Goal: Transaction & Acquisition: Book appointment/travel/reservation

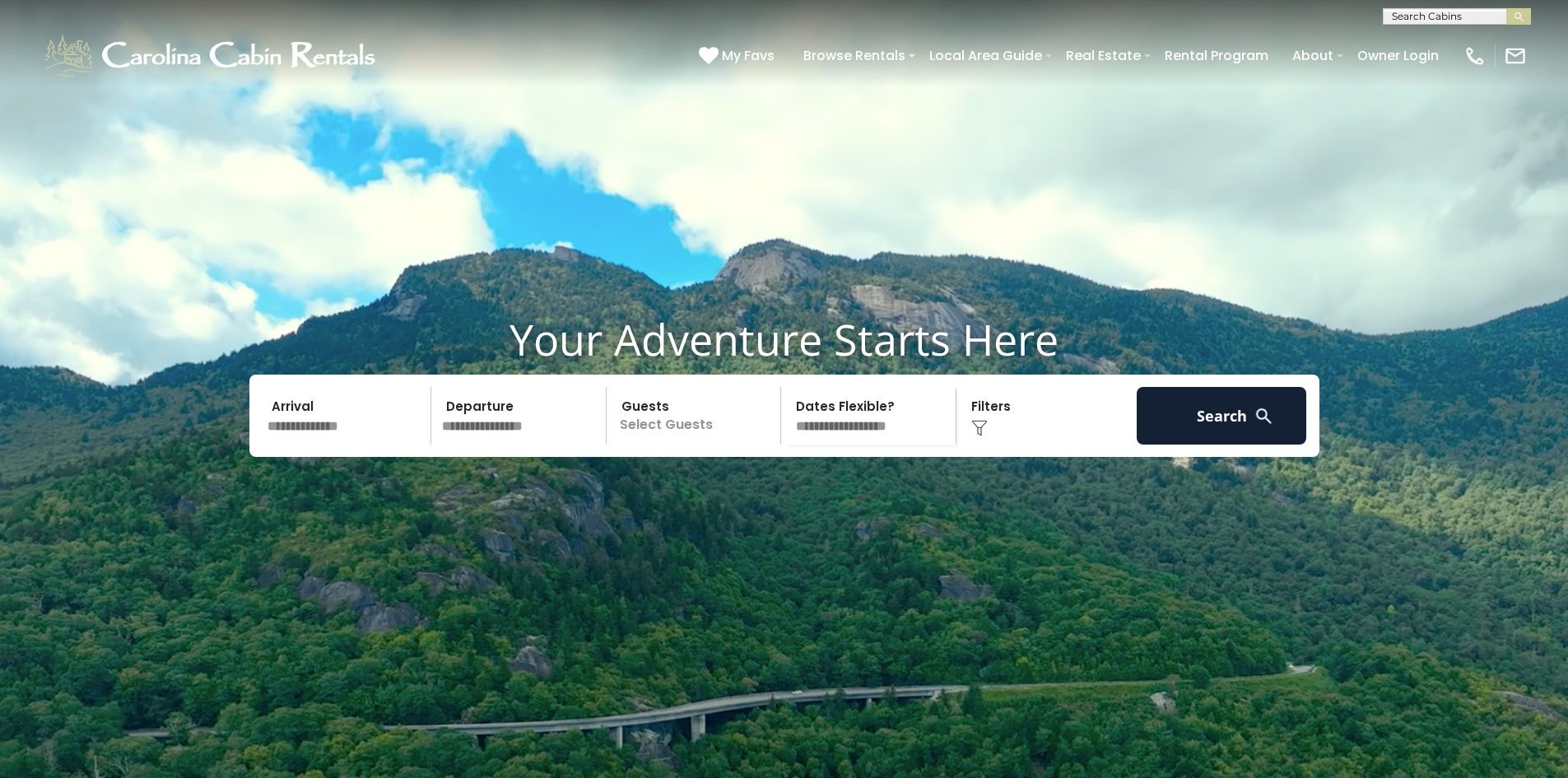
click at [327, 445] on input "text" at bounding box center [347, 415] width 171 height 57
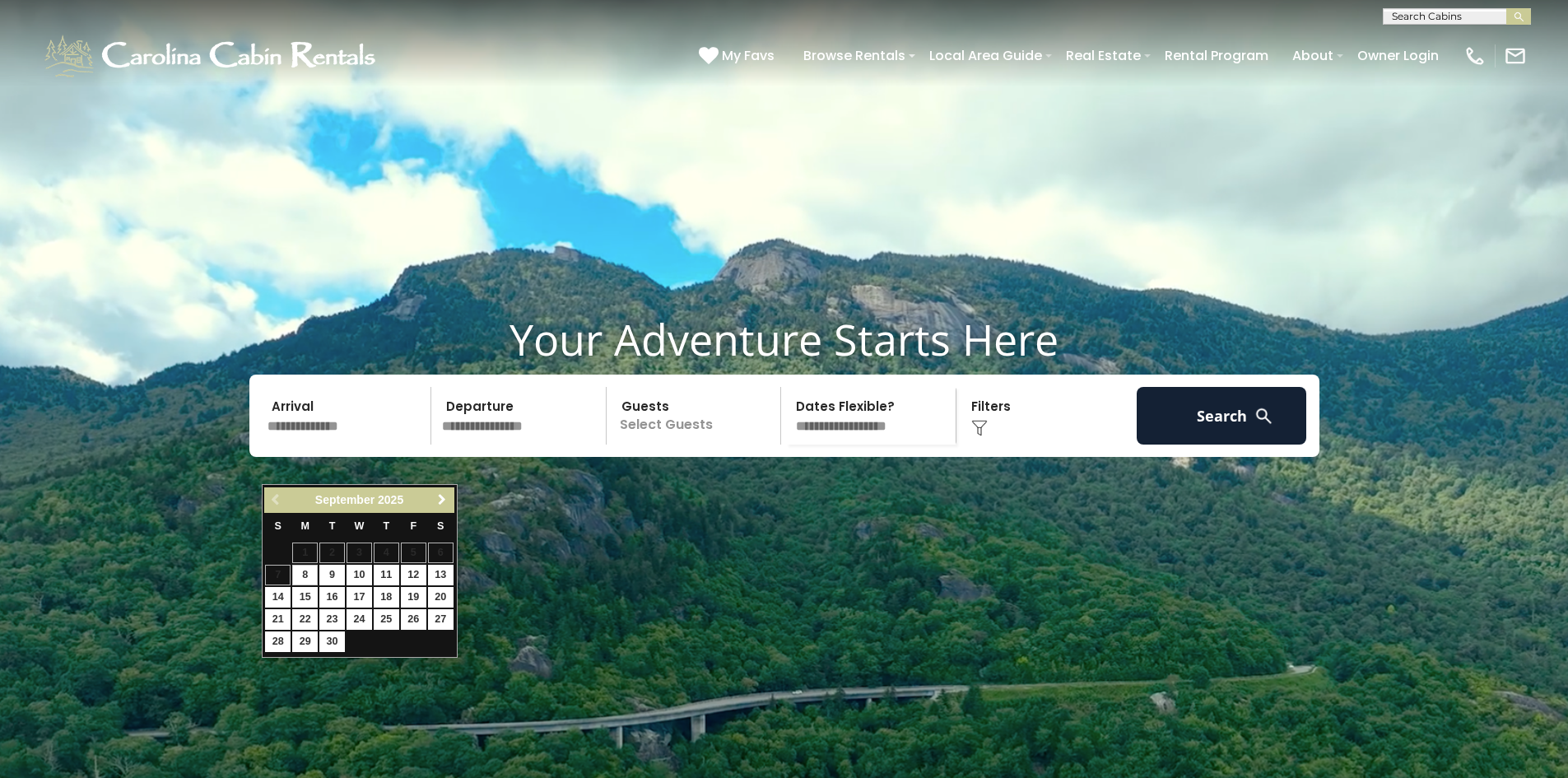
click at [440, 502] on span "Next" at bounding box center [441, 499] width 13 height 13
click at [440, 502] on span "Next" at bounding box center [441, 499] width 13 height 13
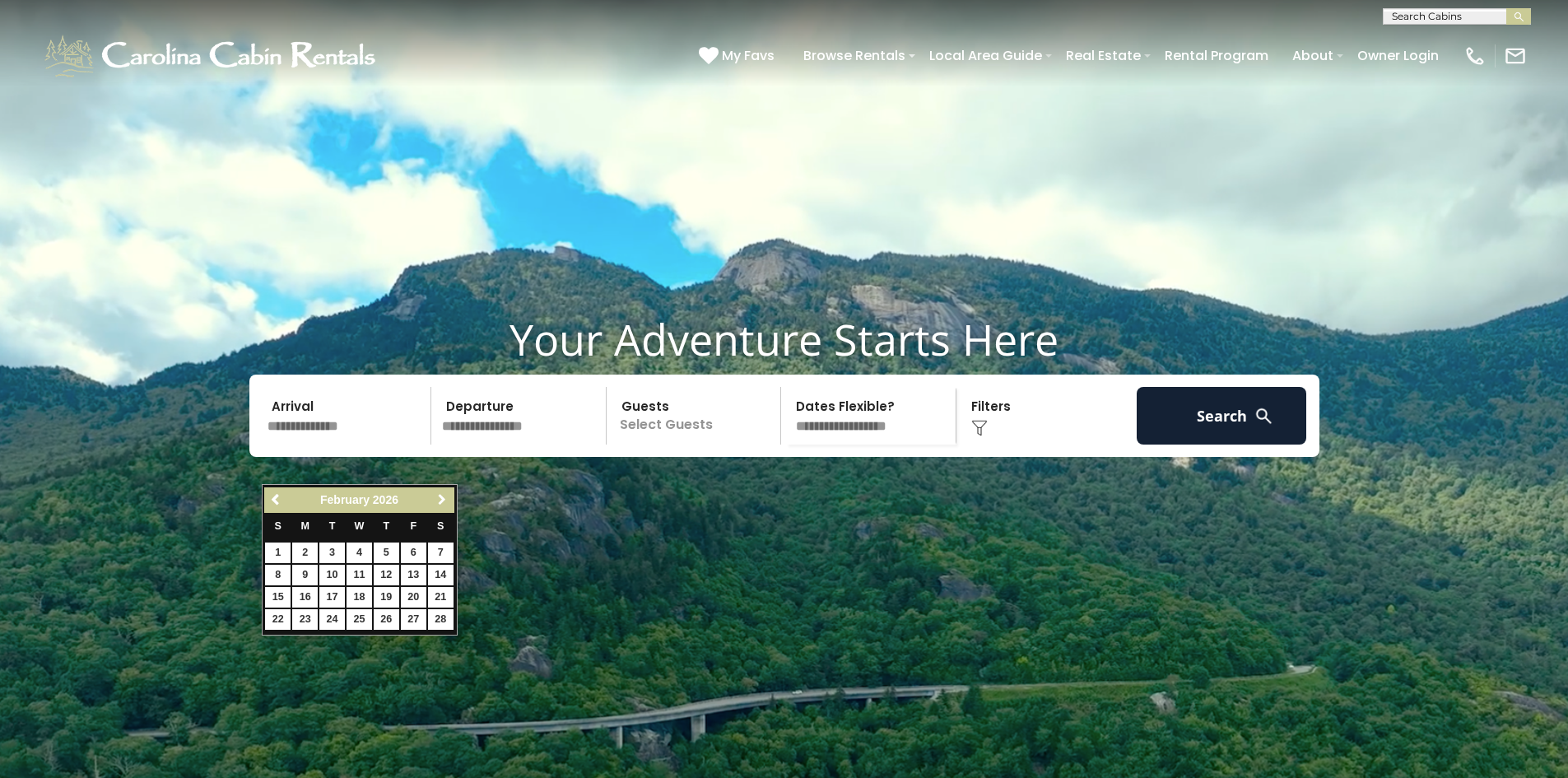
click at [440, 502] on span "Next" at bounding box center [441, 499] width 13 height 13
click at [361, 549] on link "1" at bounding box center [359, 552] width 26 height 20
type input "******"
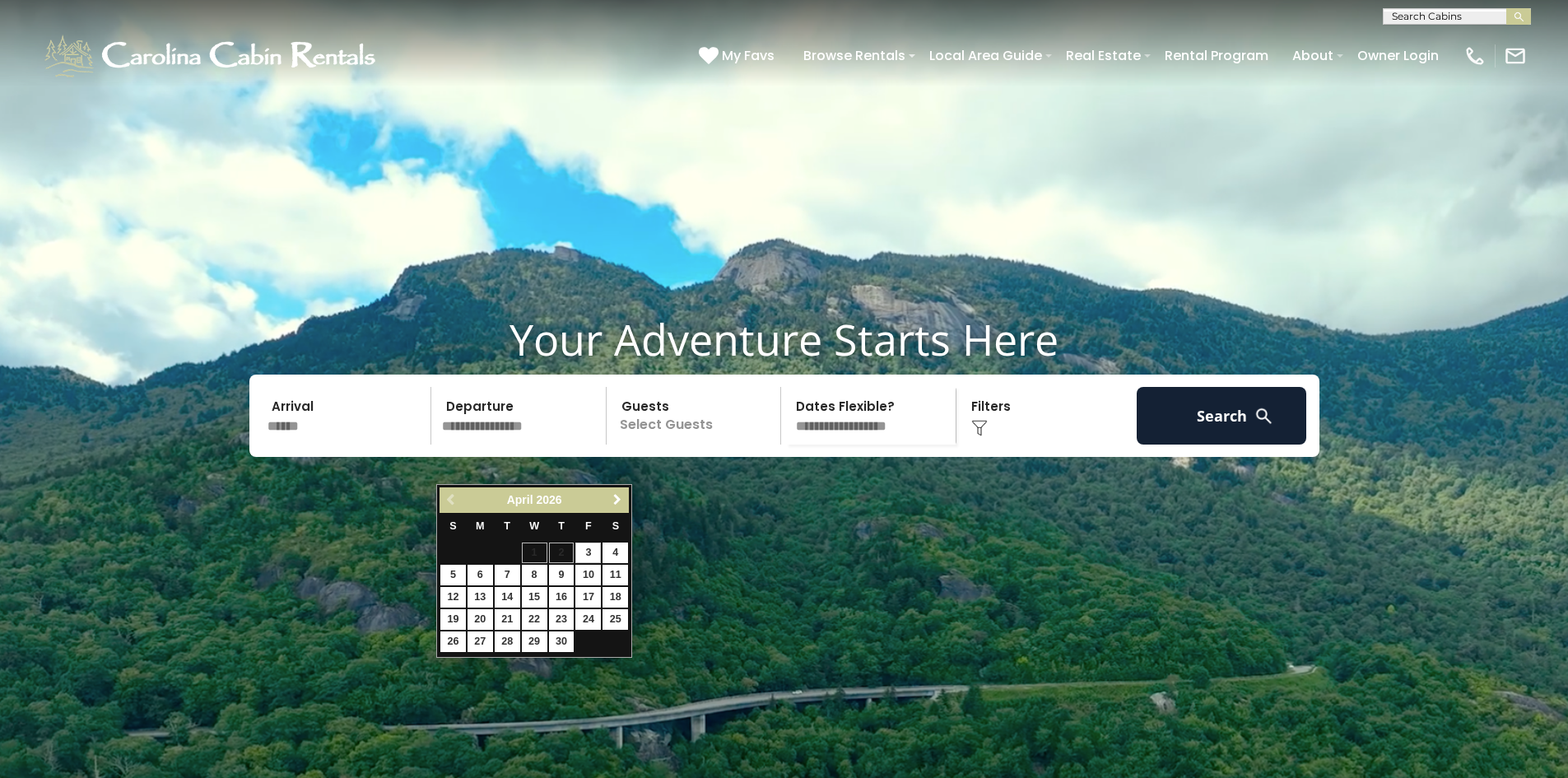
click at [619, 500] on span "Next" at bounding box center [617, 499] width 13 height 13
click at [584, 640] on link "31" at bounding box center [588, 641] width 26 height 20
type input "*******"
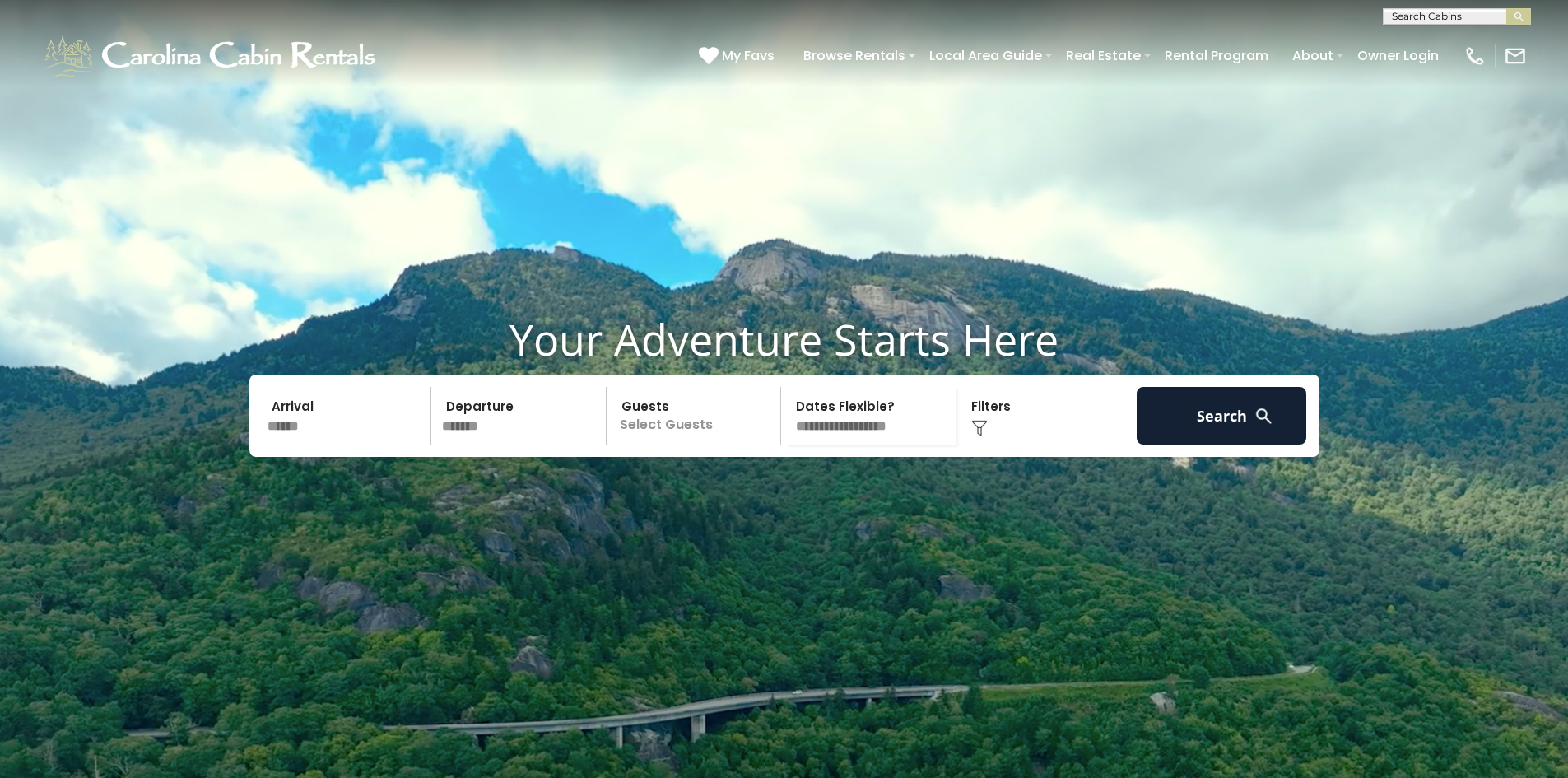
click at [647, 445] on p "Select Guests" at bounding box center [697, 415] width 170 height 57
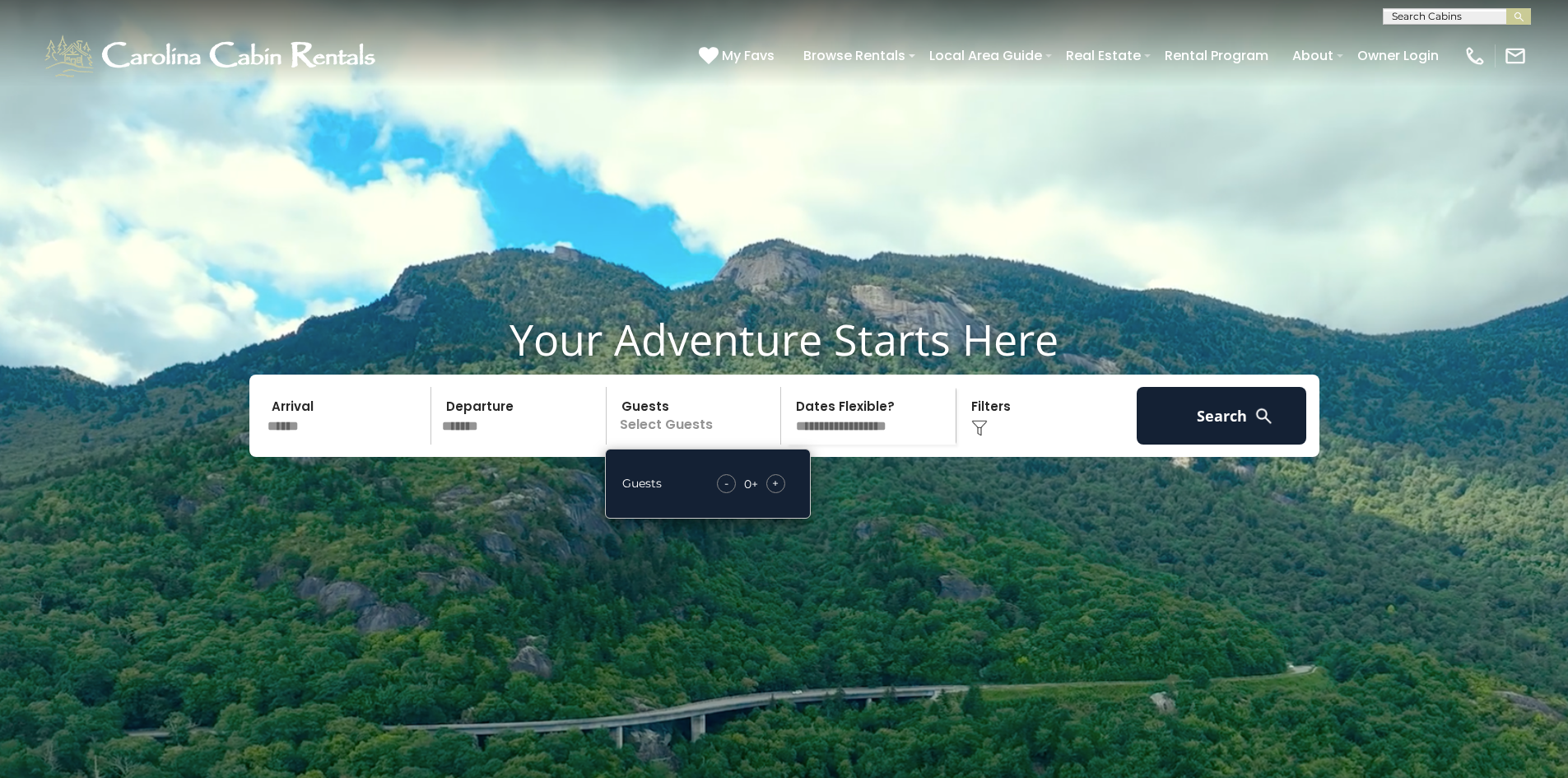
click at [778, 492] on span "+" at bounding box center [775, 483] width 6 height 17
click at [860, 445] on select "**********" at bounding box center [871, 415] width 170 height 57
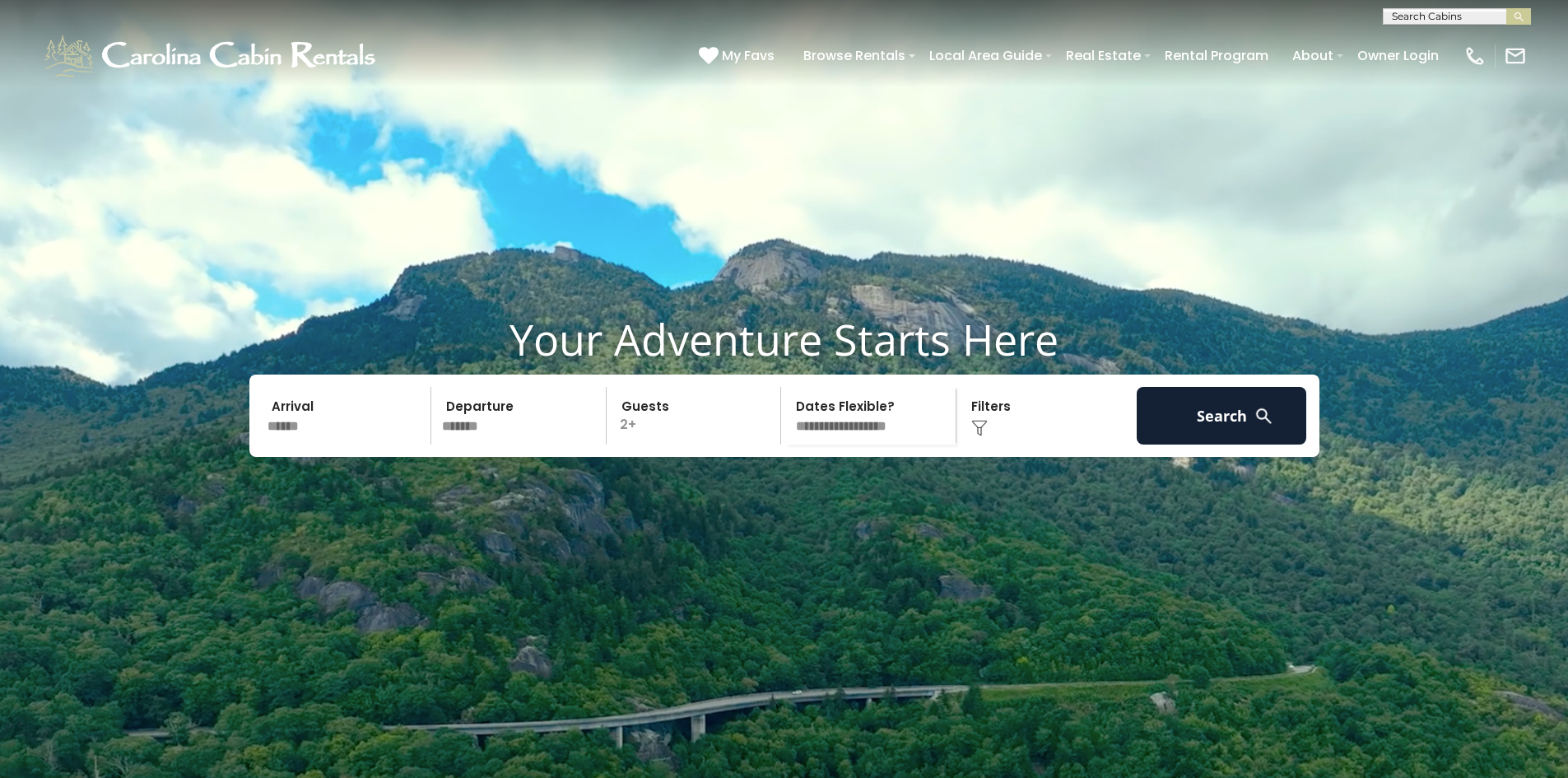
select select "*"
click at [786, 426] on select "**********" at bounding box center [871, 415] width 170 height 57
click at [977, 436] on img at bounding box center [979, 428] width 17 height 17
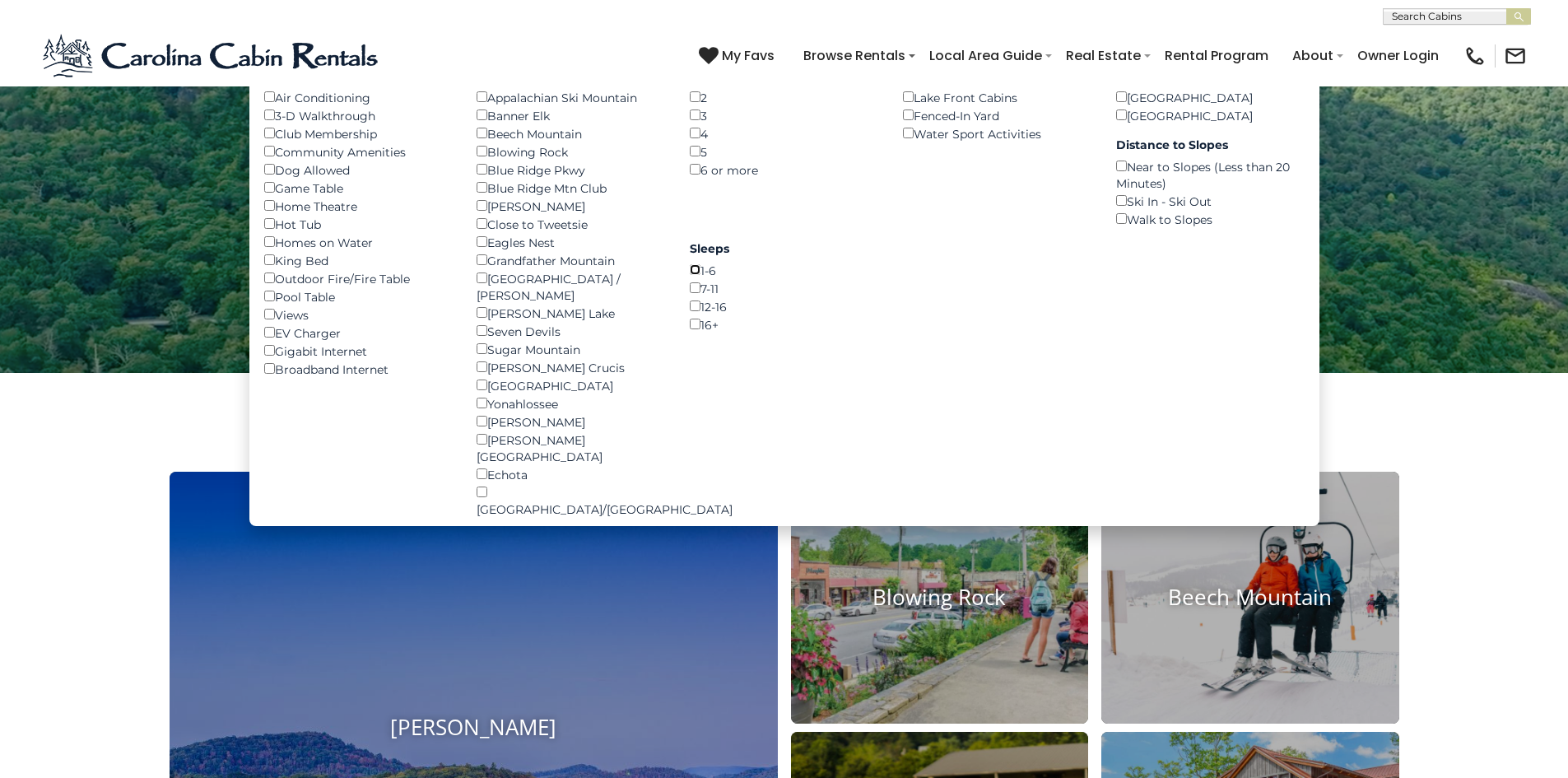
scroll to position [247, 0]
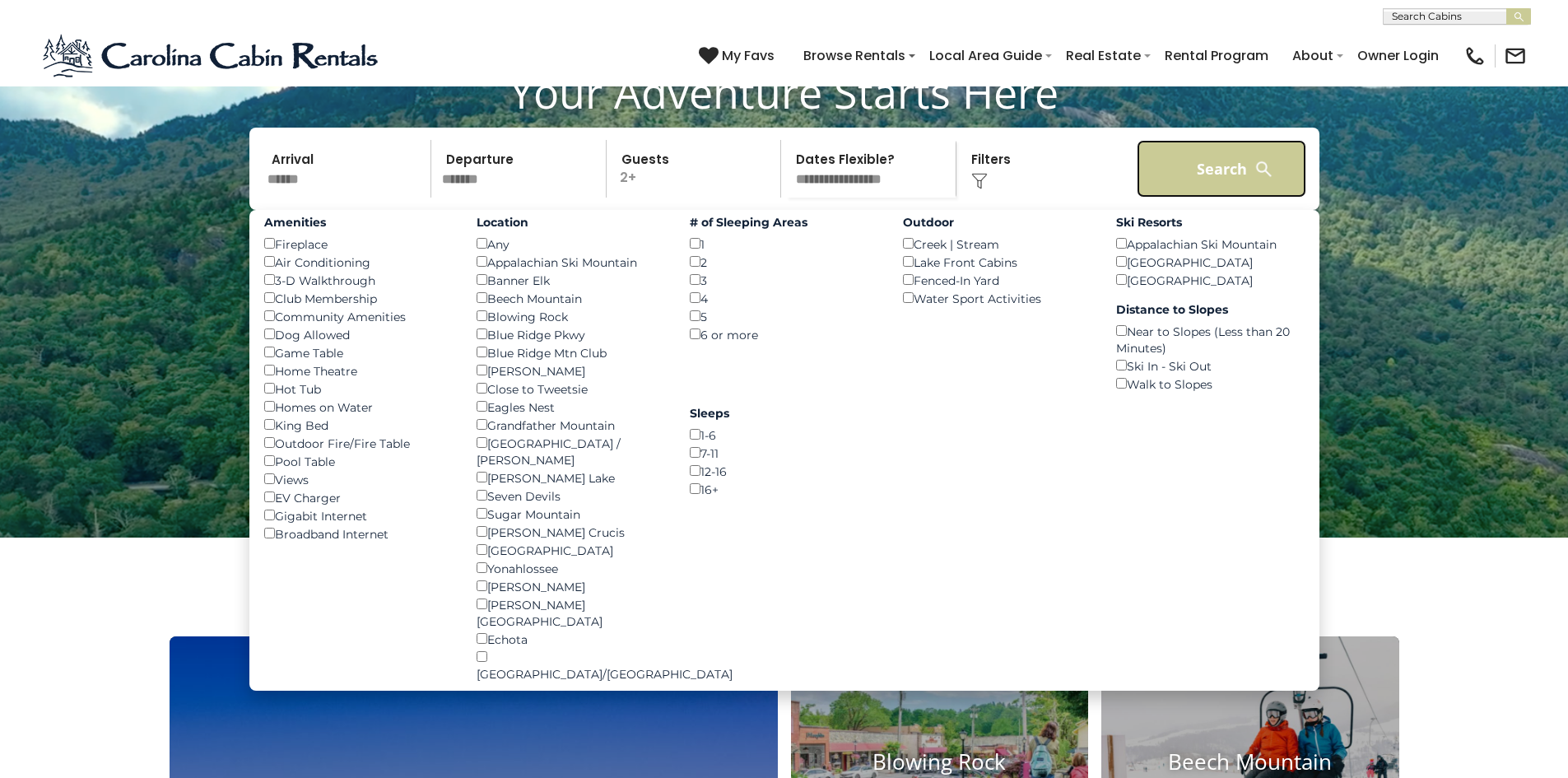
click at [1205, 197] on button "Search" at bounding box center [1221, 168] width 171 height 57
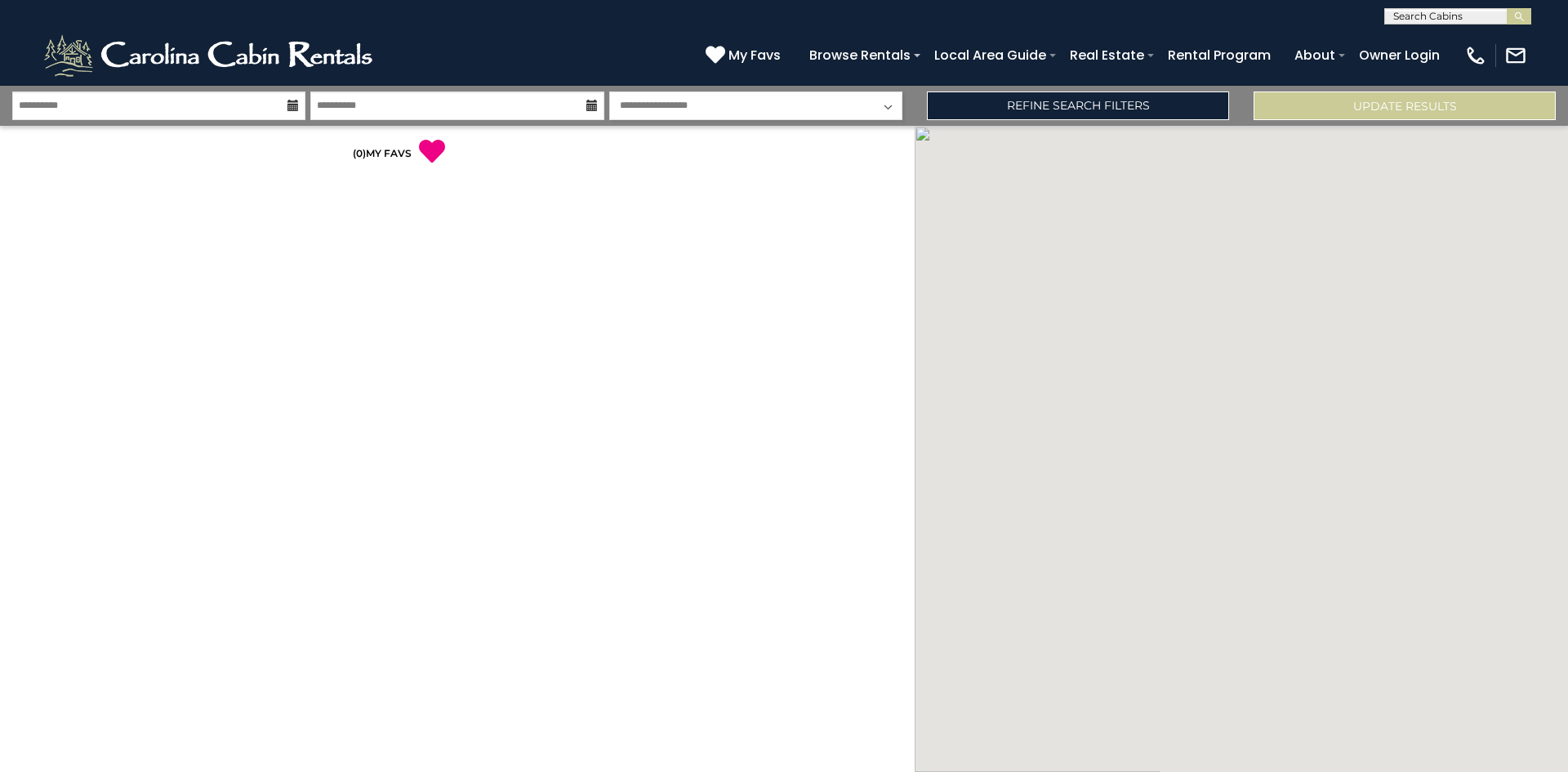
select select "*"
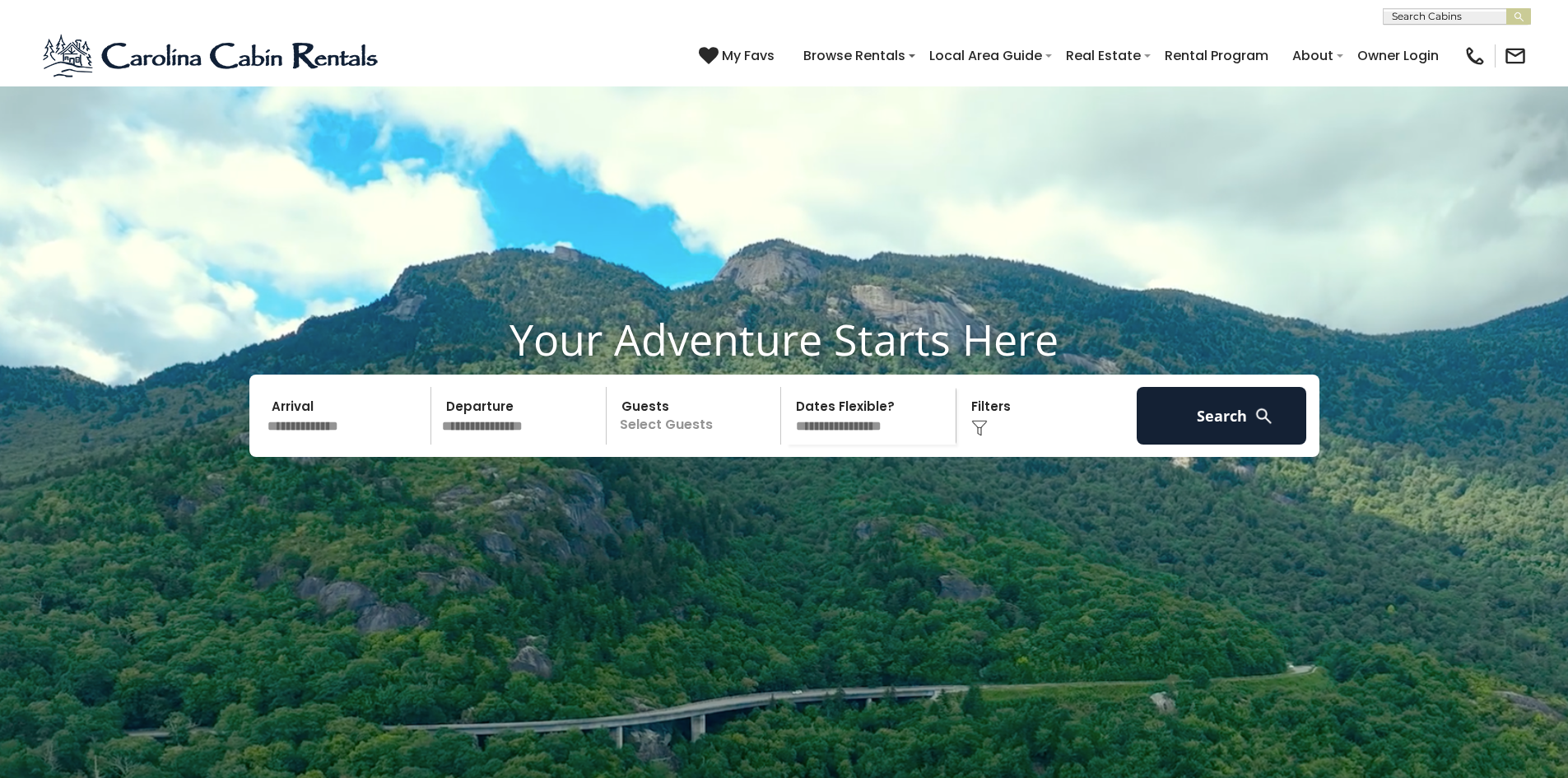
select select "*"
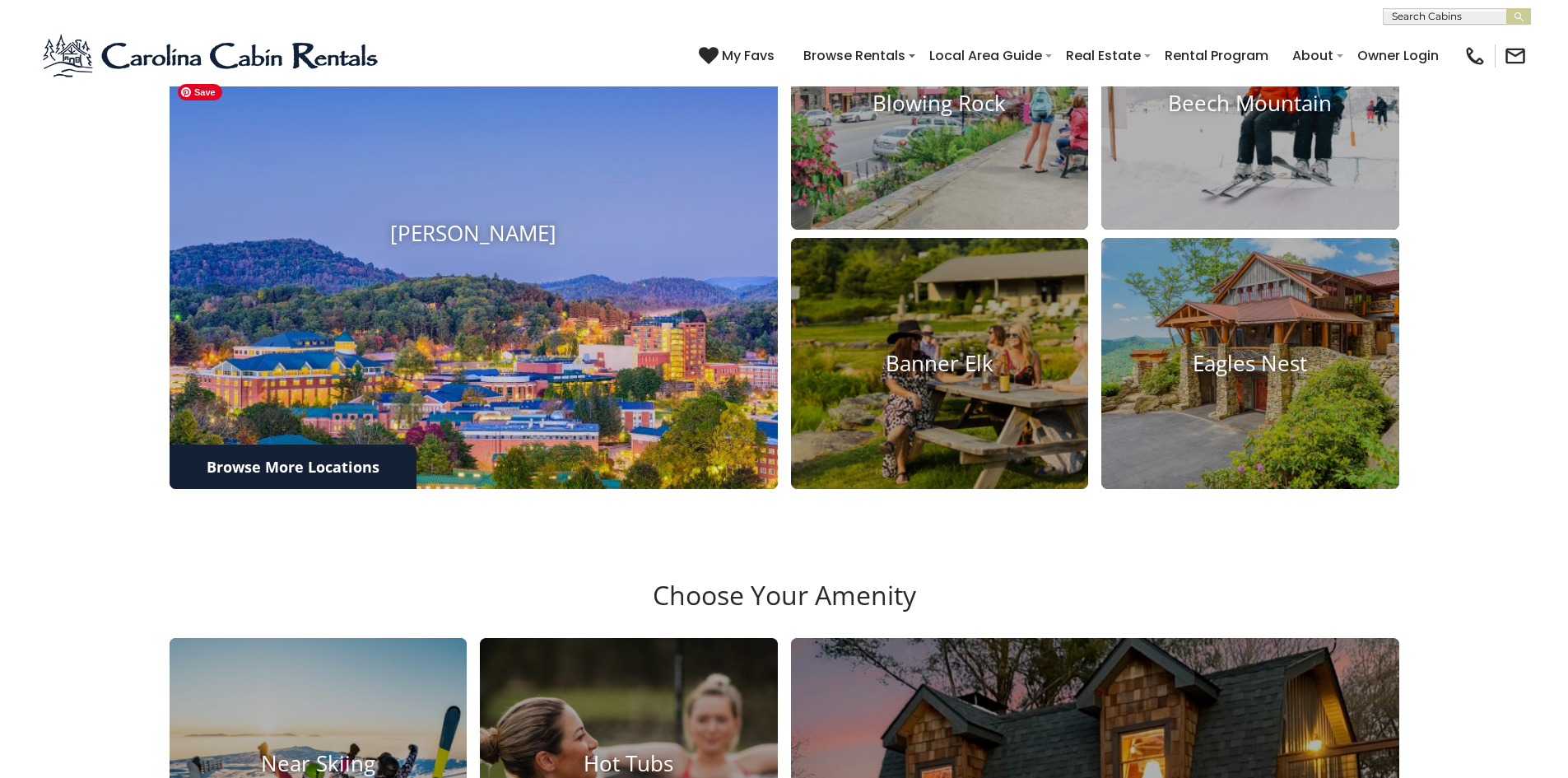
scroll to position [988, 0]
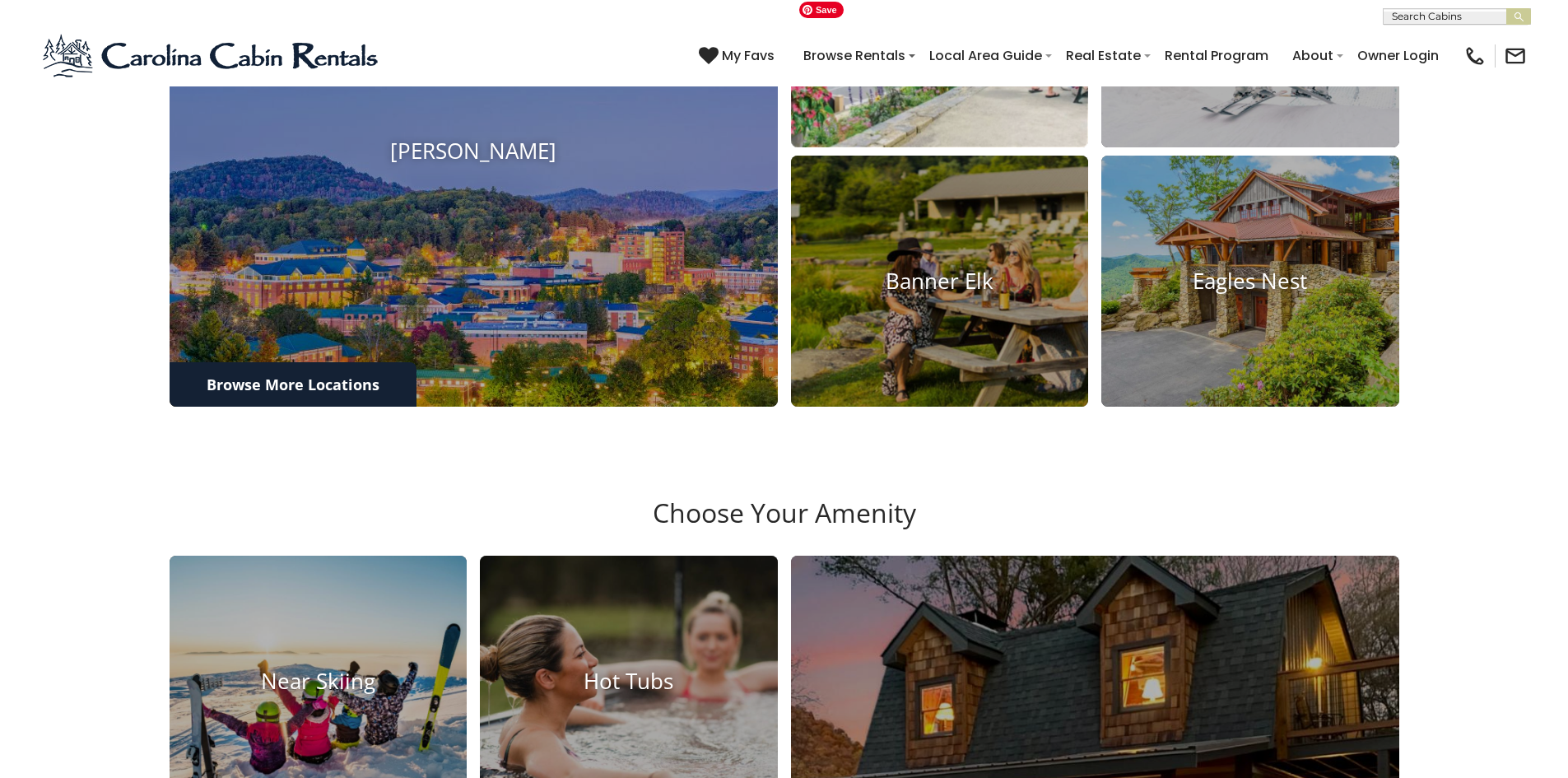
click at [888, 160] on img at bounding box center [939, 21] width 327 height 277
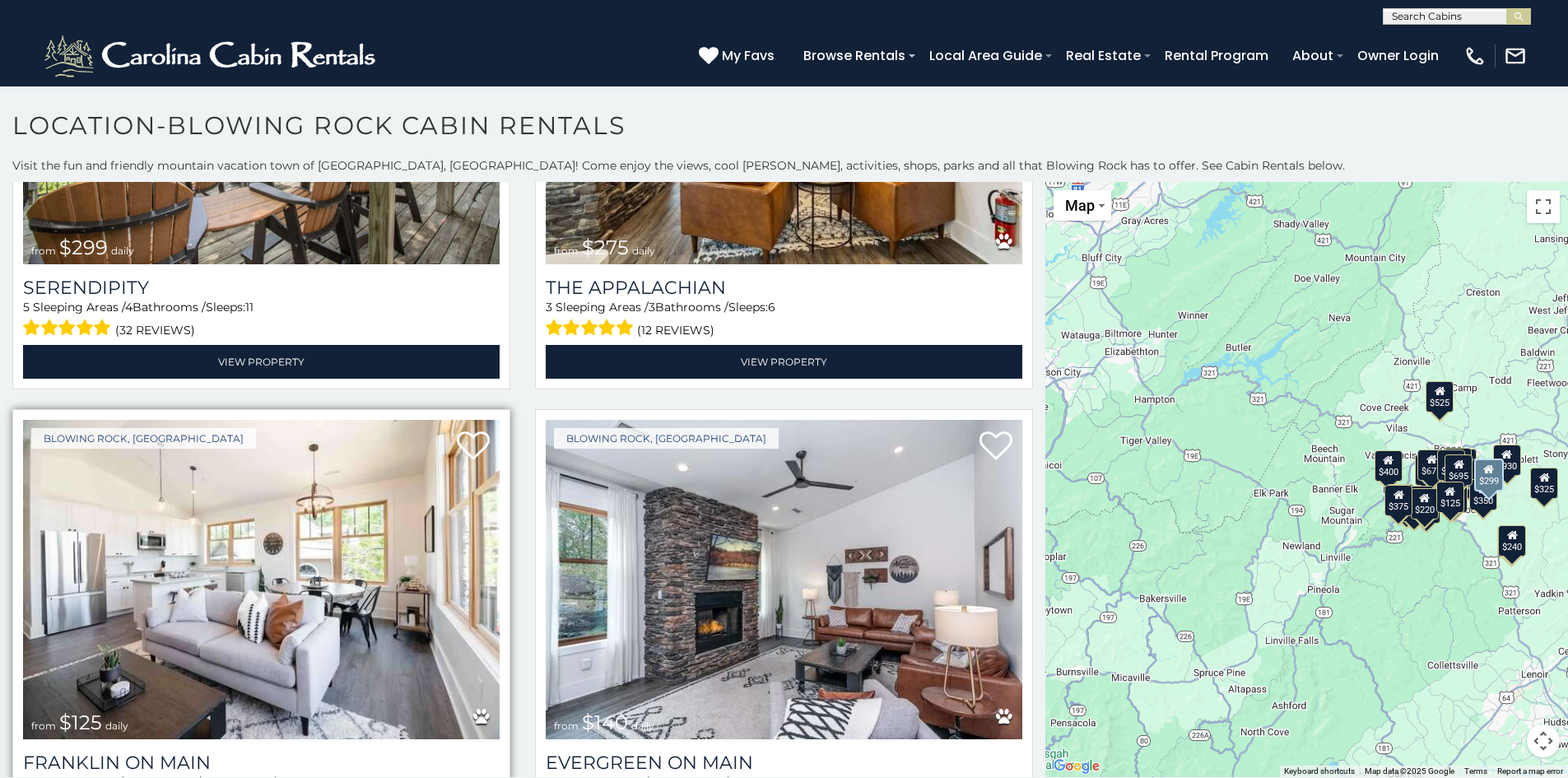
scroll to position [1399, 0]
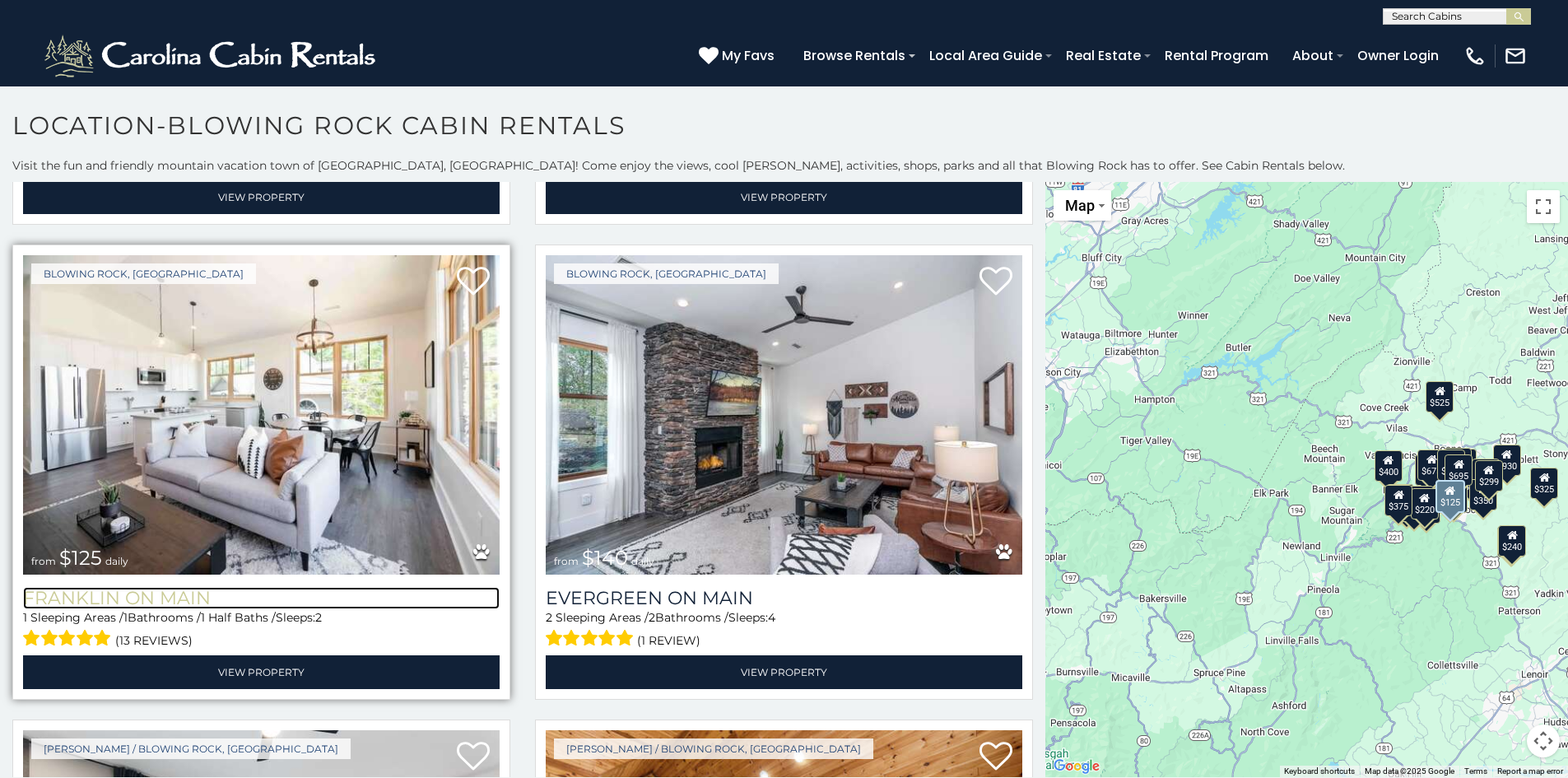
click at [160, 587] on h3 "Franklin On Main" at bounding box center [261, 598] width 477 height 22
click at [200, 464] on img at bounding box center [261, 415] width 477 height 319
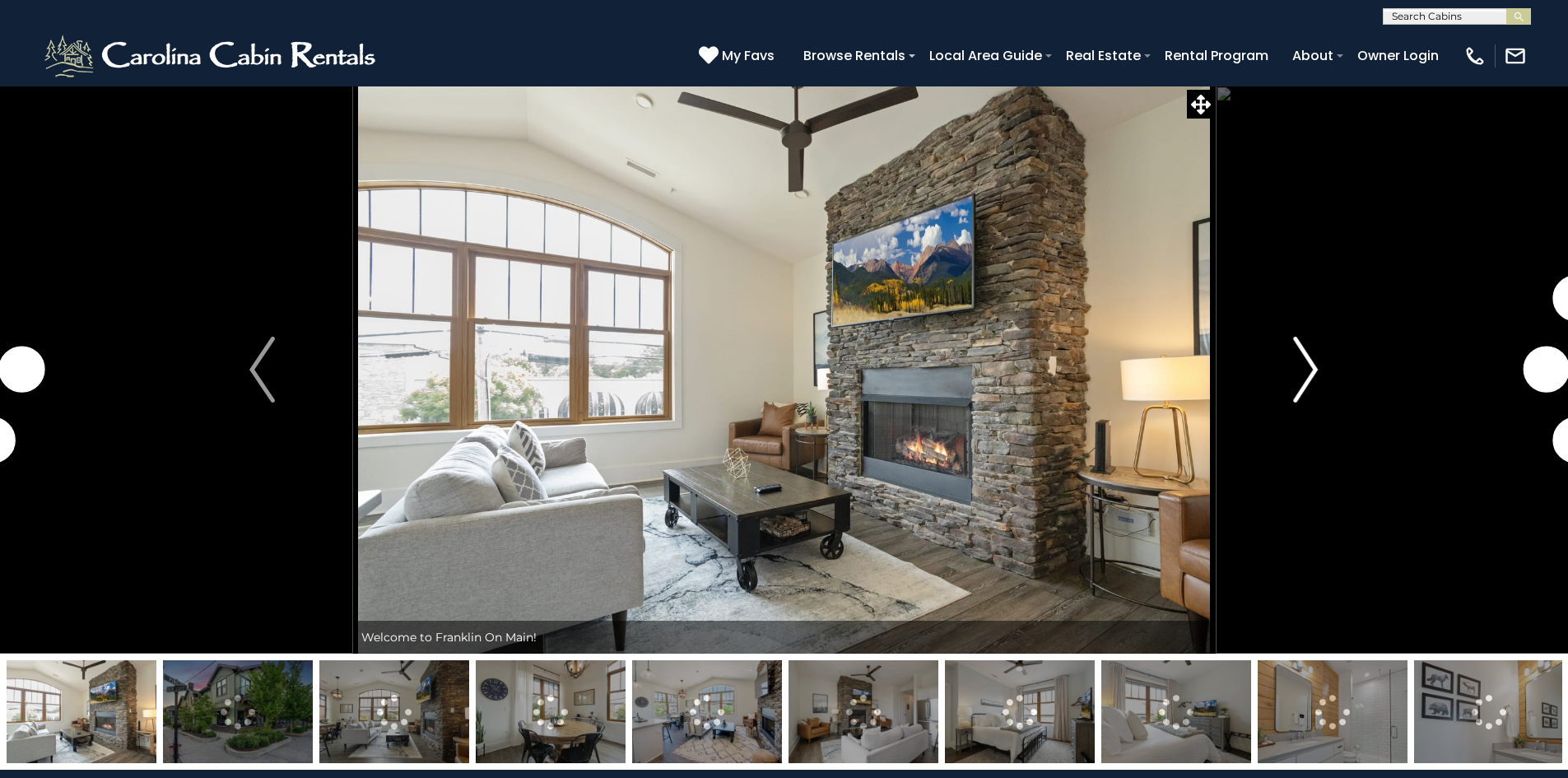
click at [1305, 369] on img "Next" at bounding box center [1305, 370] width 25 height 65
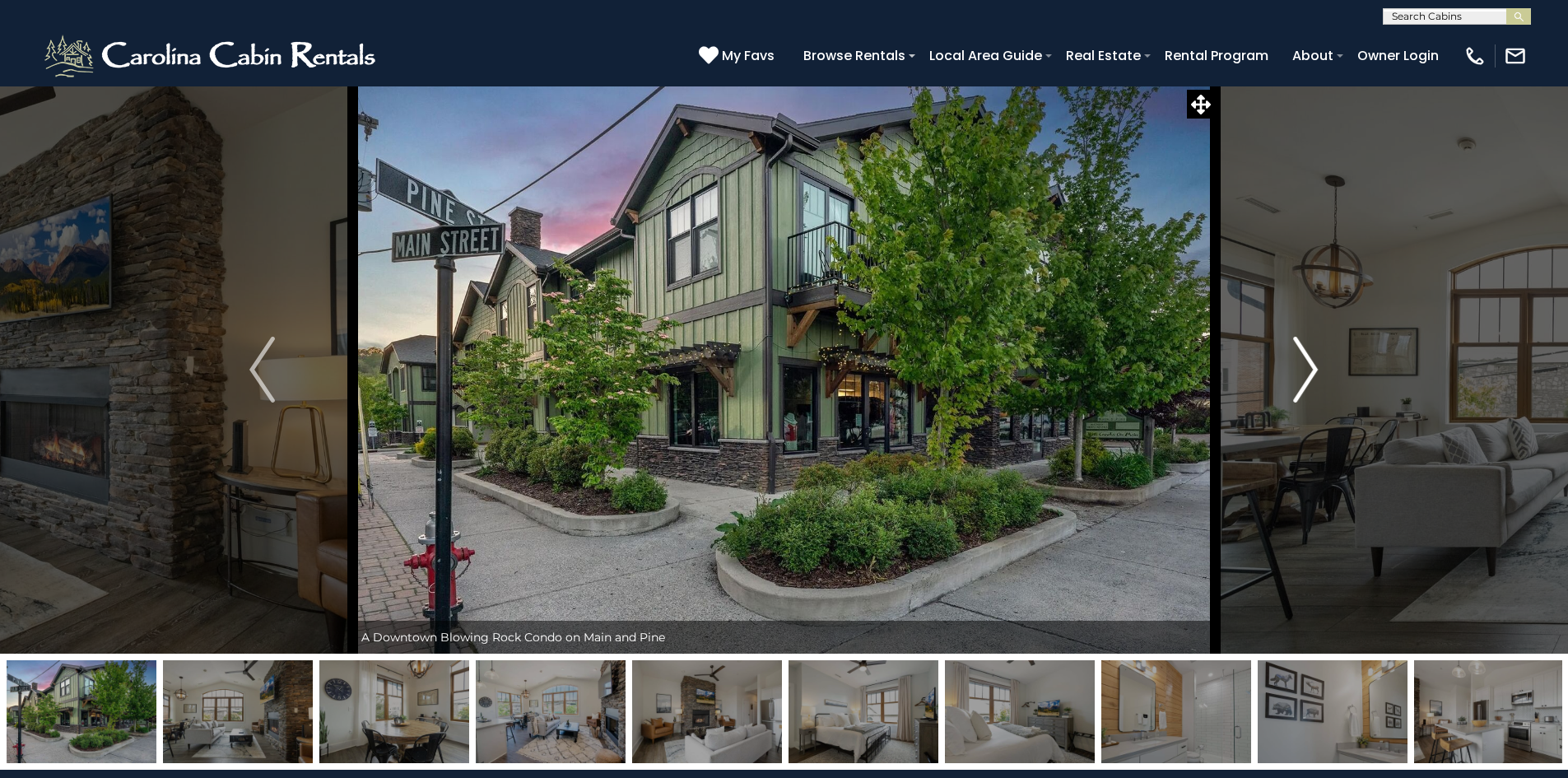
click at [1305, 370] on img "Next" at bounding box center [1305, 370] width 25 height 65
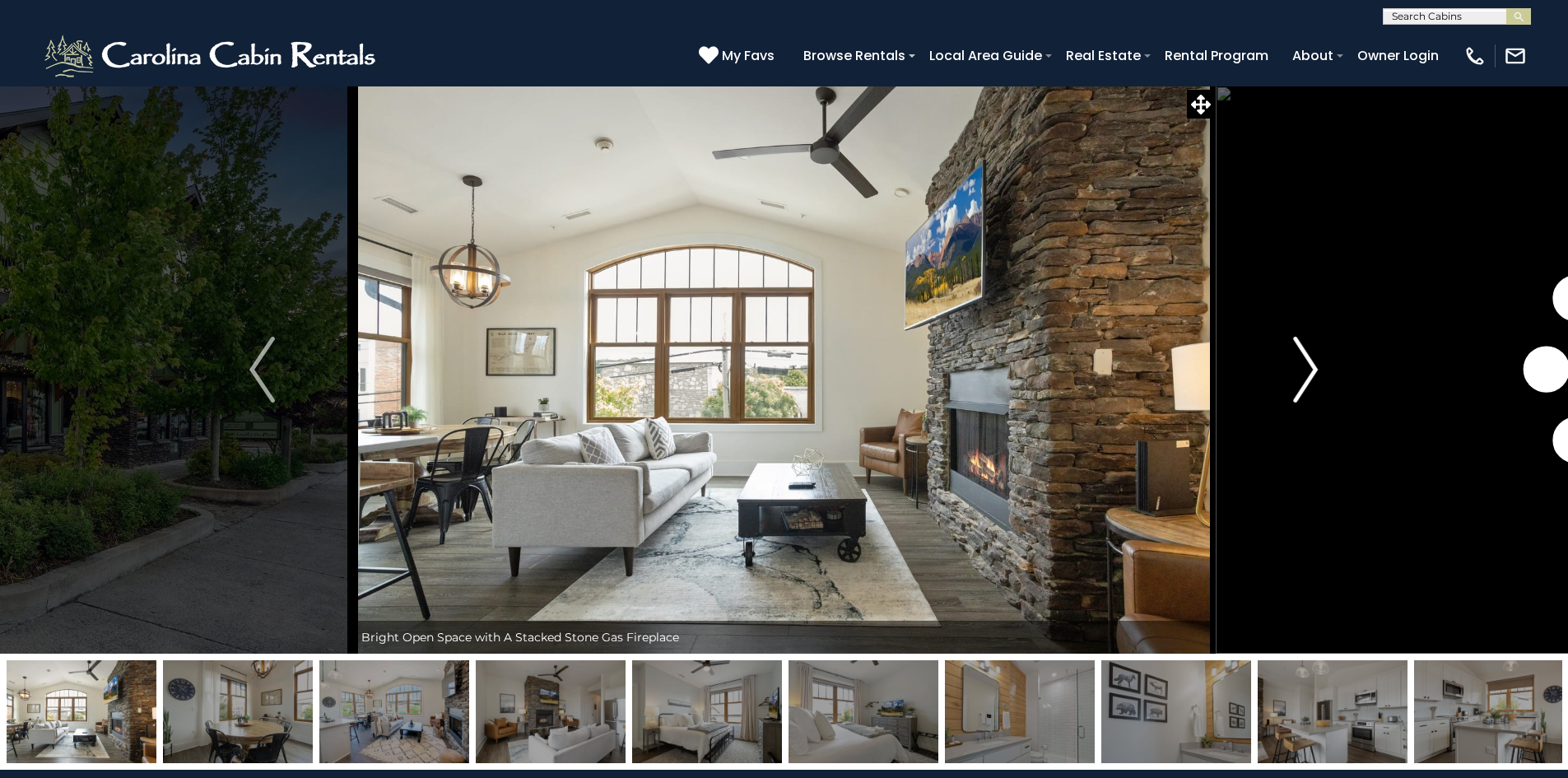
click at [1305, 370] on img "Next" at bounding box center [1305, 370] width 25 height 65
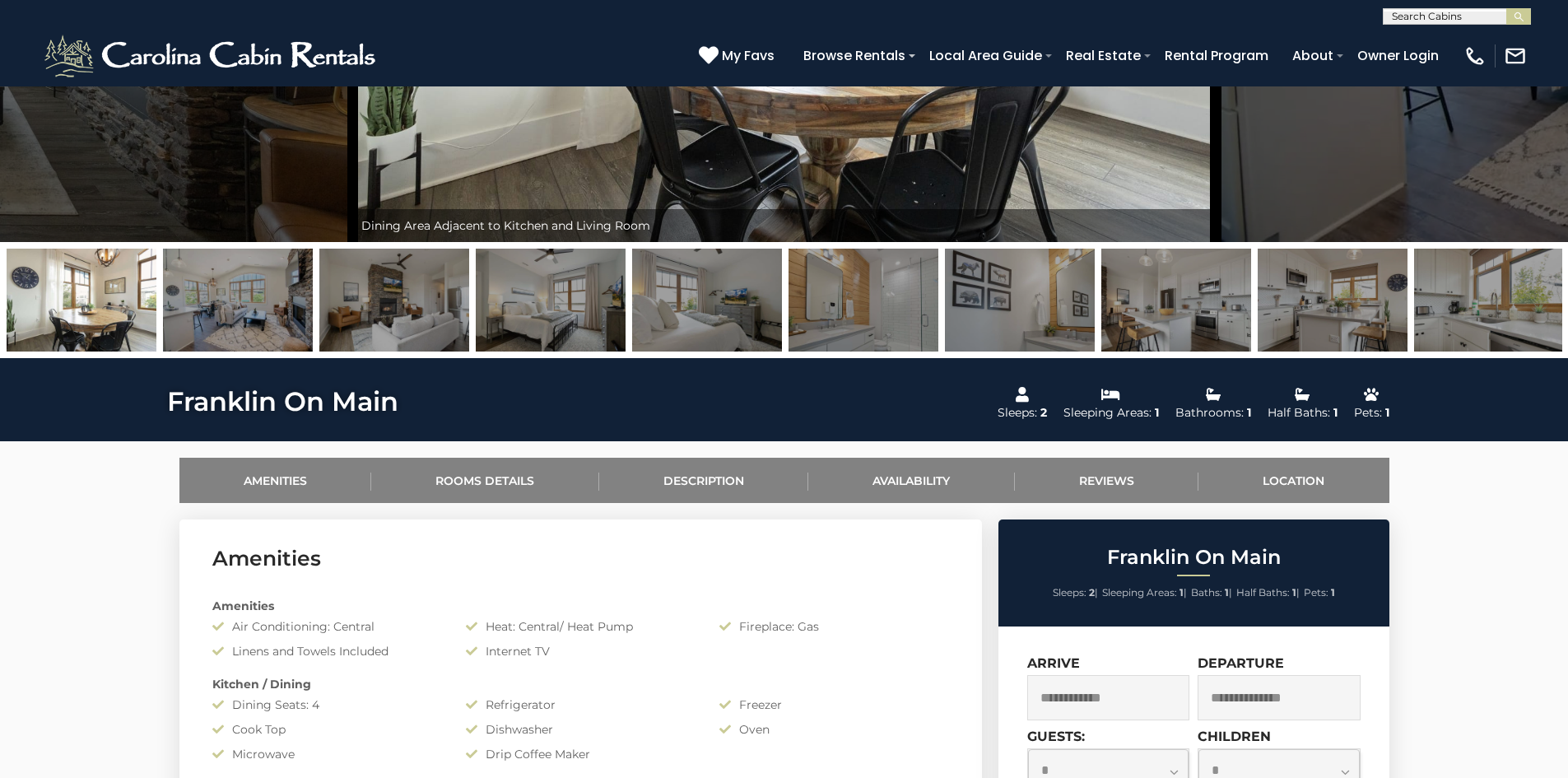
scroll to position [576, 0]
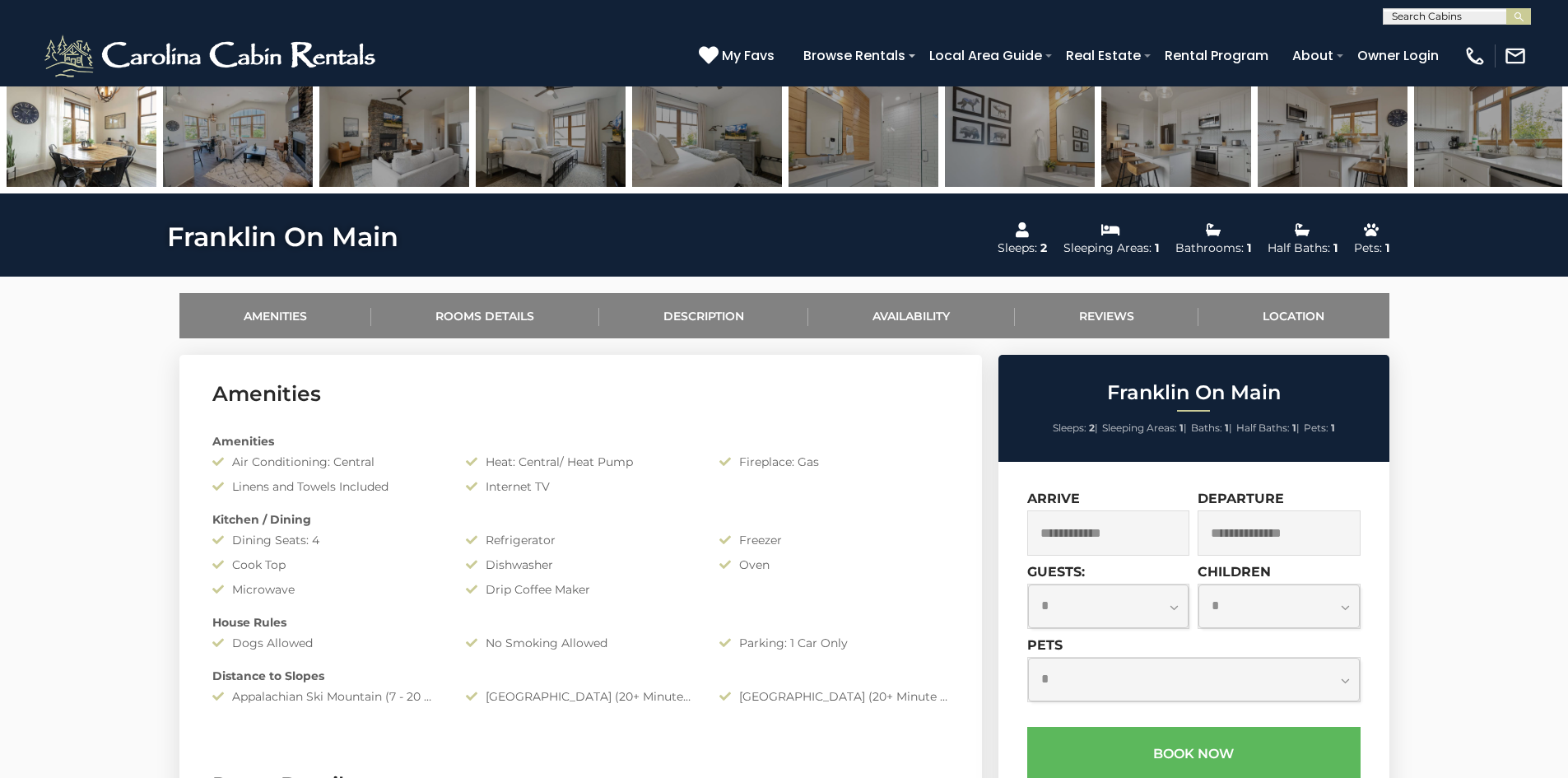
click at [1116, 535] on input "text" at bounding box center [1109, 532] width 163 height 45
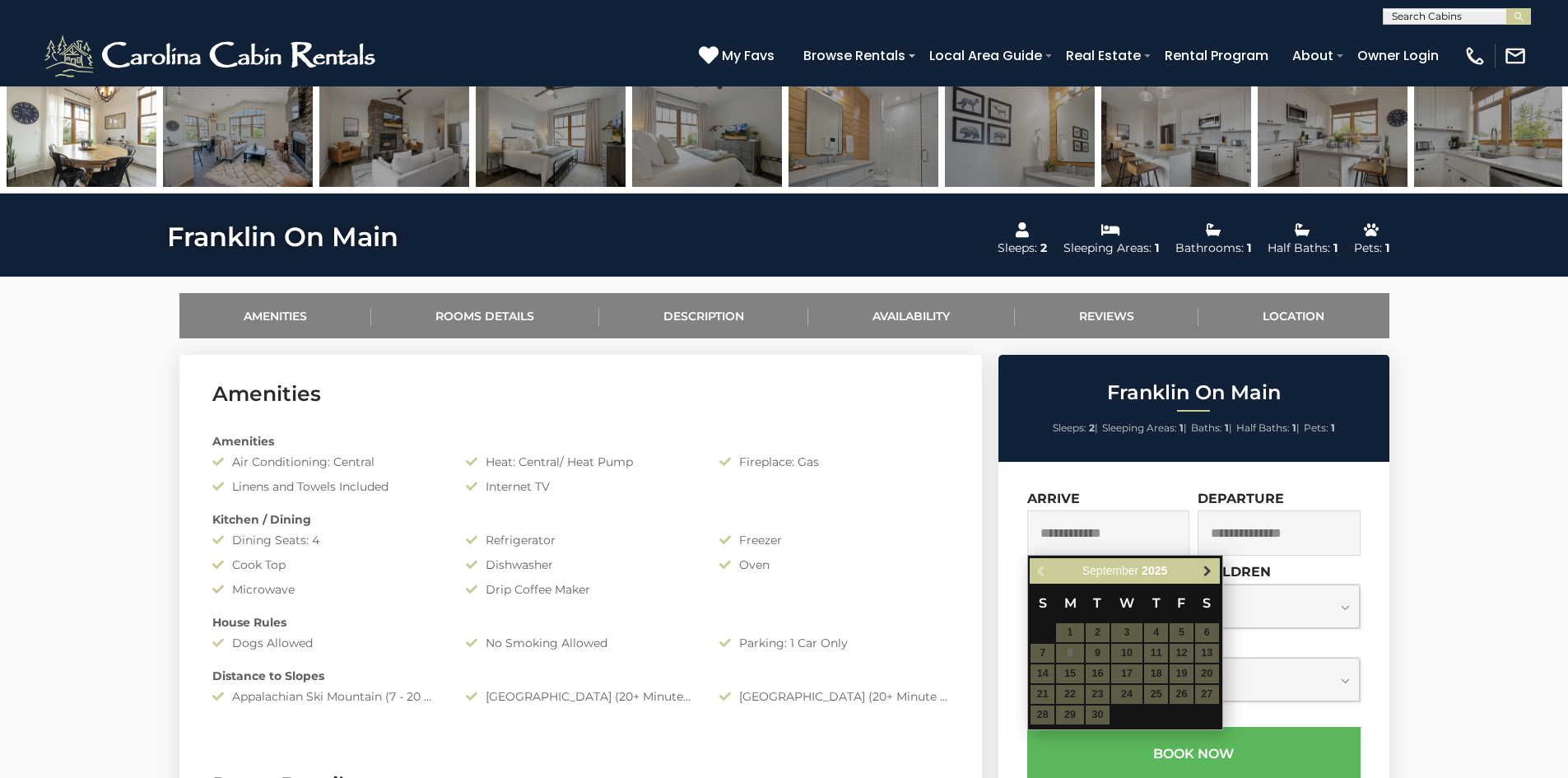
click at [1205, 569] on span "Next" at bounding box center [1207, 570] width 13 height 13
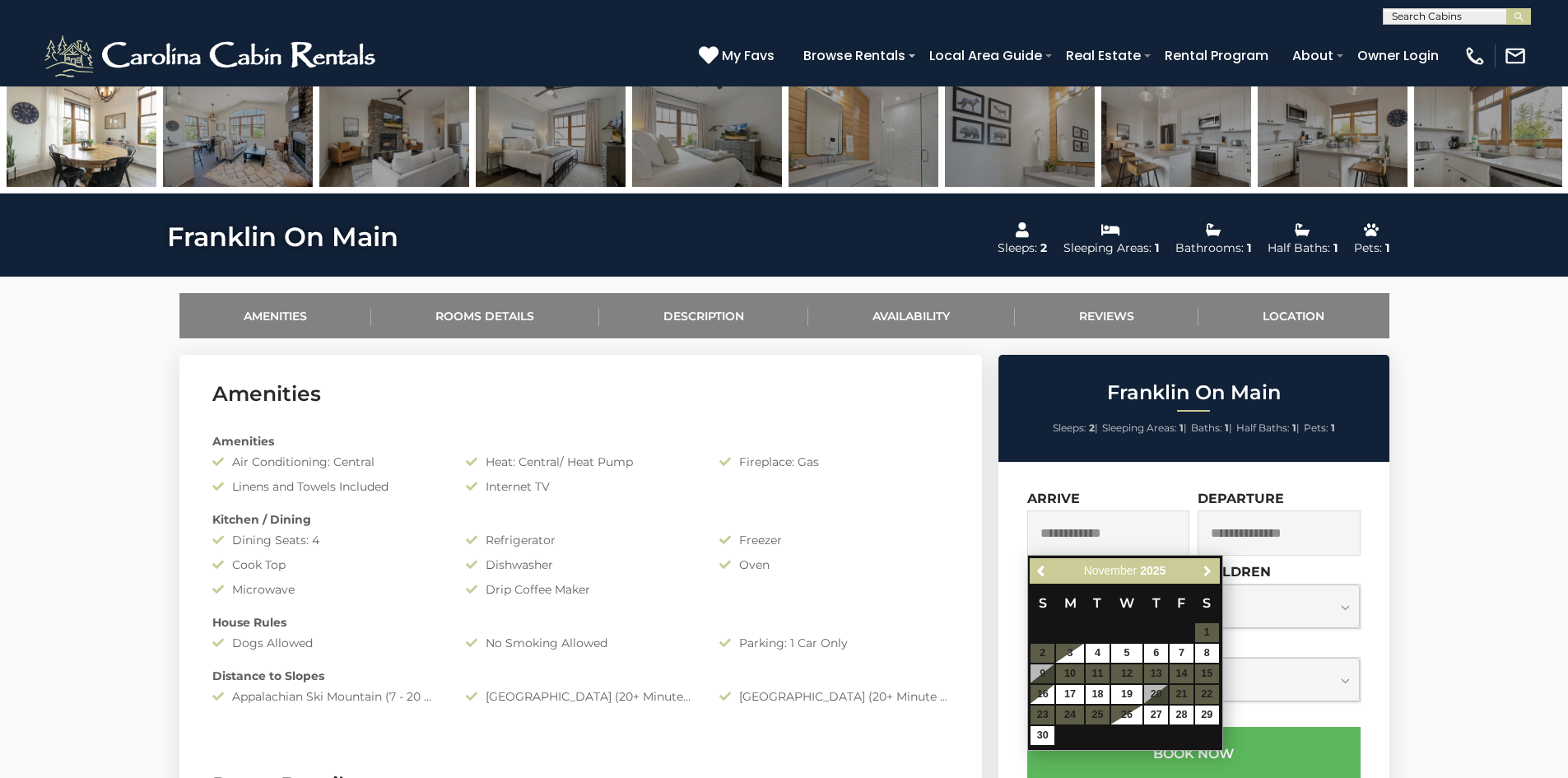
click at [1205, 569] on span "Next" at bounding box center [1207, 570] width 13 height 13
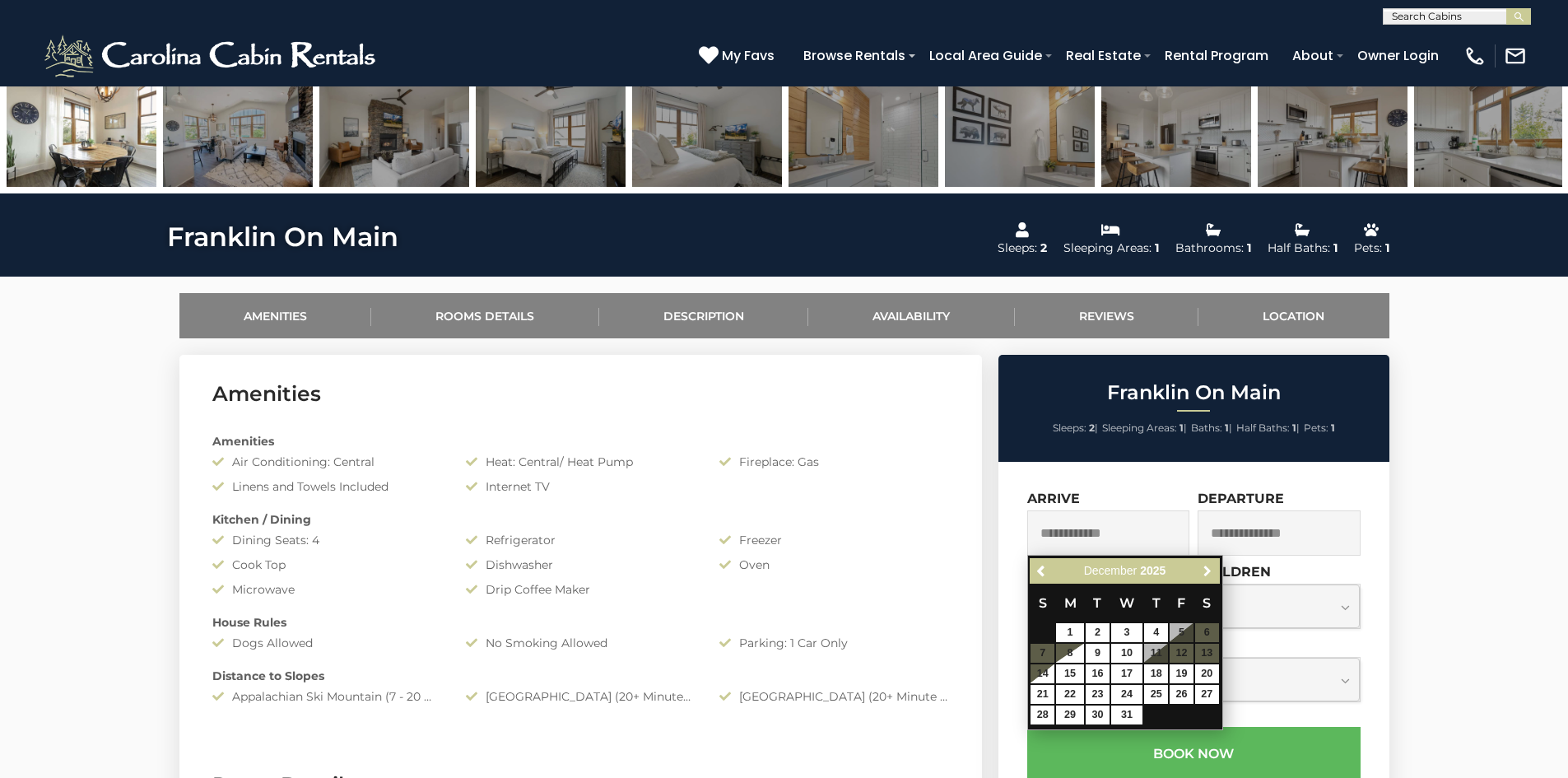
click at [1205, 569] on span "Next" at bounding box center [1207, 570] width 13 height 13
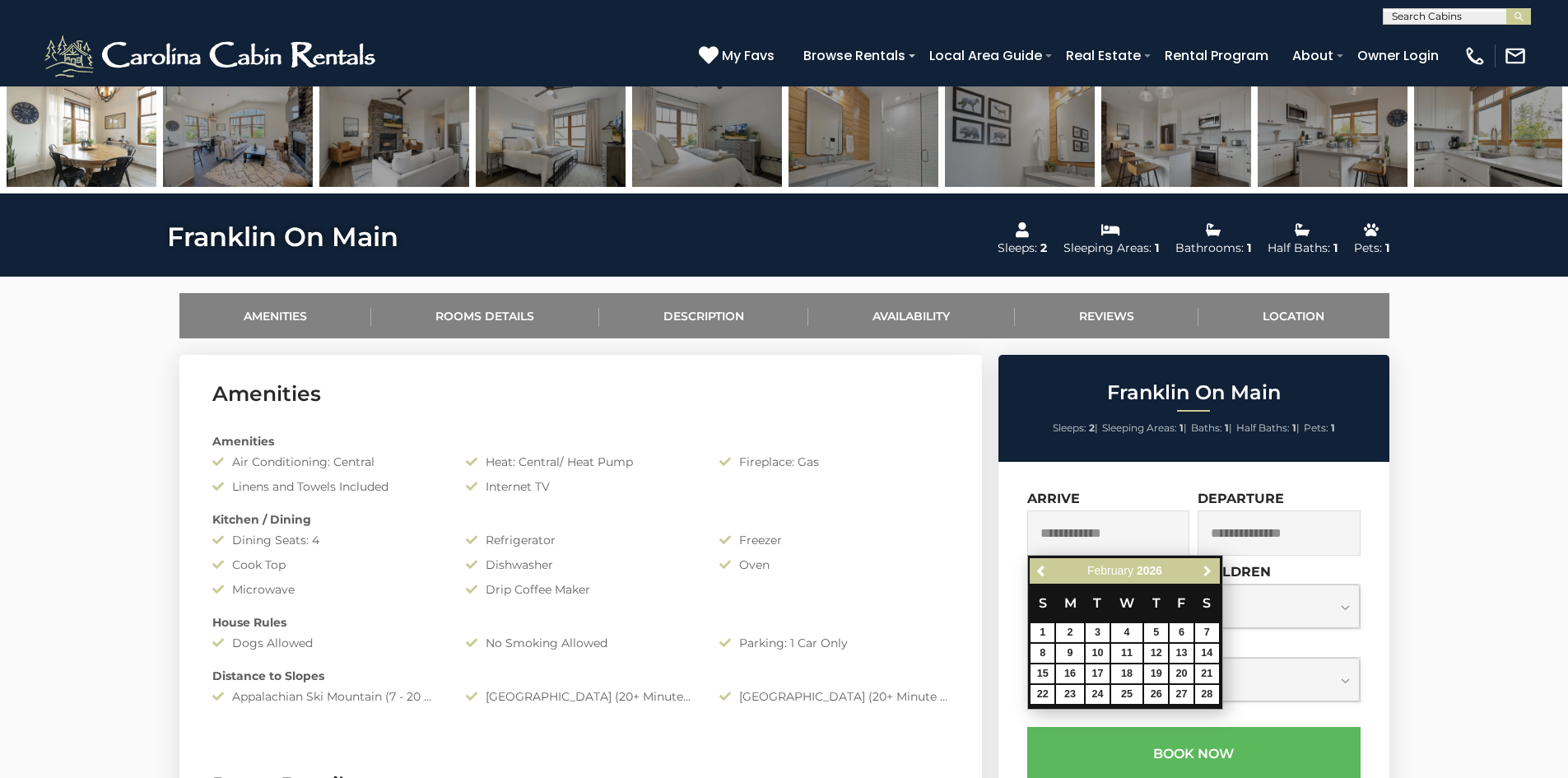
click at [1205, 569] on span "Next" at bounding box center [1207, 570] width 13 height 13
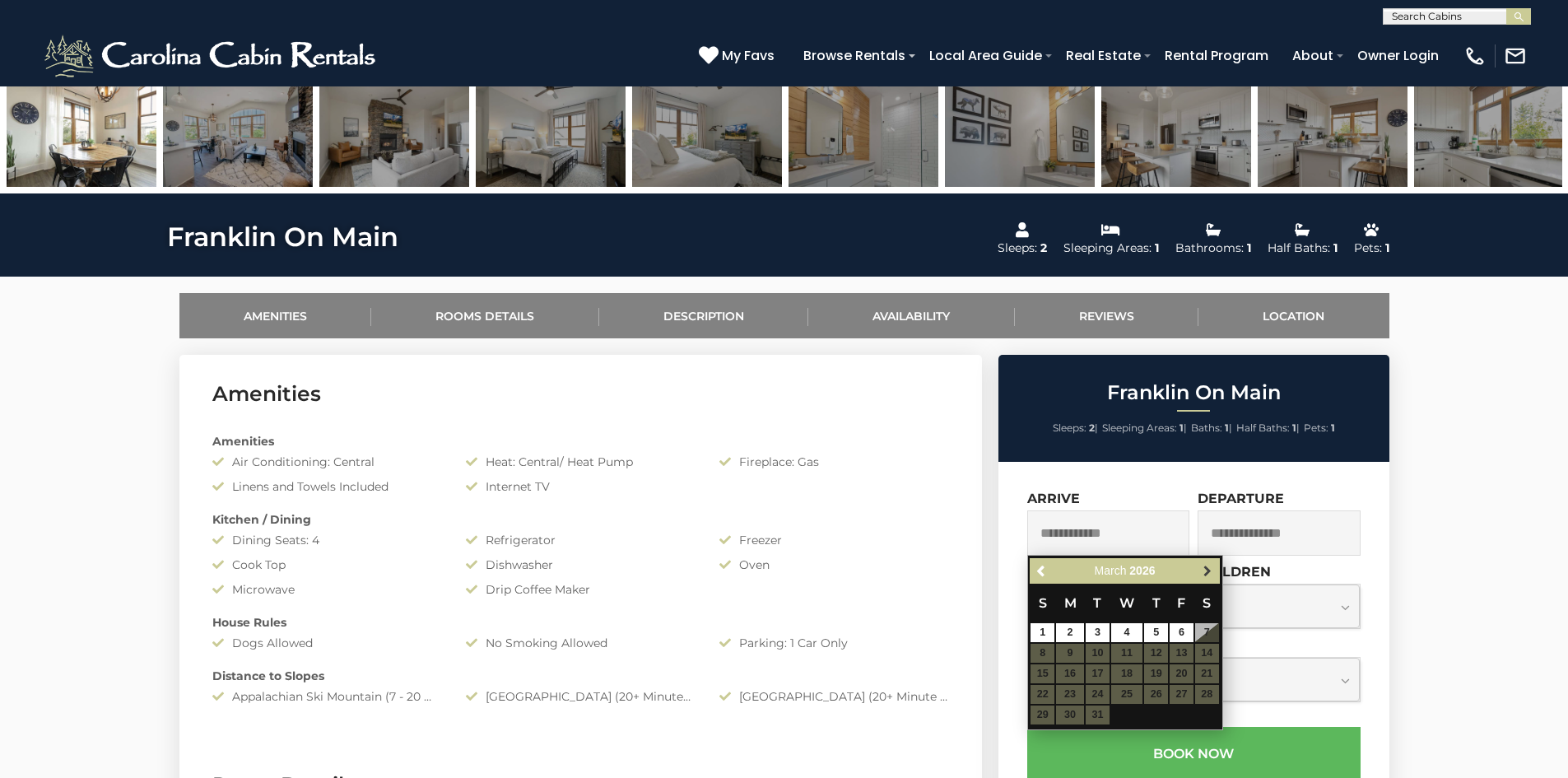
click at [1205, 570] on span "Next" at bounding box center [1207, 570] width 13 height 13
click at [1205, 570] on span "Next" at bounding box center [1207, 570] width 13 height 13
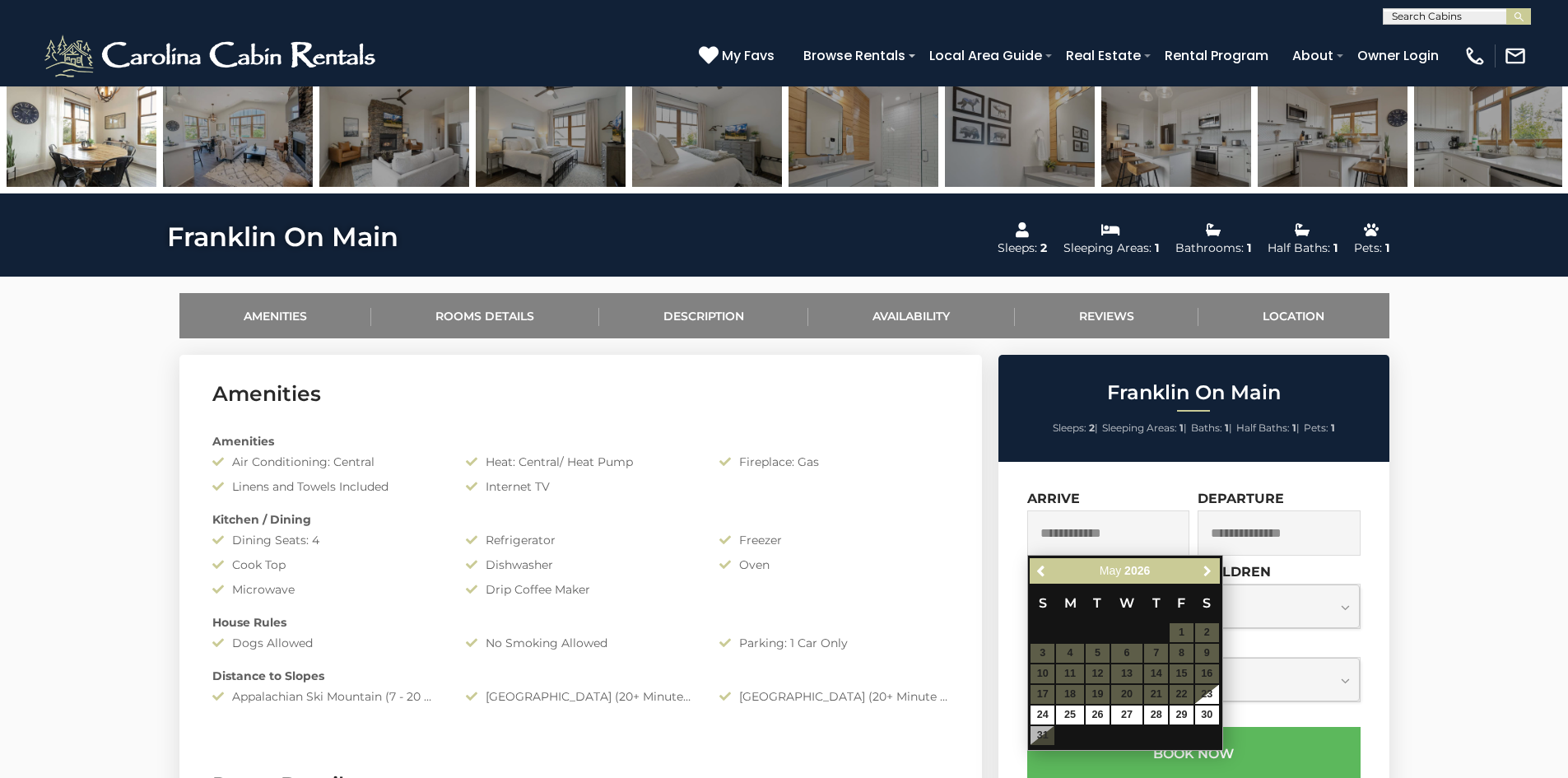
click at [1205, 570] on span "Next" at bounding box center [1207, 570] width 13 height 13
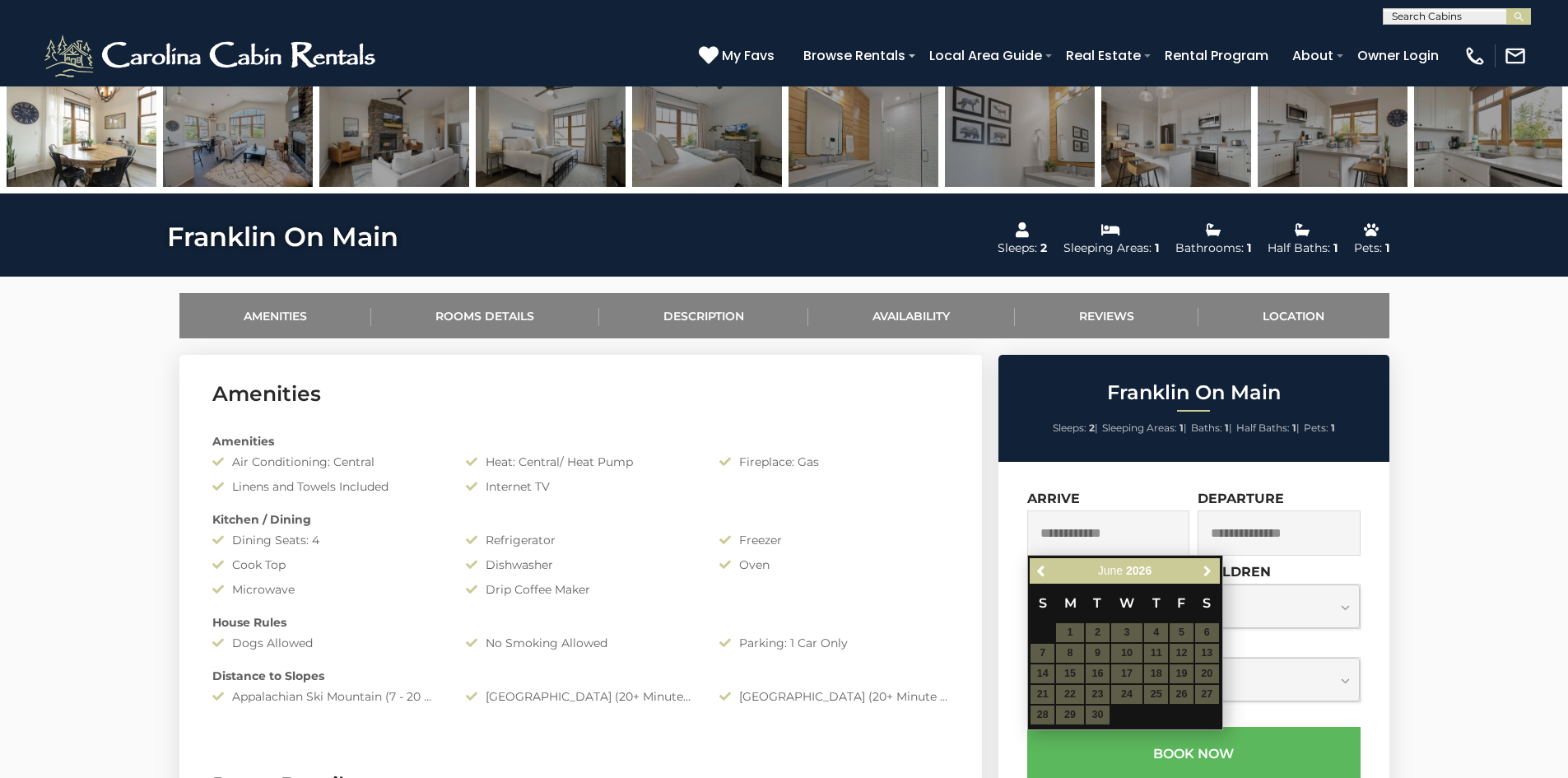
click at [1205, 570] on span "Next" at bounding box center [1207, 570] width 13 height 13
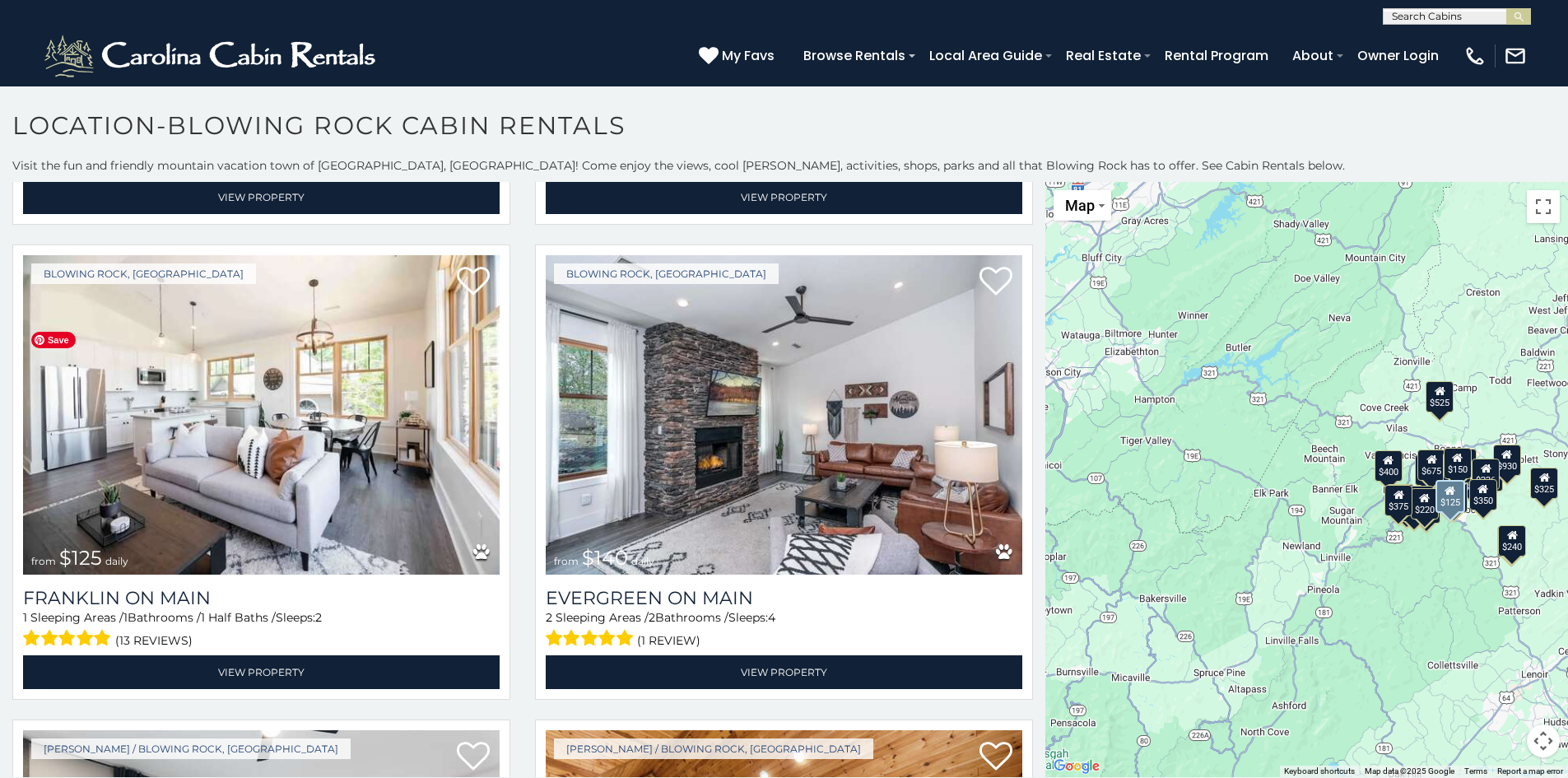
scroll to position [1481, 0]
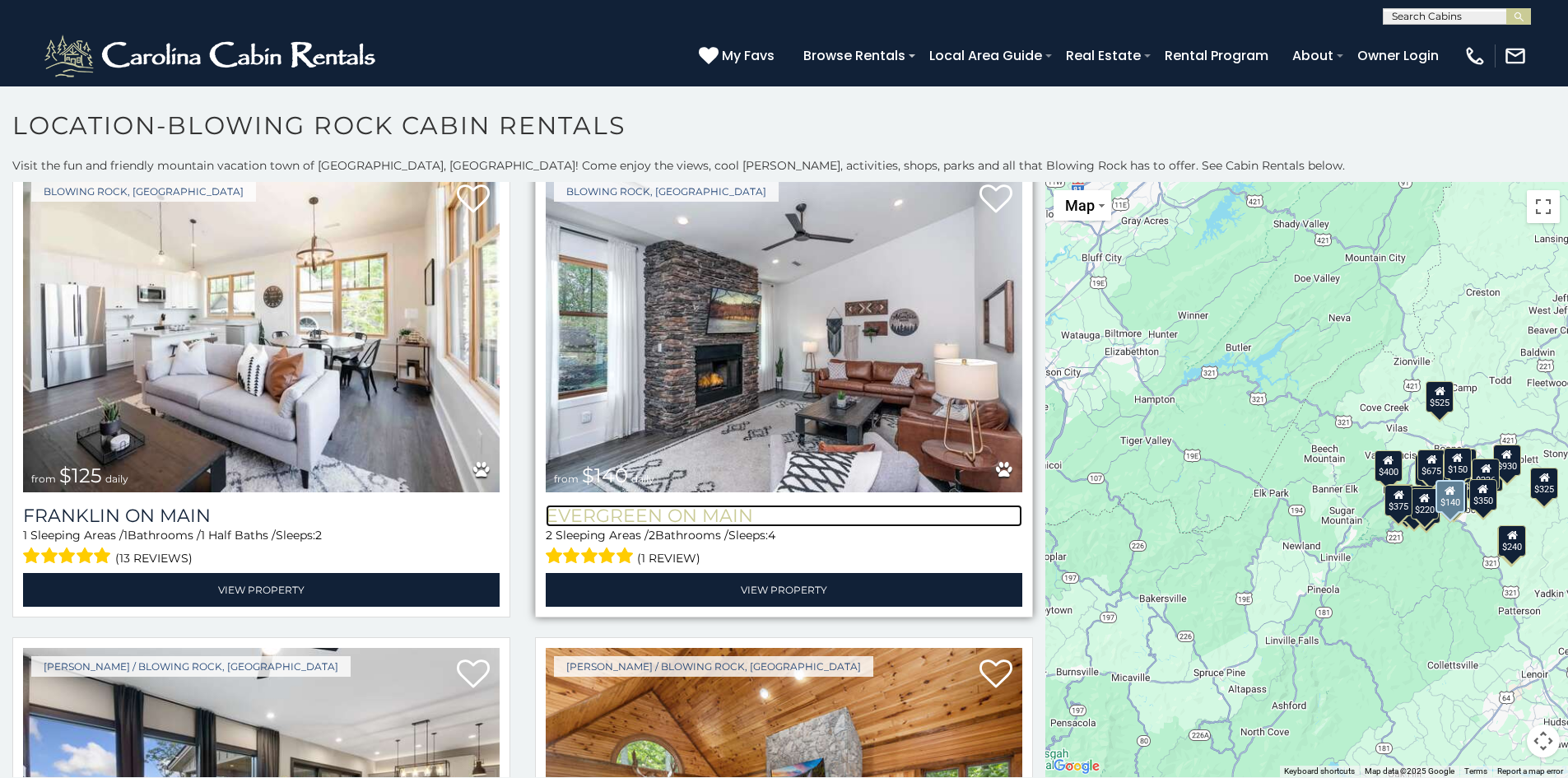
click at [657, 505] on h3 "Evergreen On Main" at bounding box center [784, 515] width 477 height 22
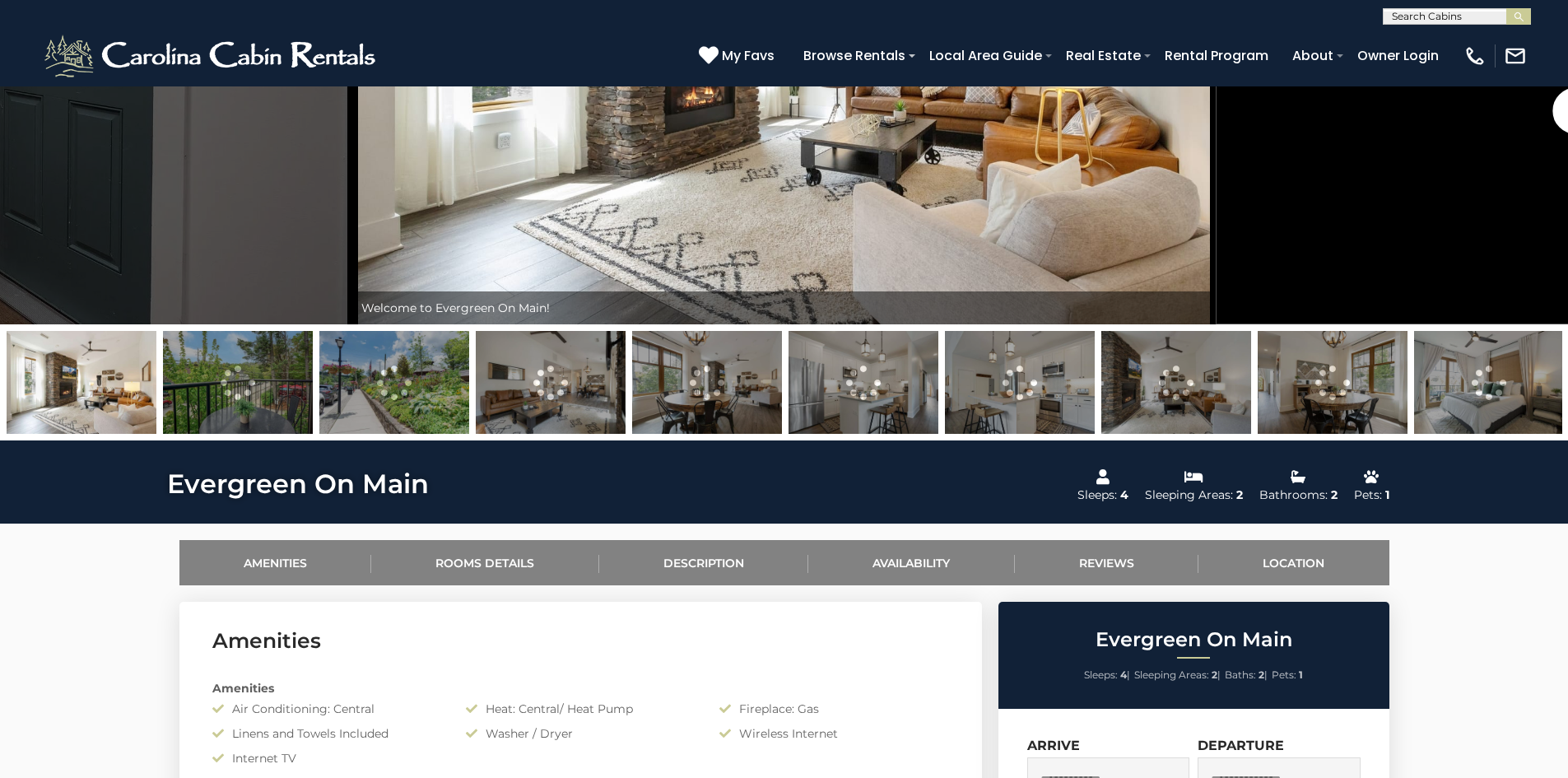
scroll to position [576, 0]
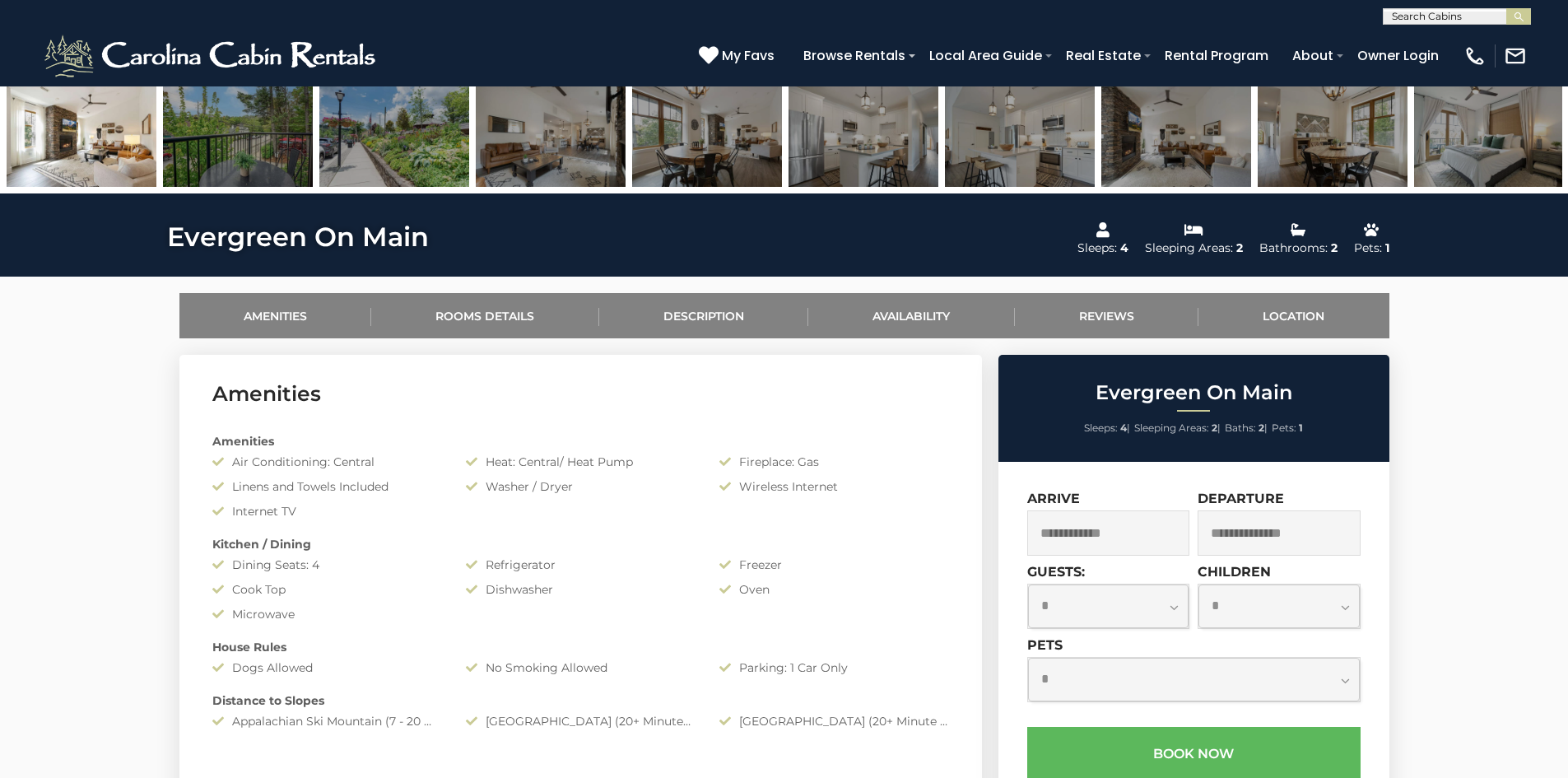
click at [1079, 533] on input "text" at bounding box center [1109, 532] width 163 height 45
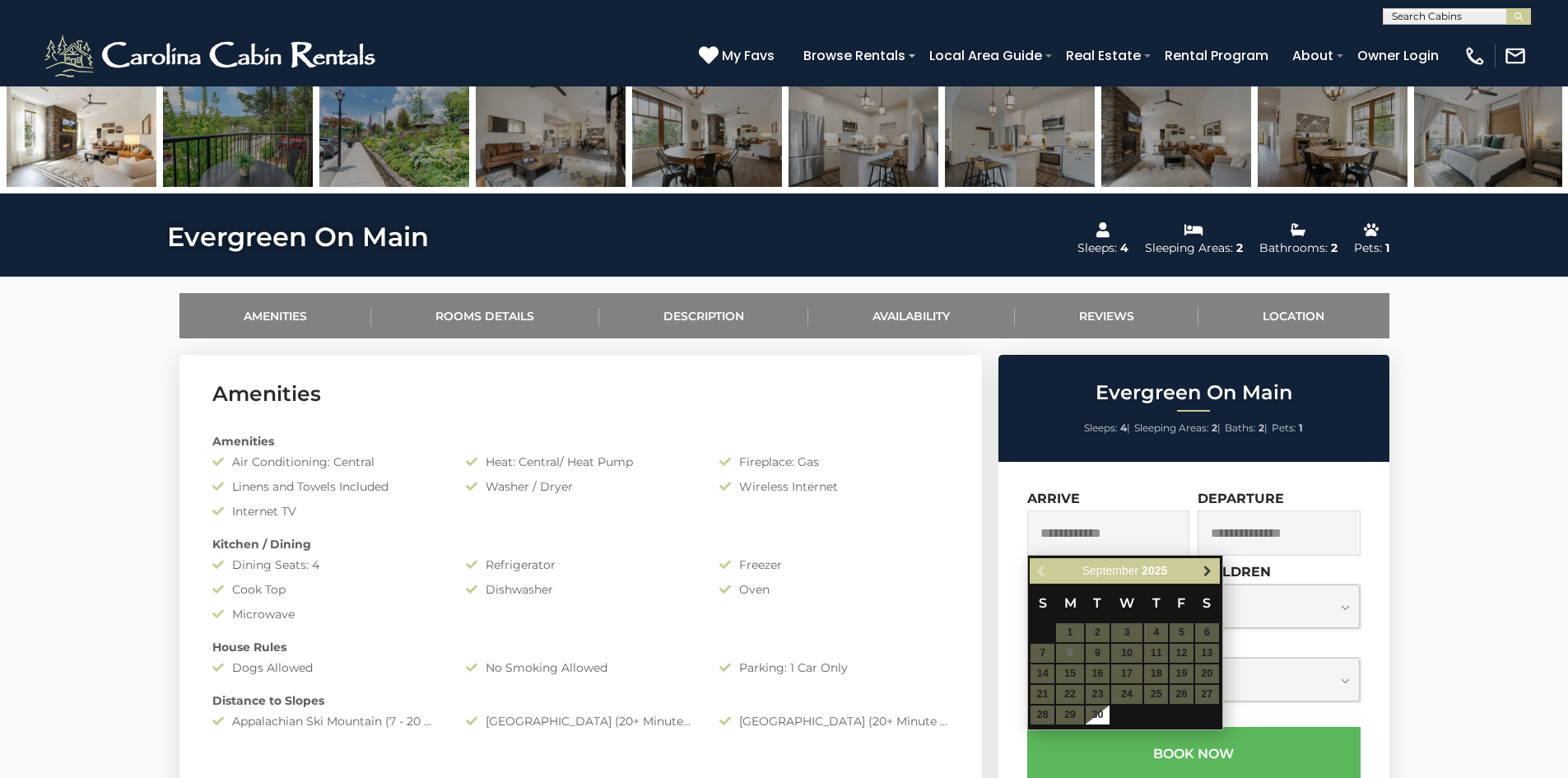
click at [1208, 570] on span "Next" at bounding box center [1207, 570] width 13 height 13
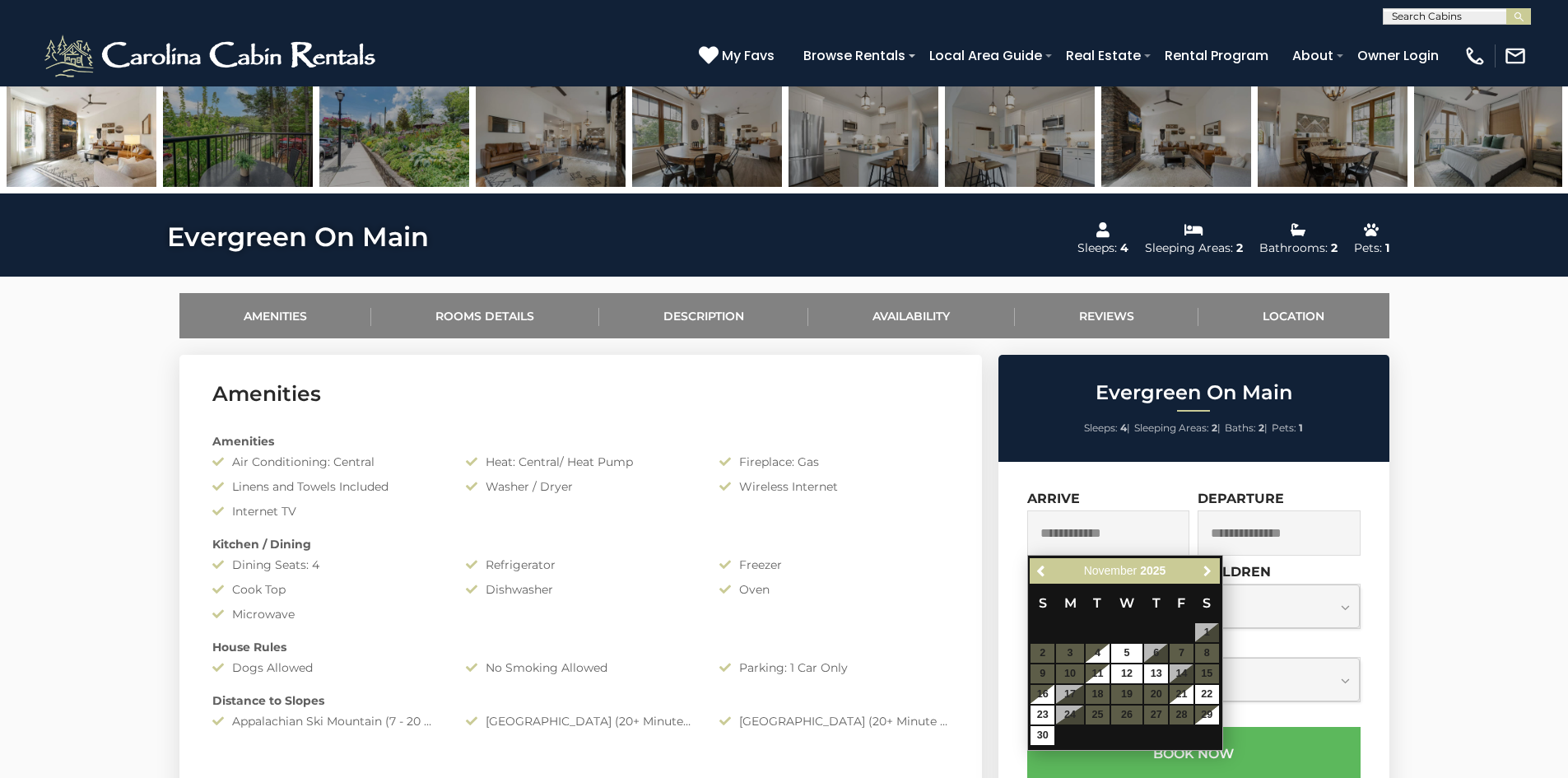
click at [1208, 570] on span "Next" at bounding box center [1207, 570] width 13 height 13
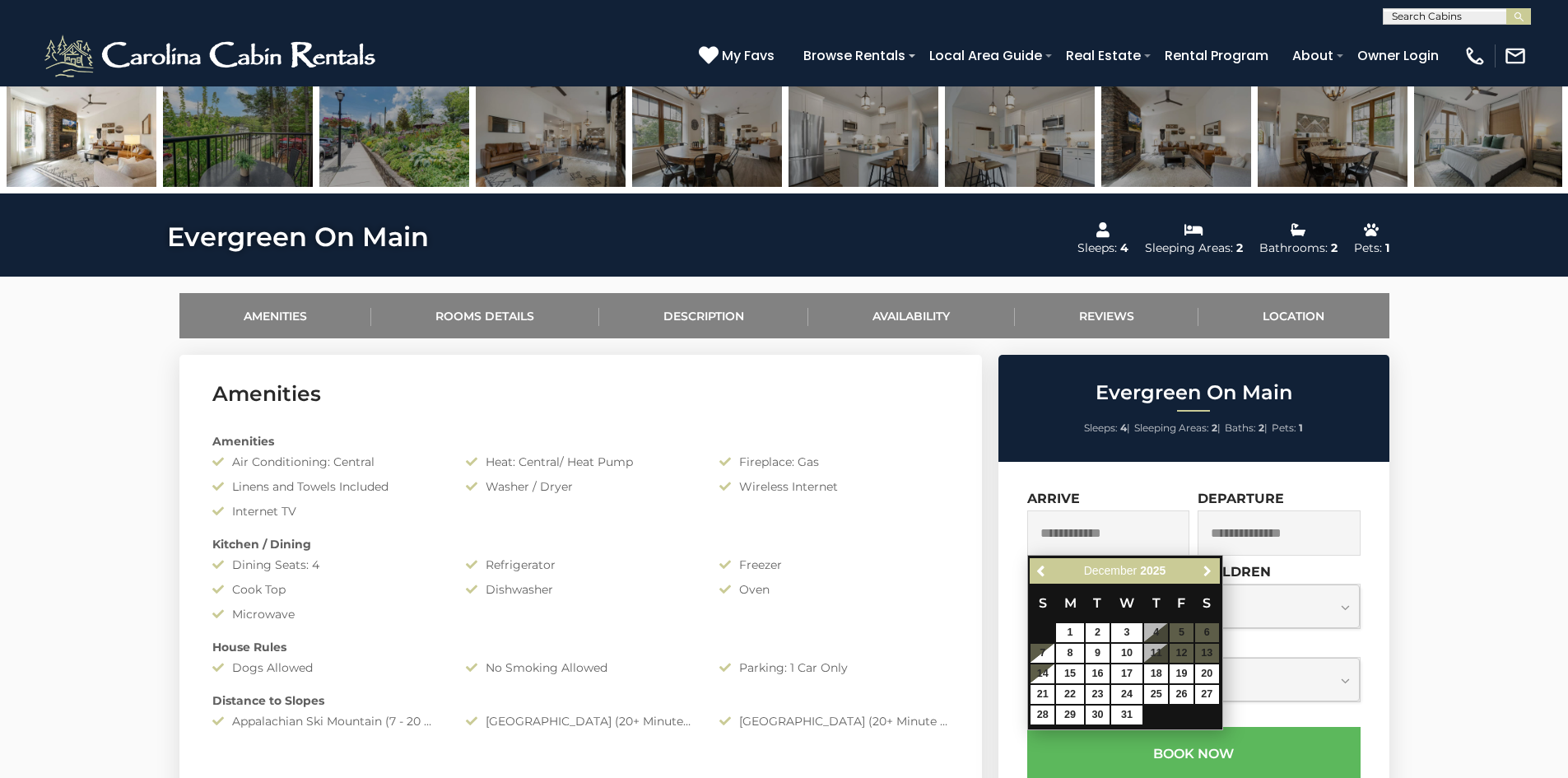
click at [1208, 570] on span "Next" at bounding box center [1207, 570] width 13 height 13
click at [1208, 566] on span "Next" at bounding box center [1207, 570] width 13 height 13
click at [1207, 565] on span "Next" at bounding box center [1207, 570] width 13 height 13
click at [1124, 631] on div at bounding box center [1127, 618] width 42 height 27
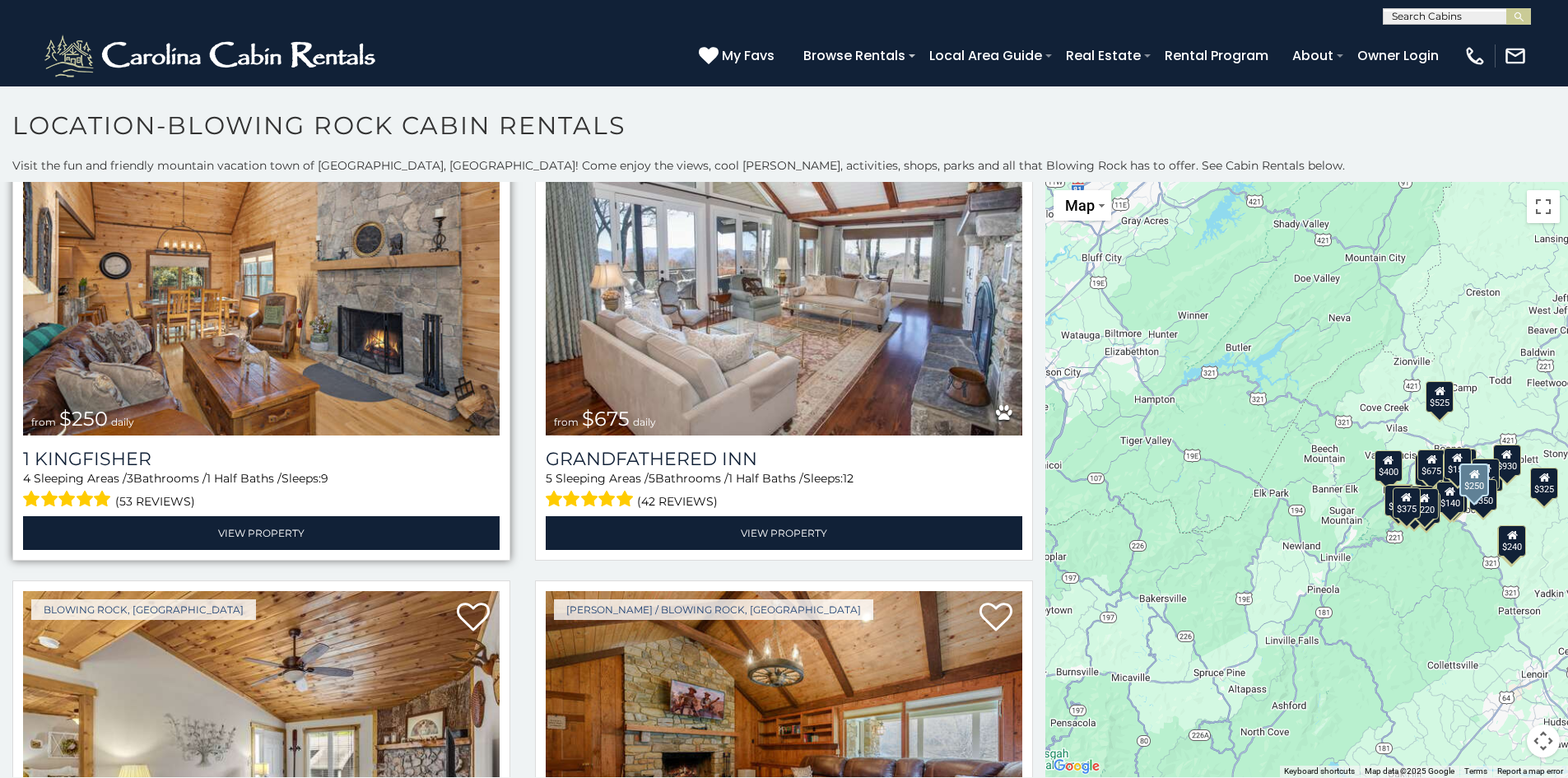
scroll to position [3209, 0]
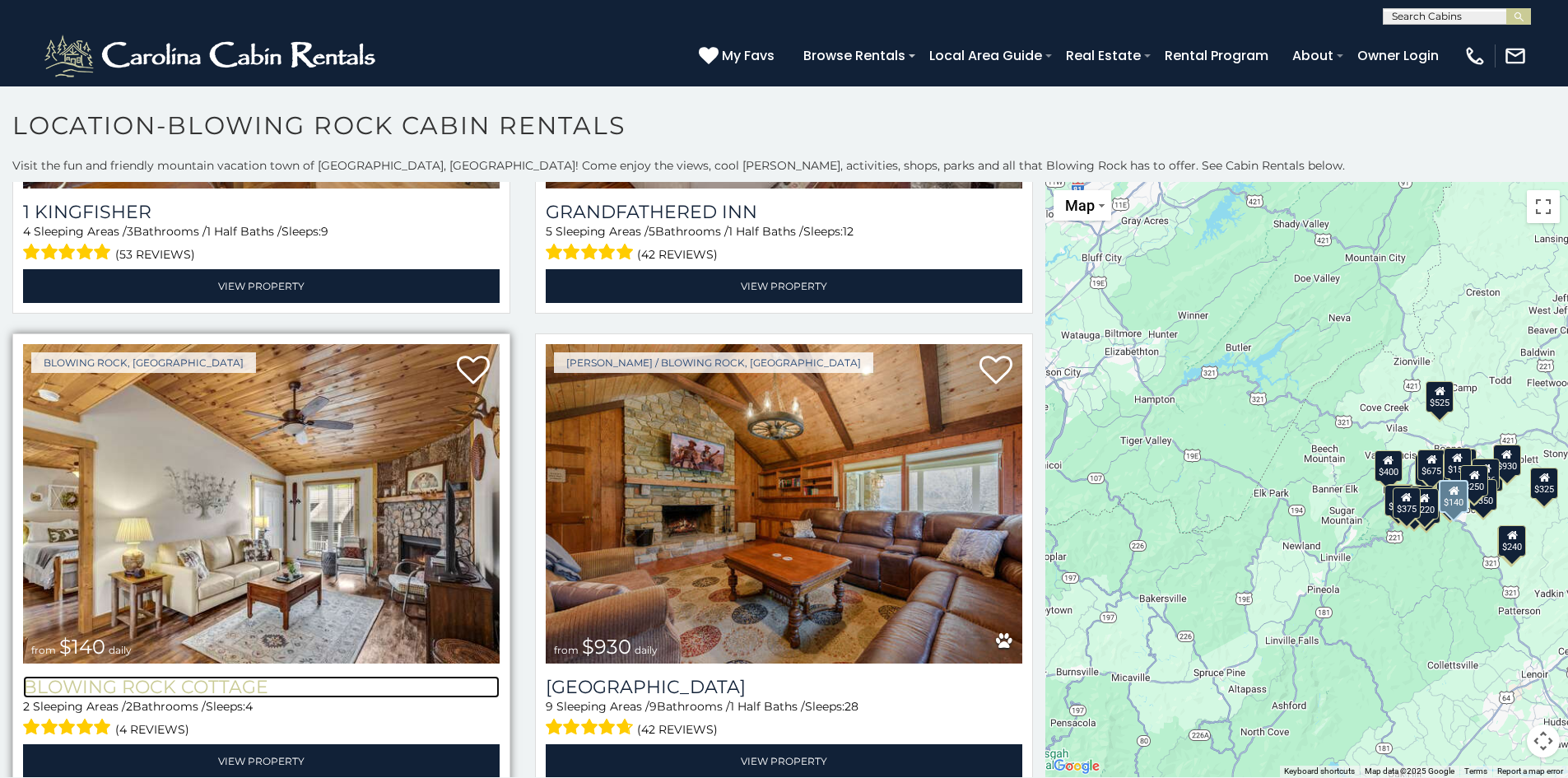
click at [165, 675] on h3 "Blowing Rock Cottage" at bounding box center [261, 686] width 477 height 22
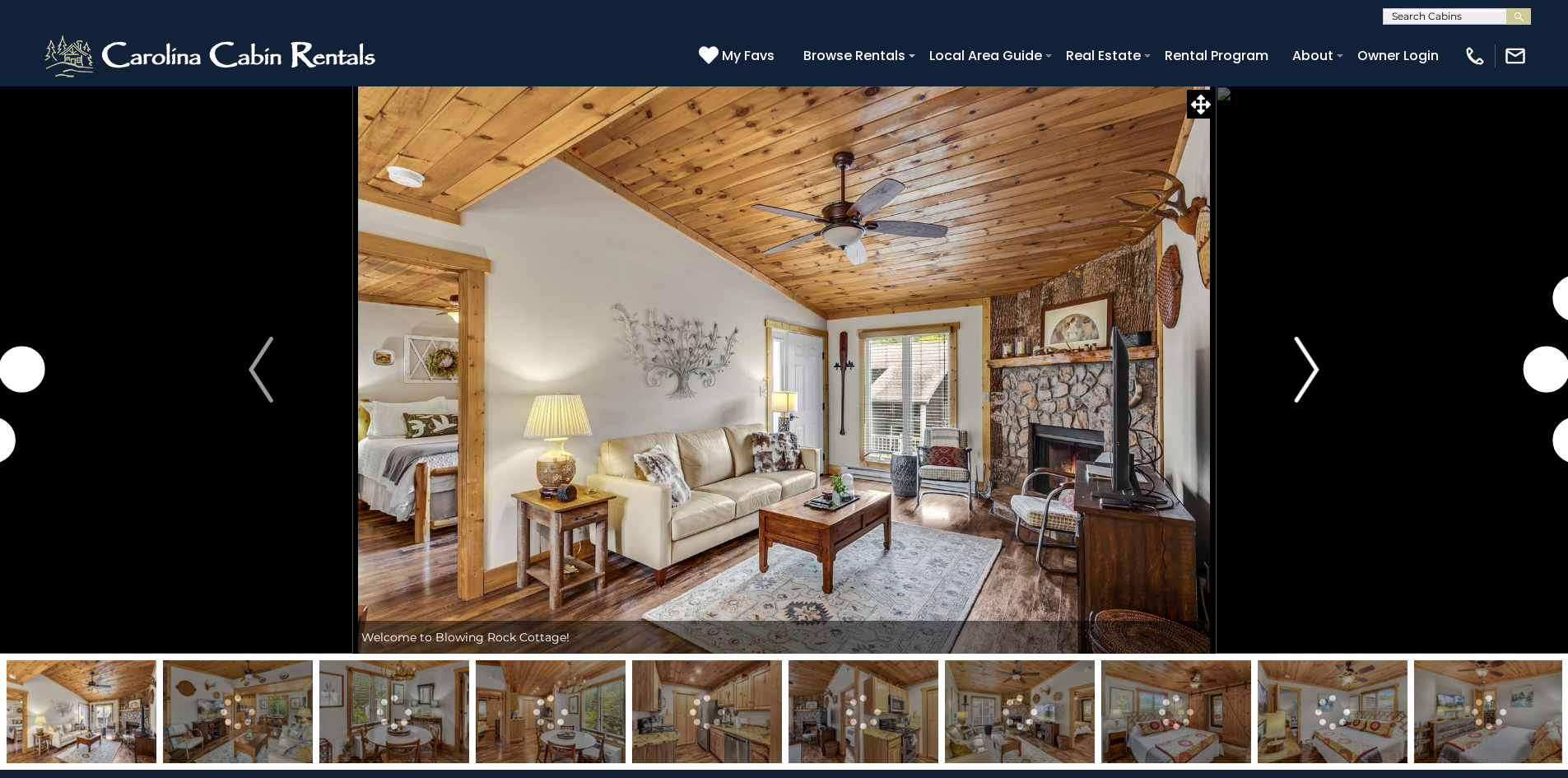
click at [1293, 365] on button "Next" at bounding box center [1307, 370] width 184 height 568
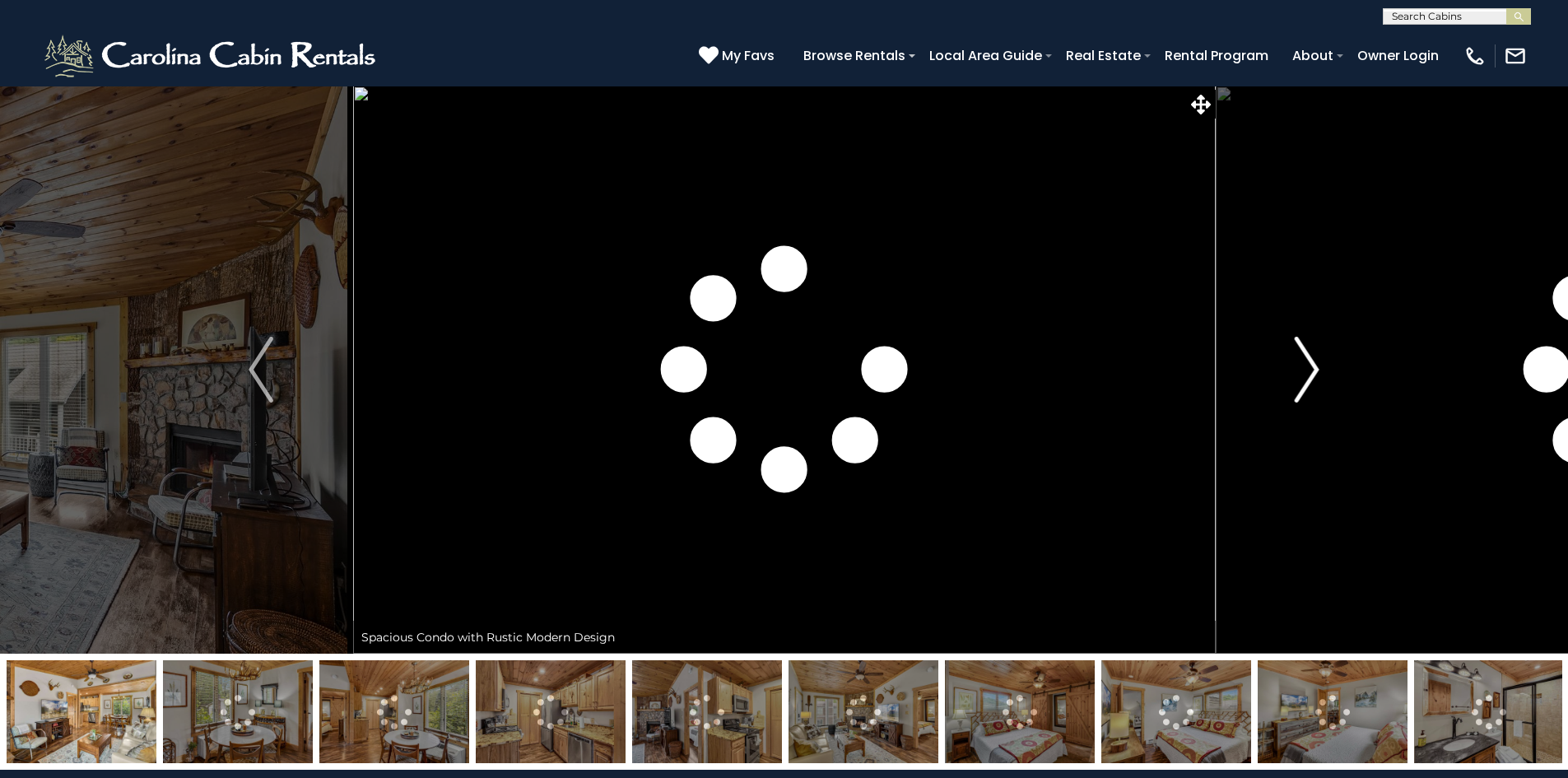
click at [1293, 365] on button "Next" at bounding box center [1307, 370] width 184 height 568
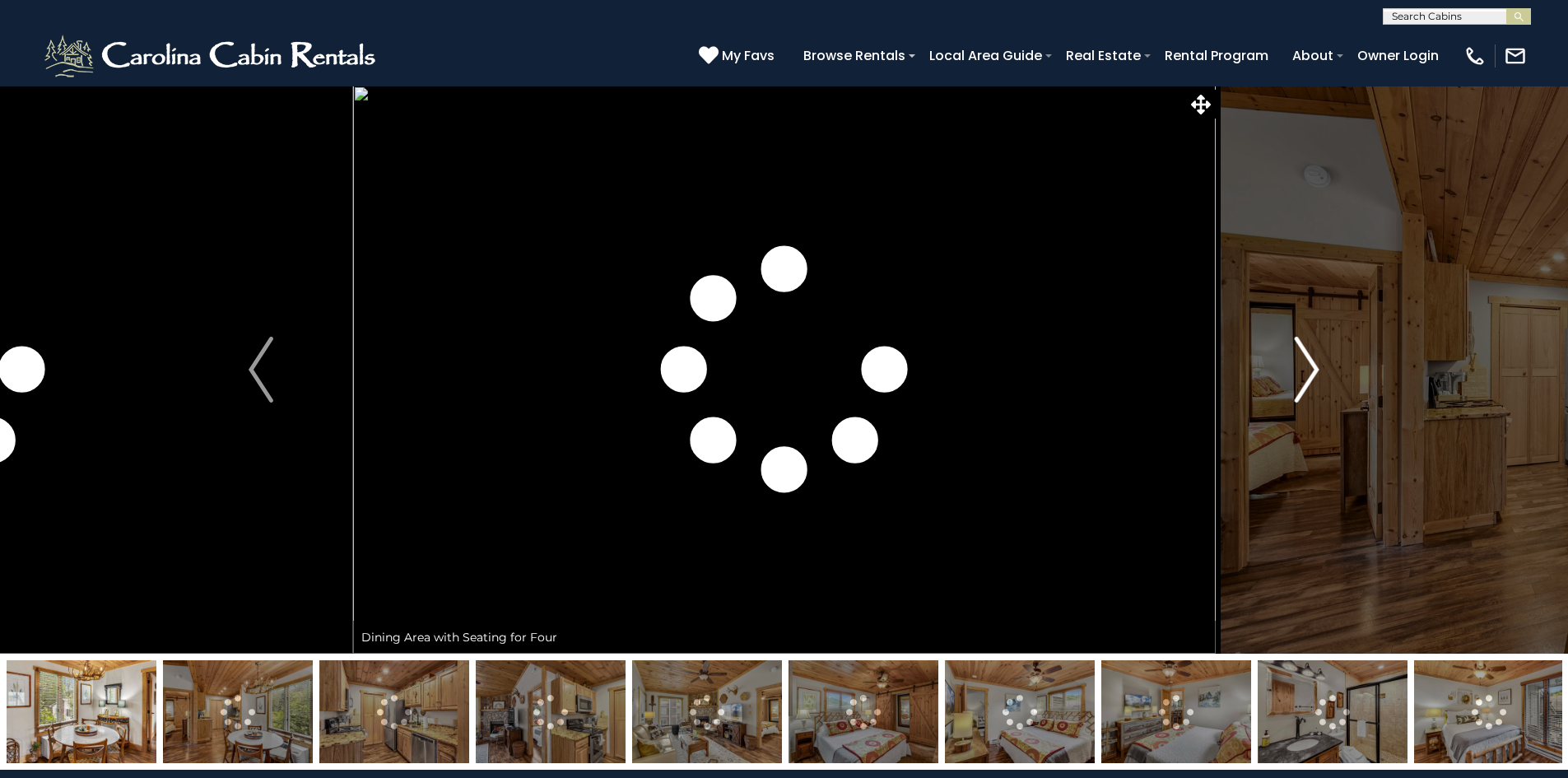
click at [1312, 366] on img "Next" at bounding box center [1307, 370] width 25 height 65
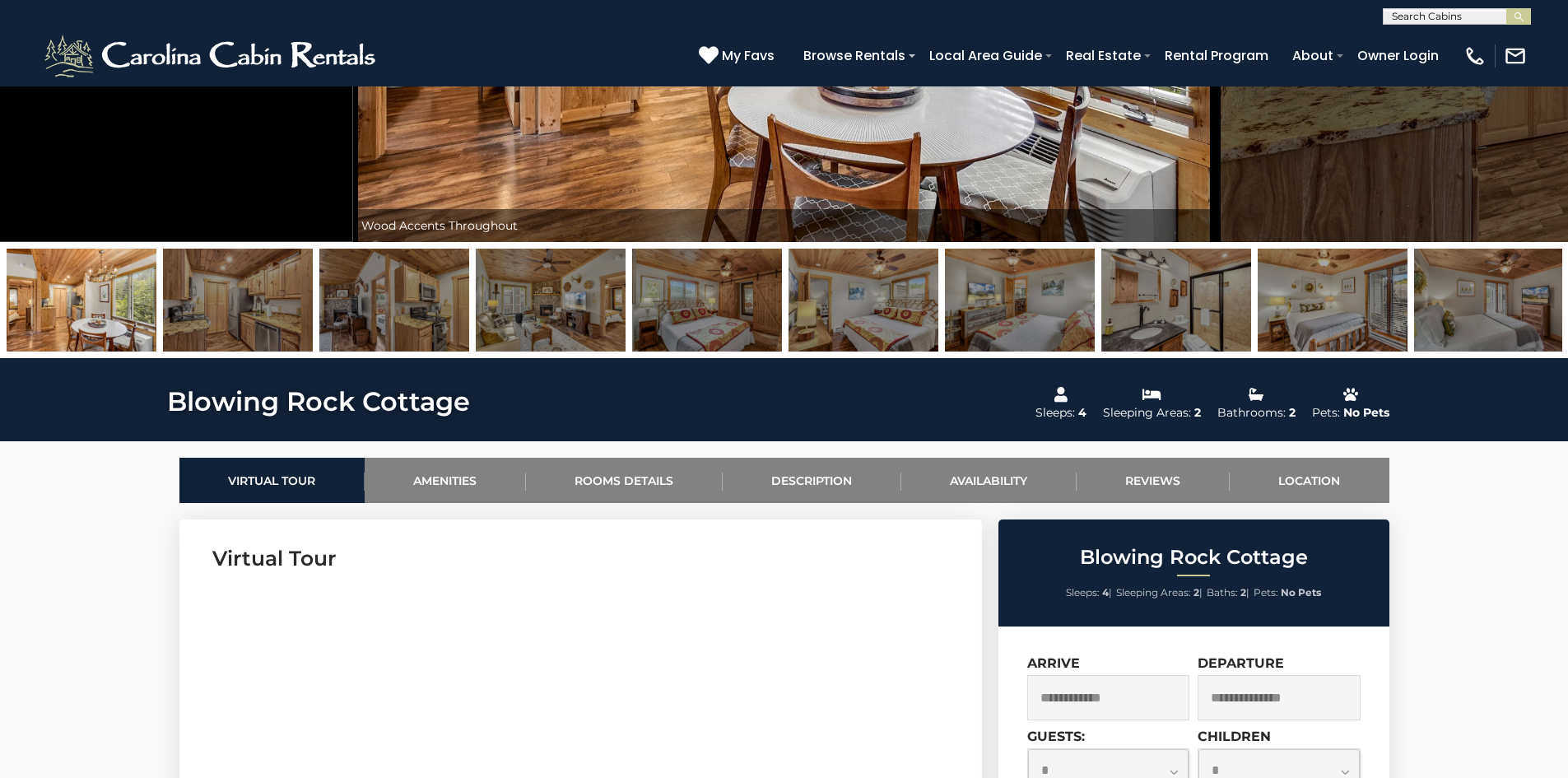
scroll to position [741, 0]
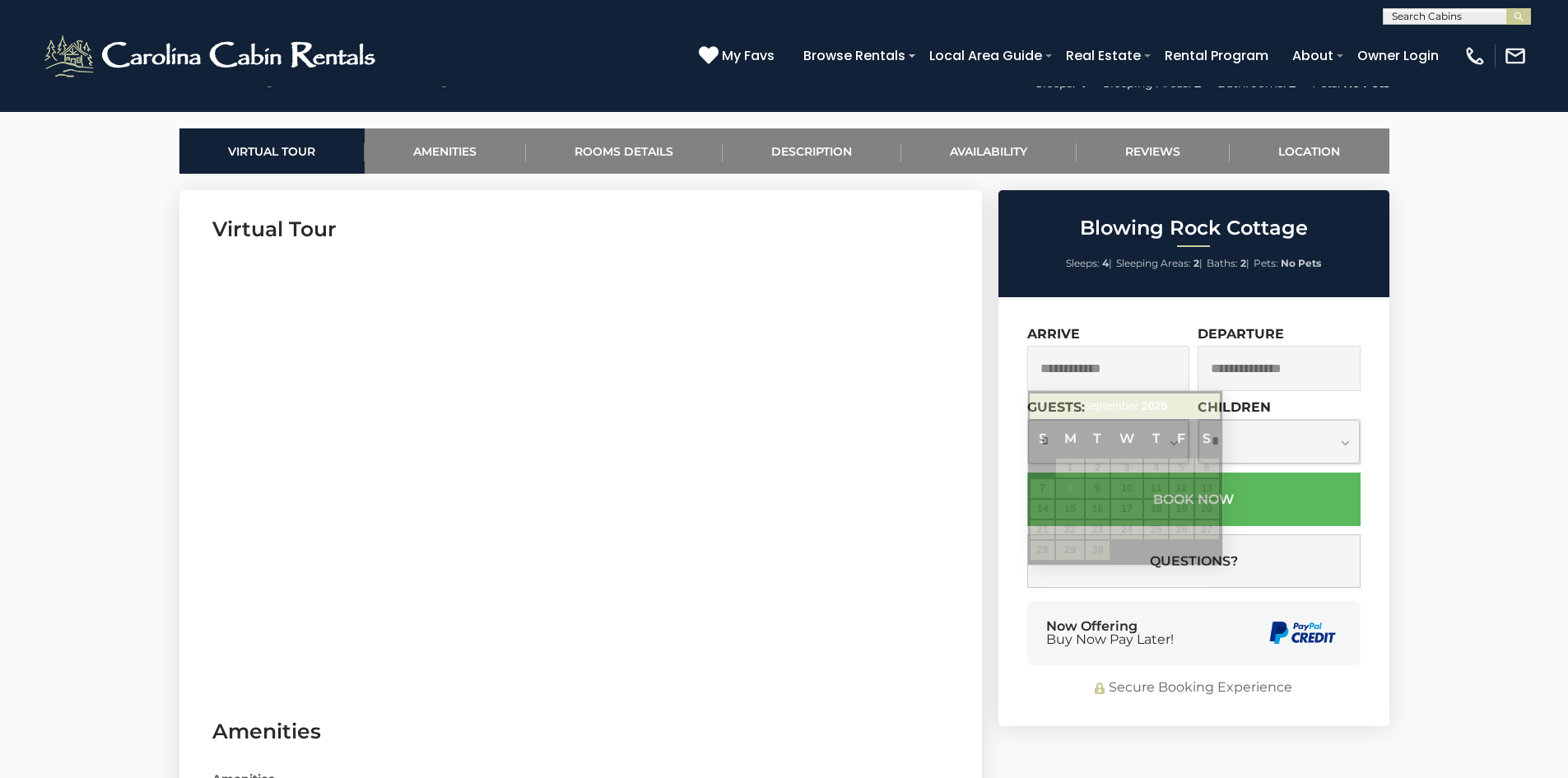
click at [1082, 371] on input "text" at bounding box center [1109, 368] width 163 height 45
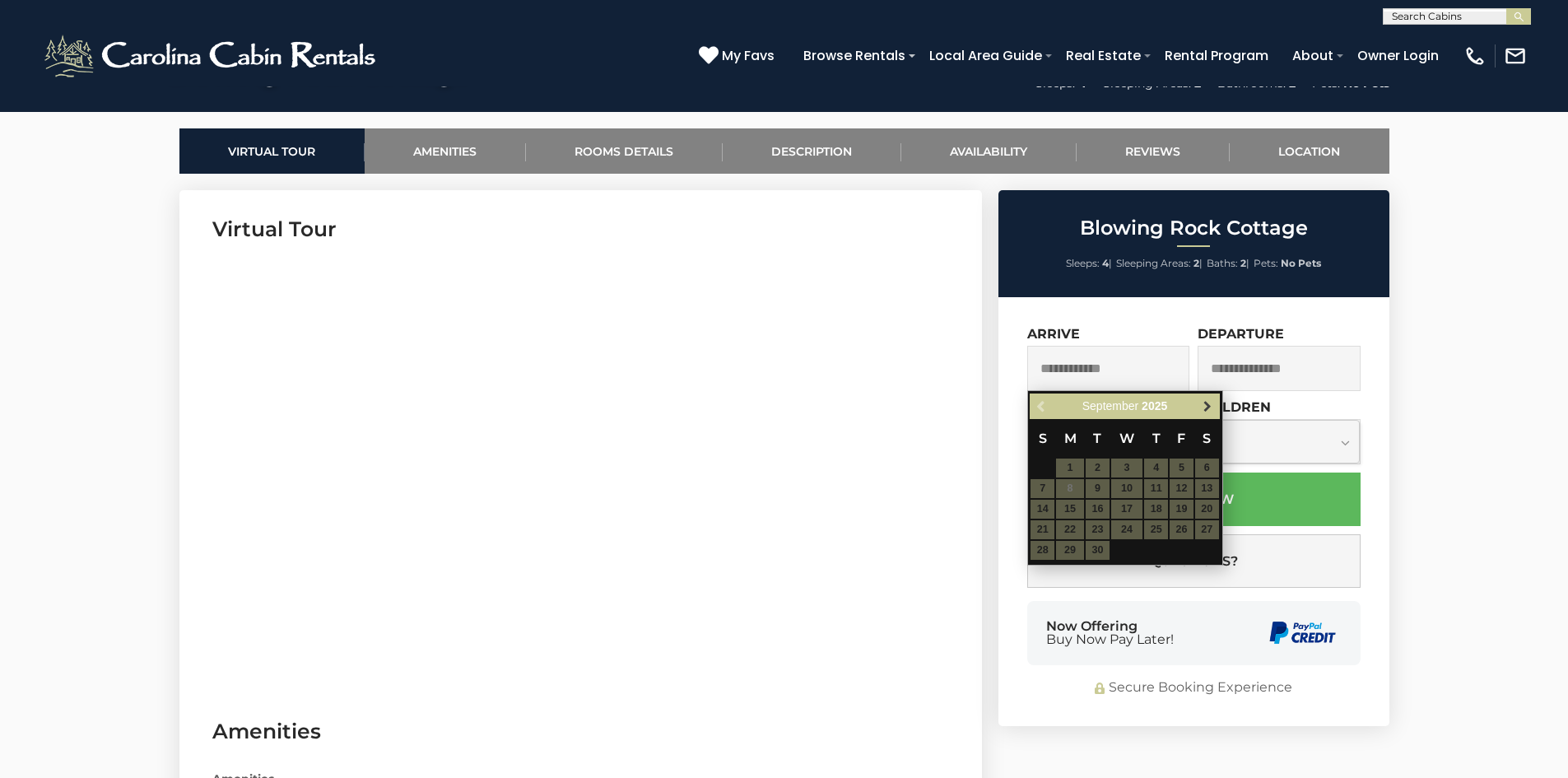
click at [1205, 402] on span "Next" at bounding box center [1207, 406] width 13 height 13
click at [1205, 401] on span "Next" at bounding box center [1207, 406] width 13 height 13
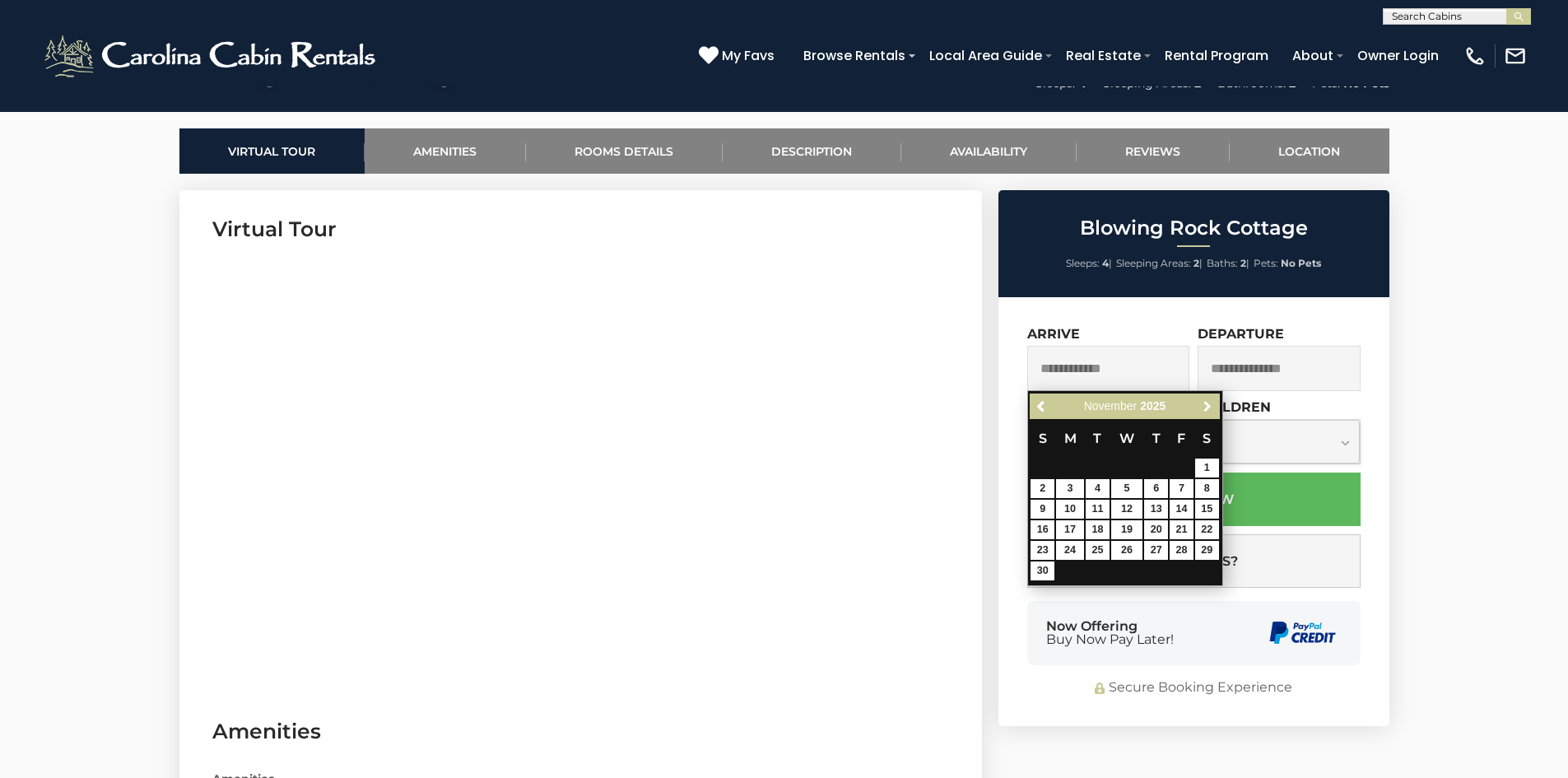
click at [1205, 401] on span "Next" at bounding box center [1207, 406] width 13 height 13
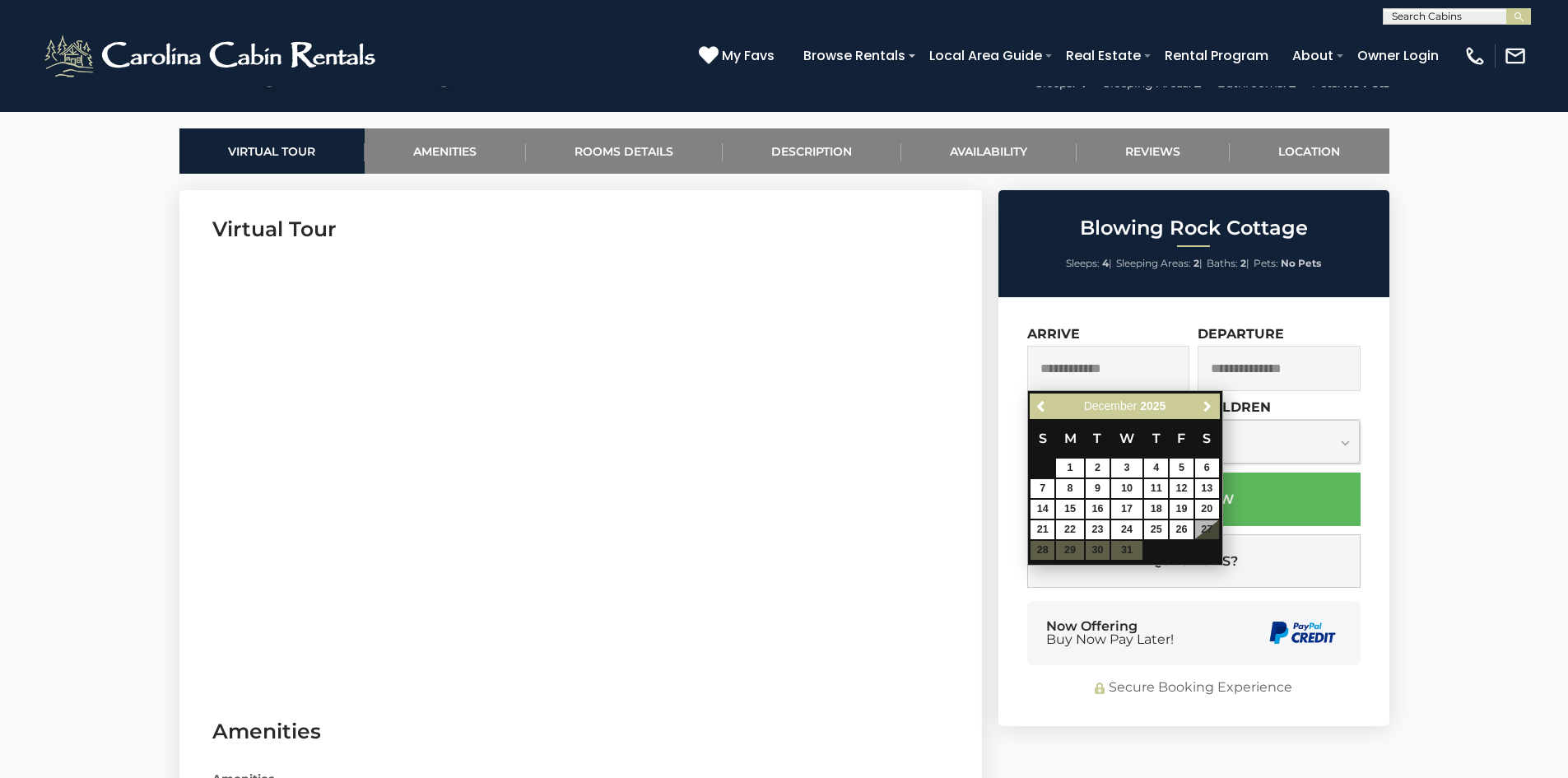
click at [1205, 401] on span "Next" at bounding box center [1207, 406] width 13 height 13
click at [1204, 405] on span "Next" at bounding box center [1207, 406] width 13 height 13
click at [1205, 405] on span "Next" at bounding box center [1207, 406] width 13 height 13
click at [1130, 469] on link "1" at bounding box center [1126, 467] width 31 height 19
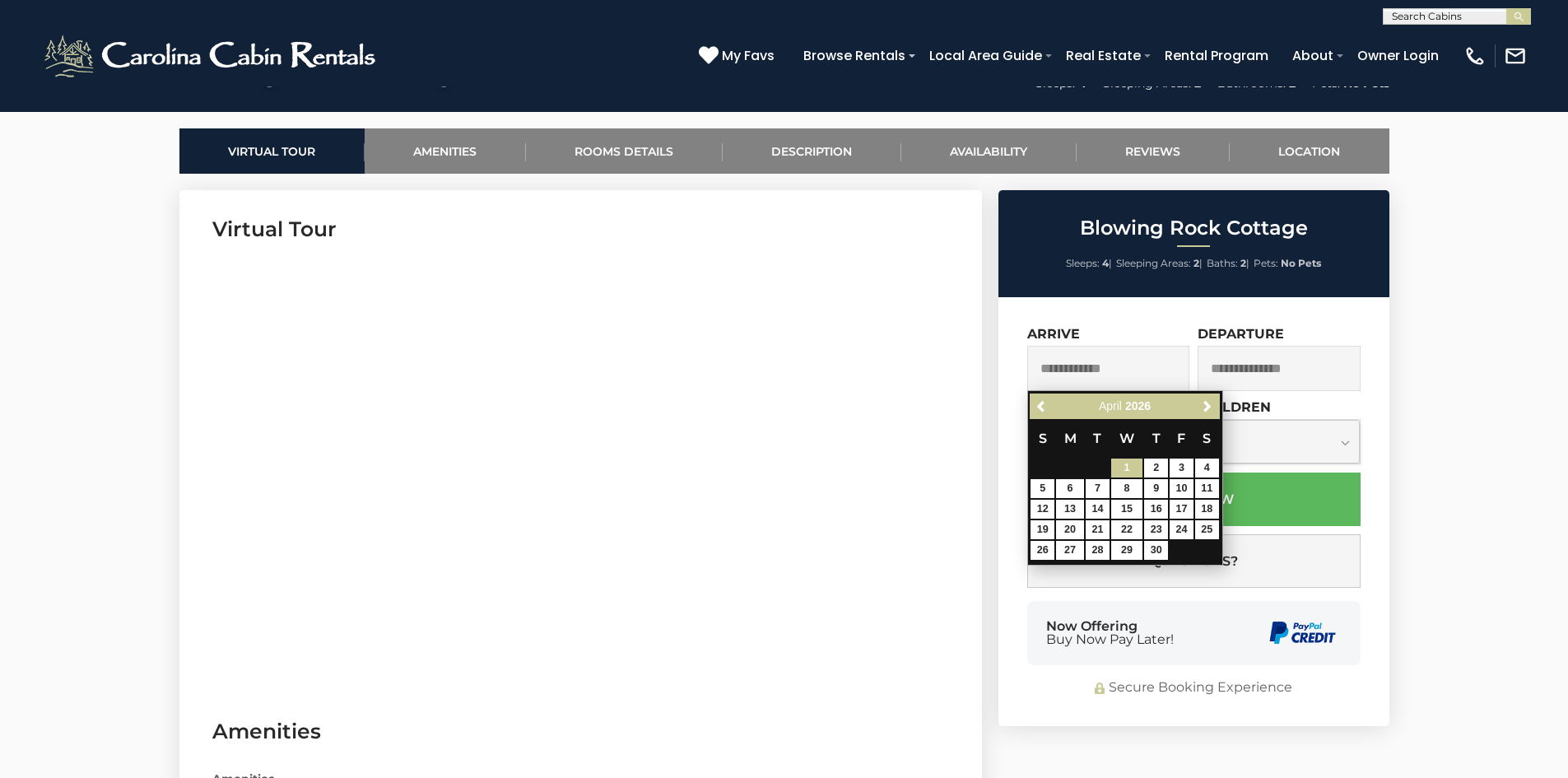
type input "**********"
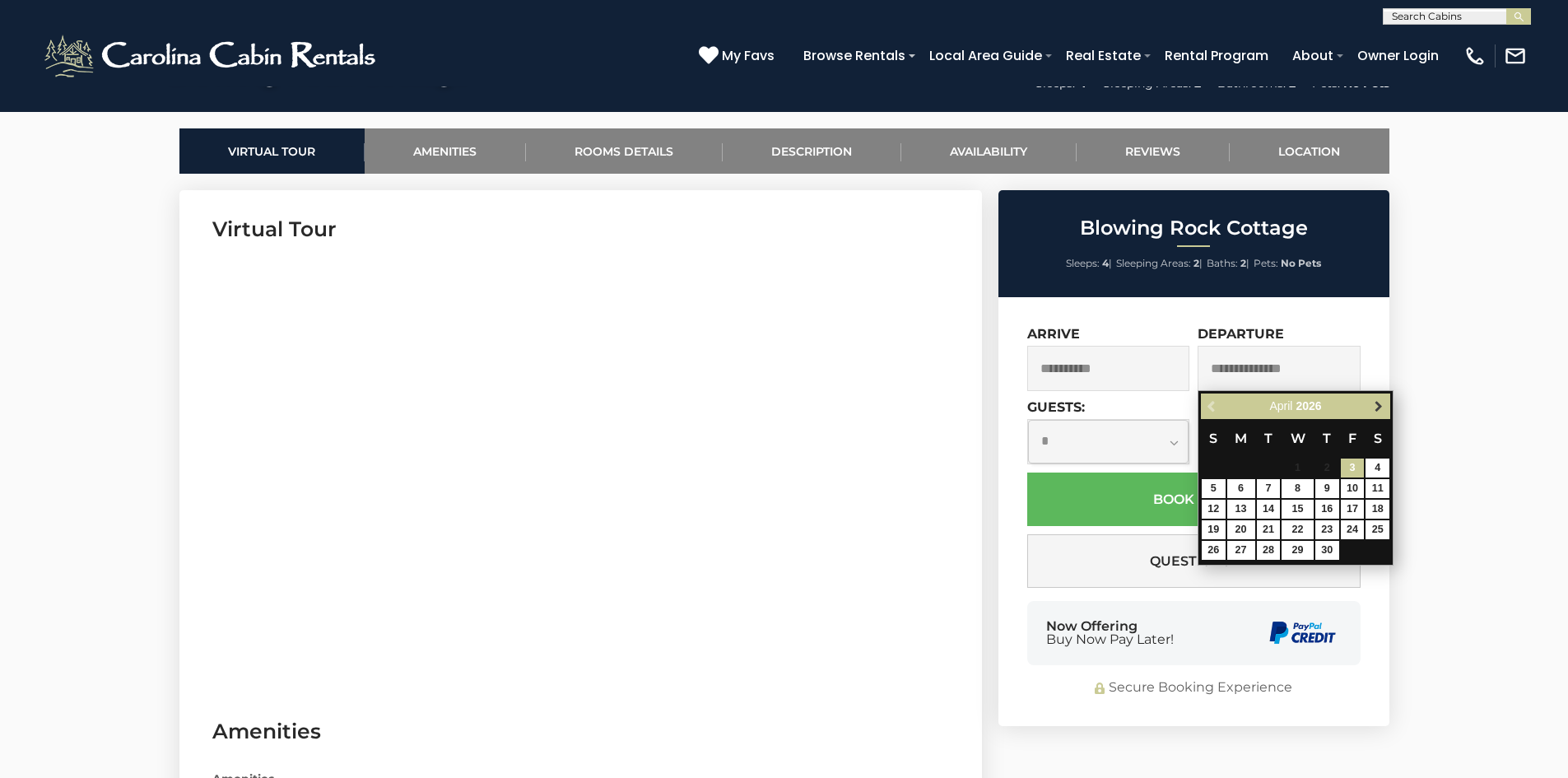
click at [1376, 408] on span "Next" at bounding box center [1378, 406] width 13 height 13
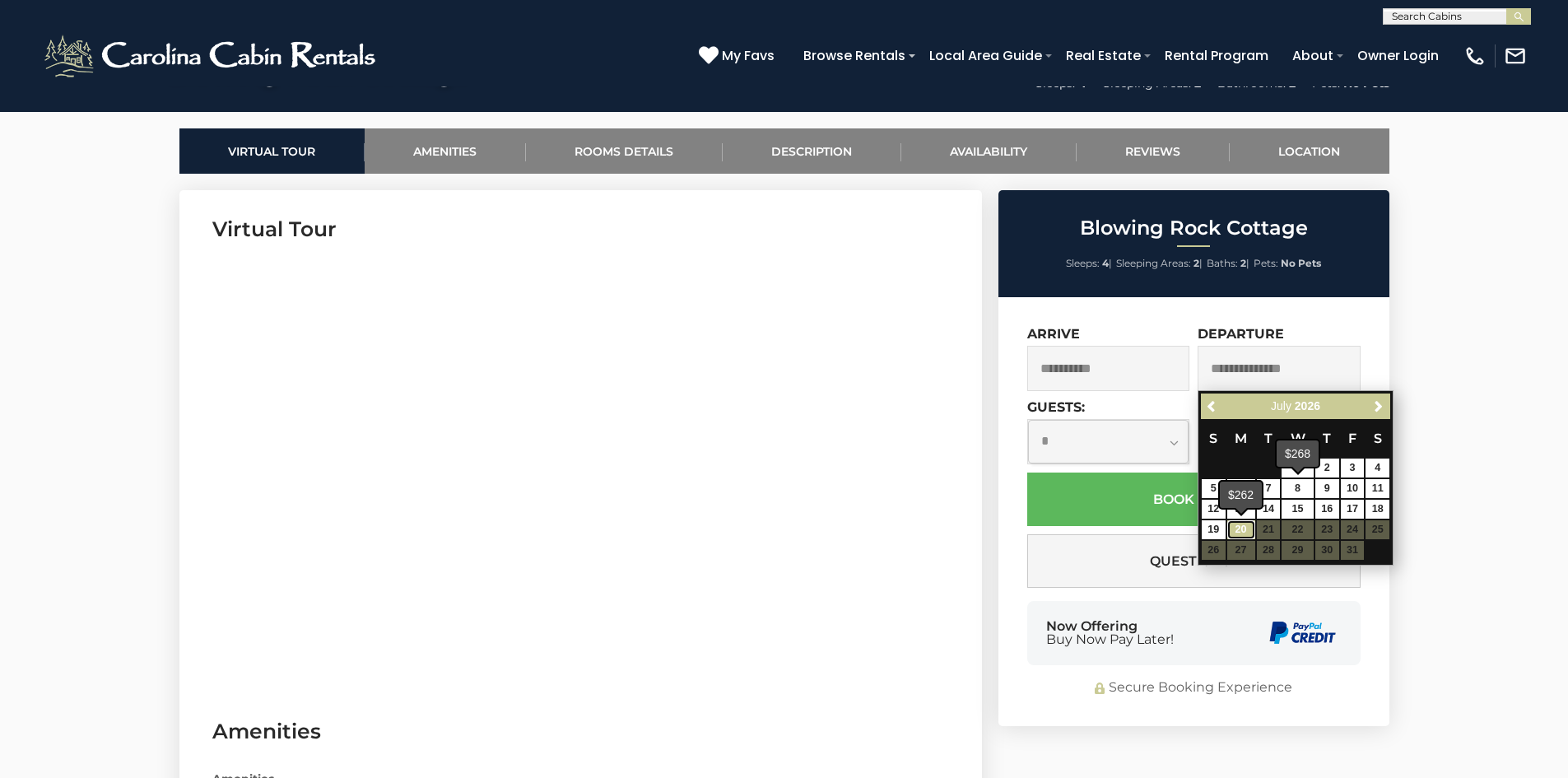
click at [1250, 529] on link "20" at bounding box center [1242, 529] width 28 height 19
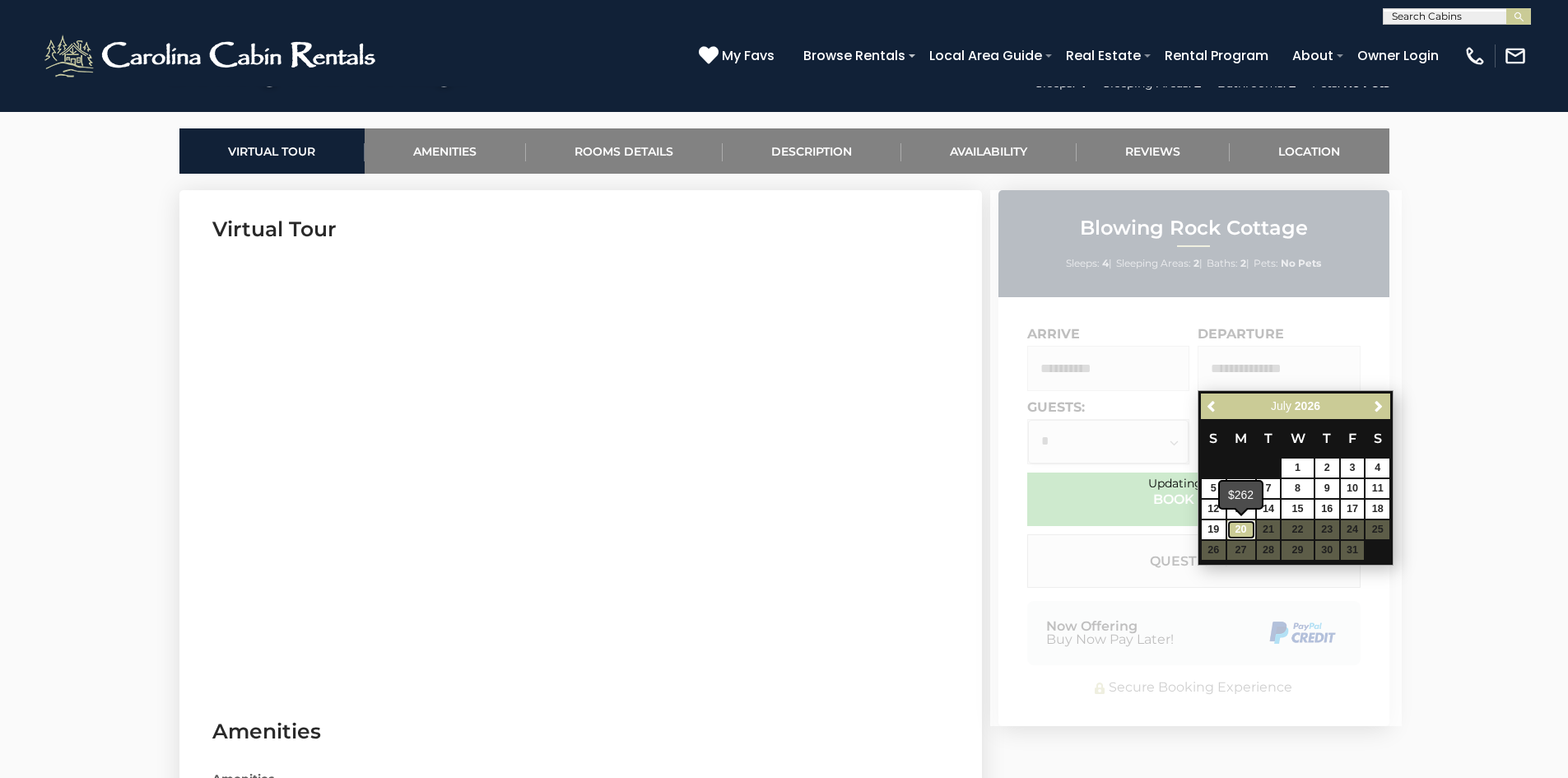
type input "**********"
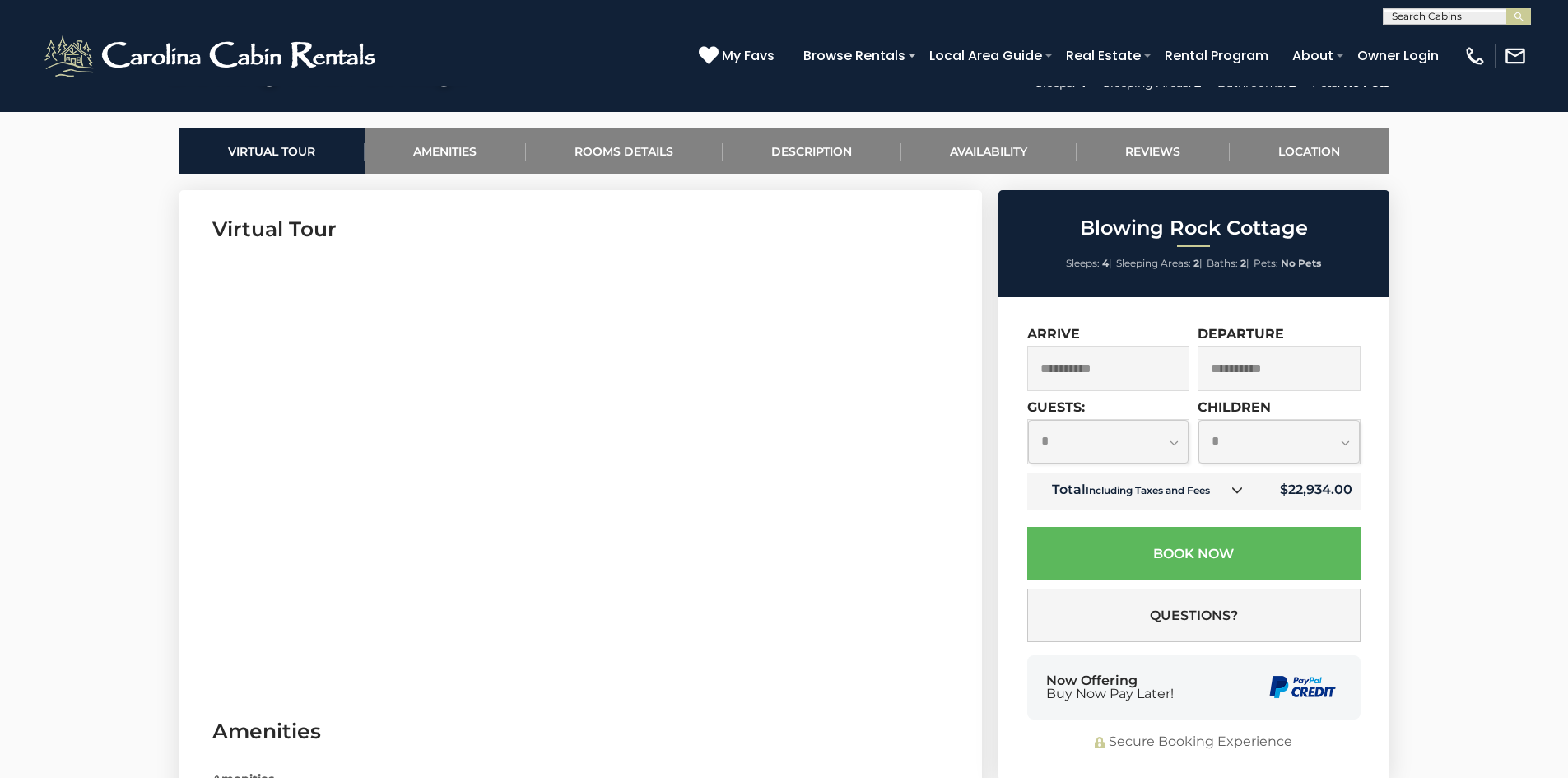
click at [1170, 441] on select "**********" at bounding box center [1108, 441] width 161 height 43
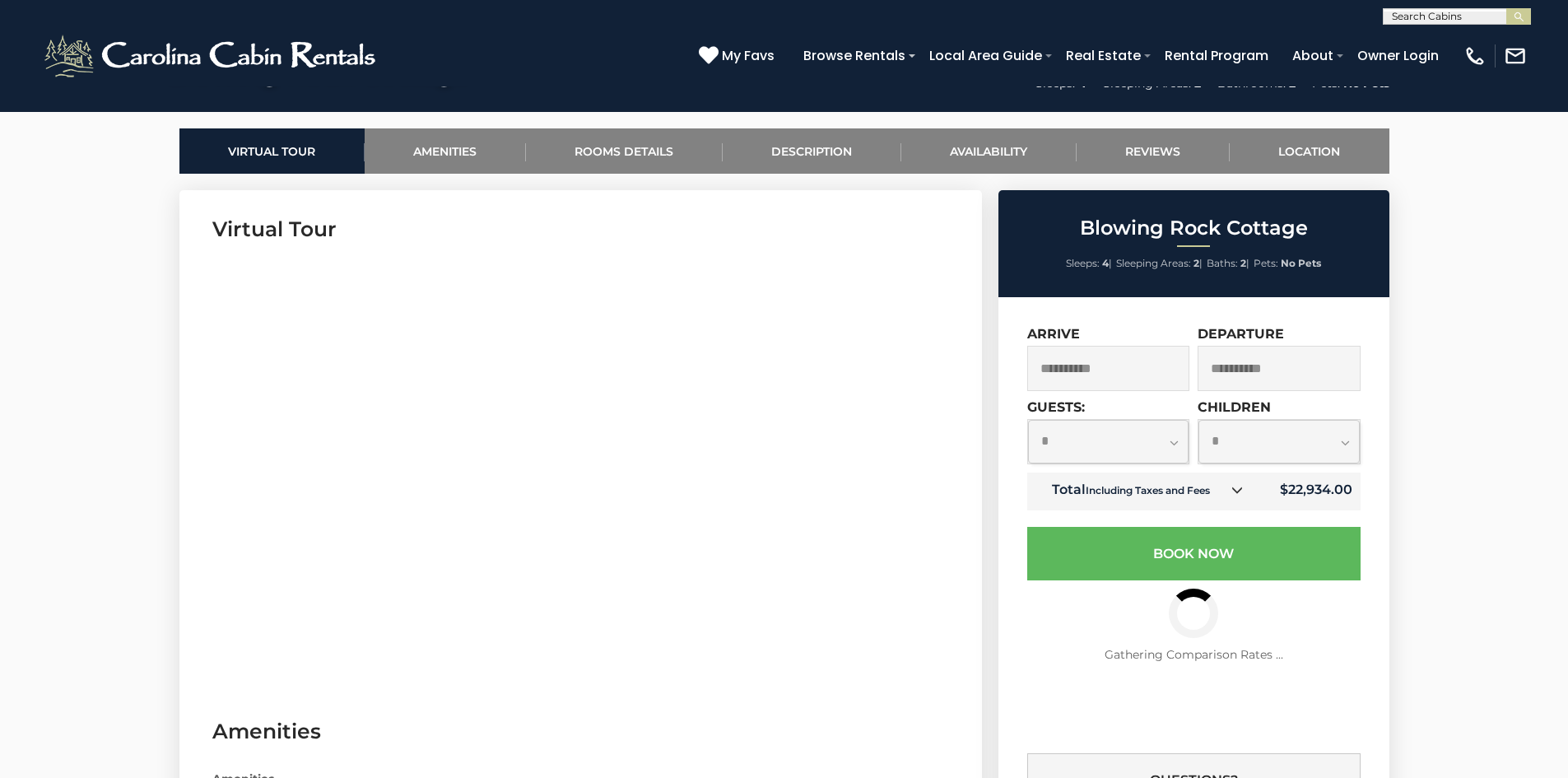
select select "*"
click at [1028, 420] on select "**********" at bounding box center [1108, 441] width 161 height 43
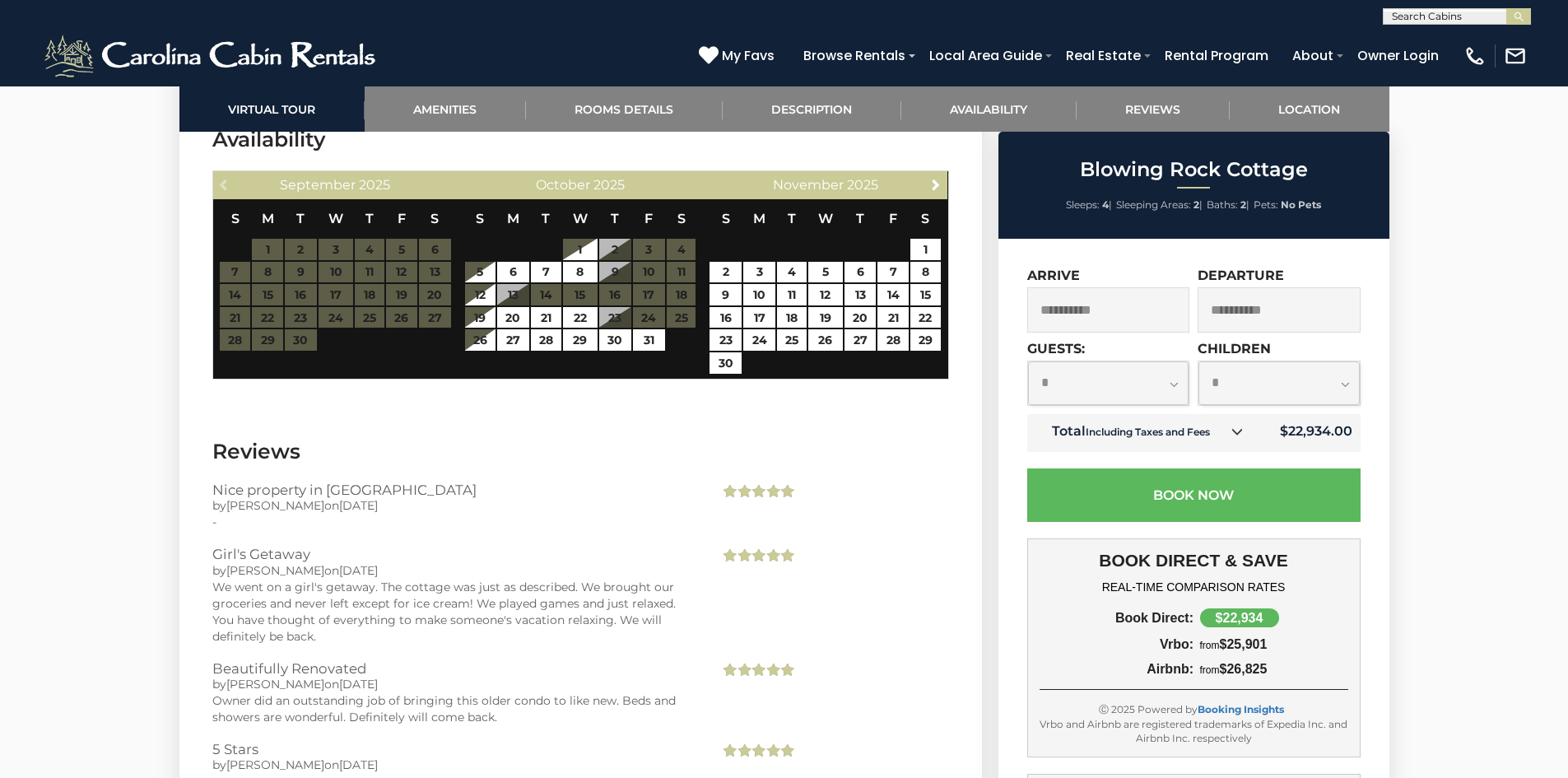
scroll to position [2304, 0]
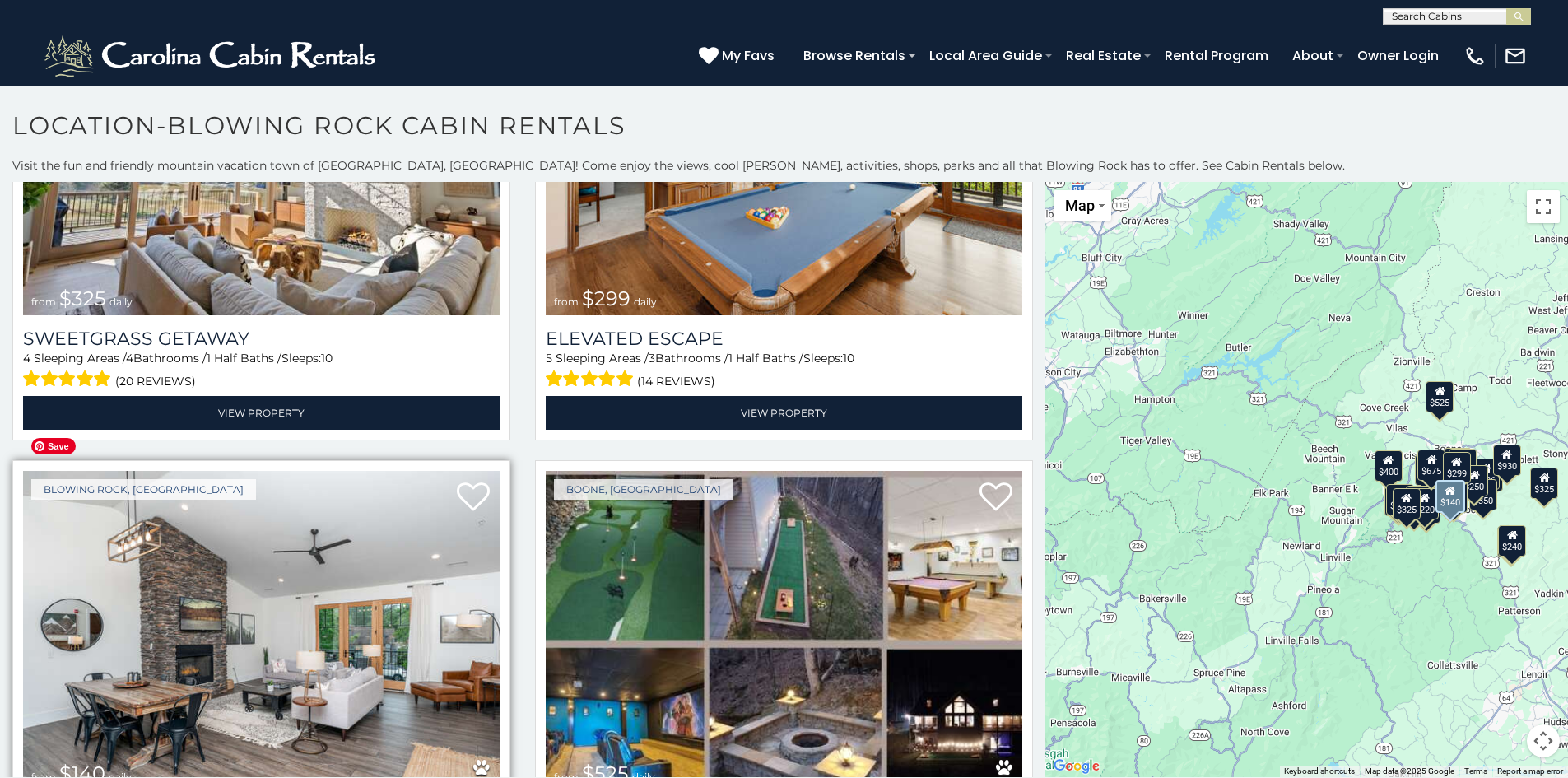
scroll to position [4279, 0]
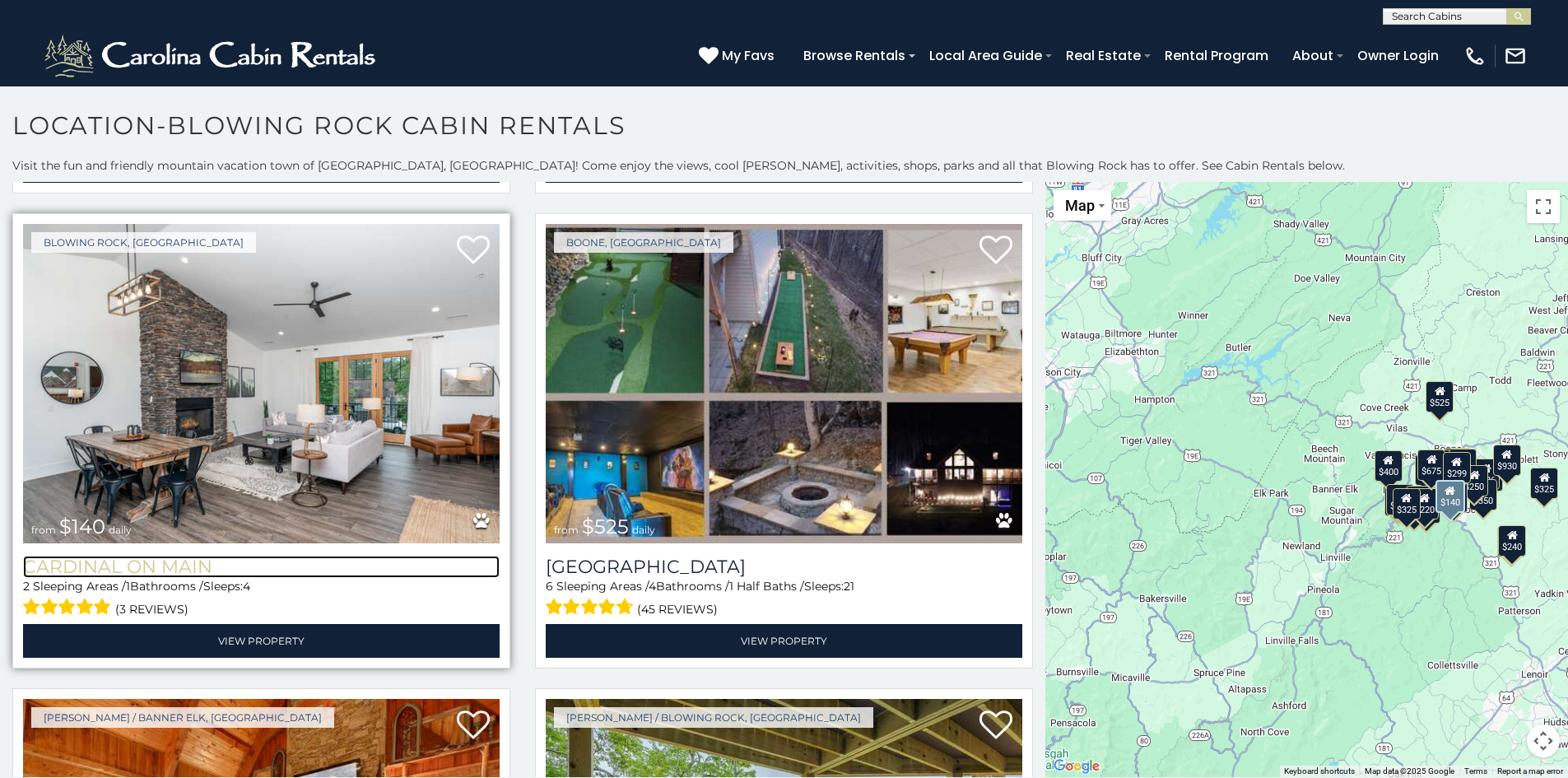
click at [123, 555] on h3 "Cardinal On Main" at bounding box center [261, 566] width 477 height 22
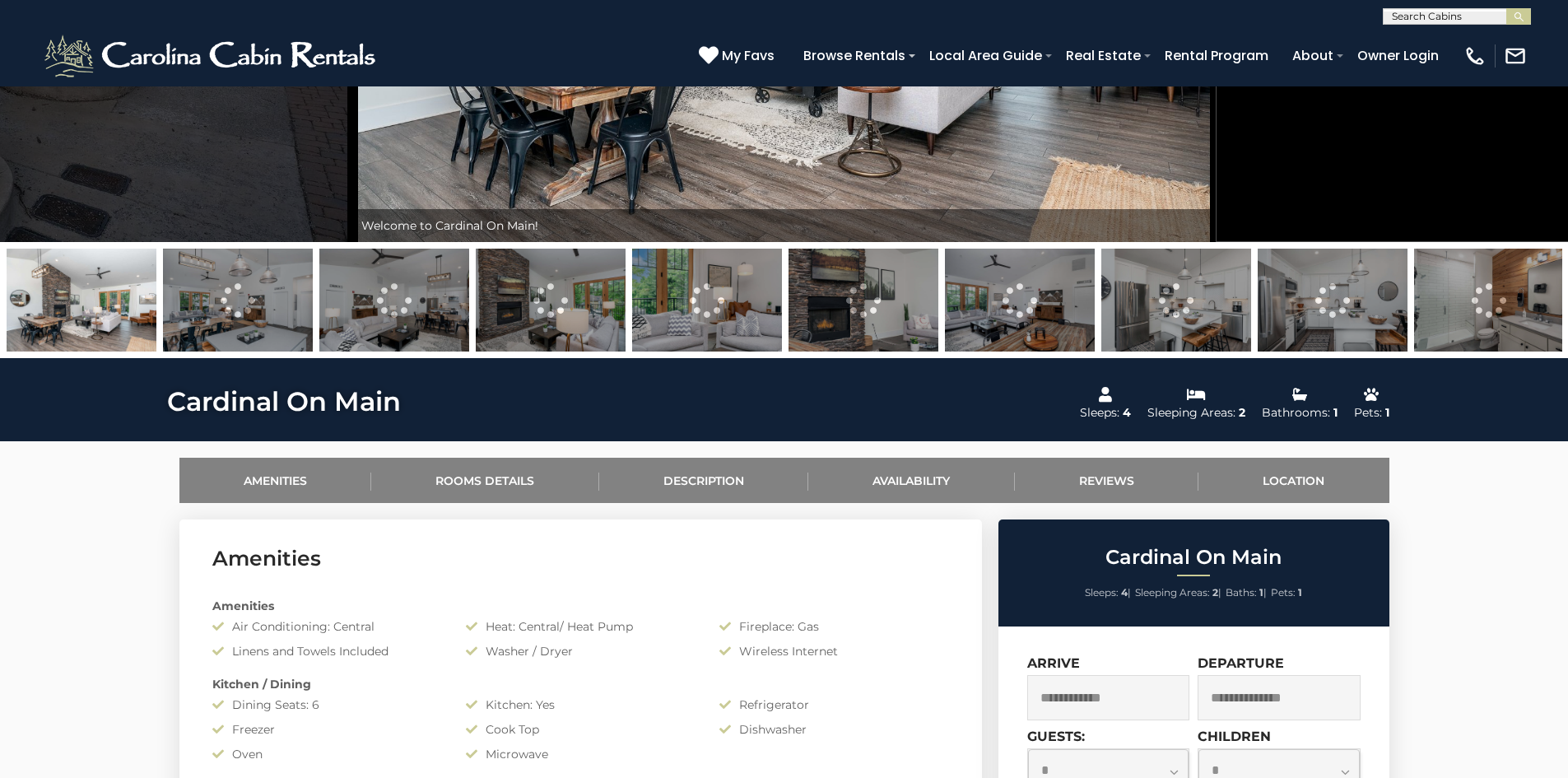
scroll to position [659, 0]
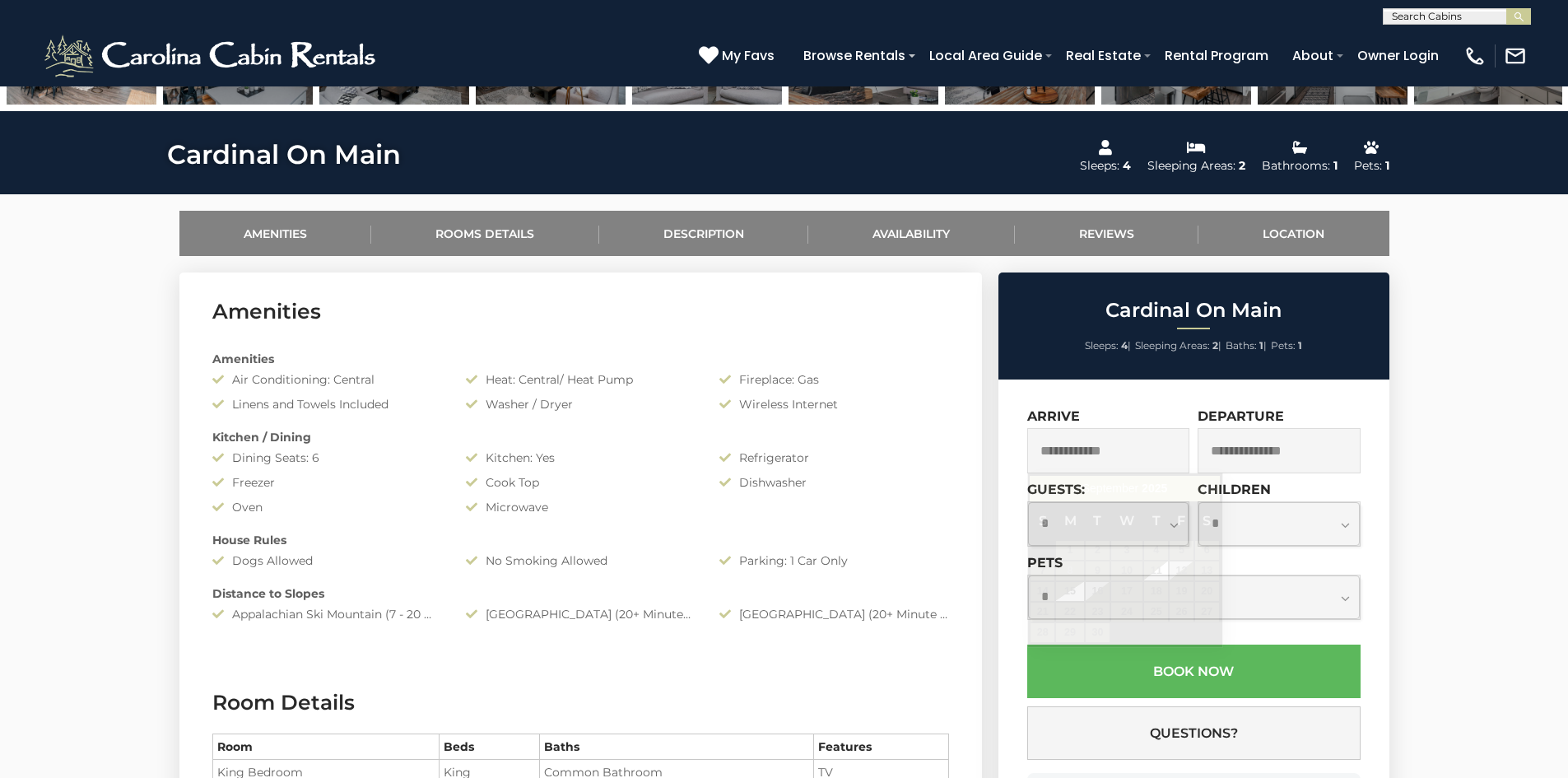
click at [1101, 452] on input "text" at bounding box center [1109, 450] width 163 height 45
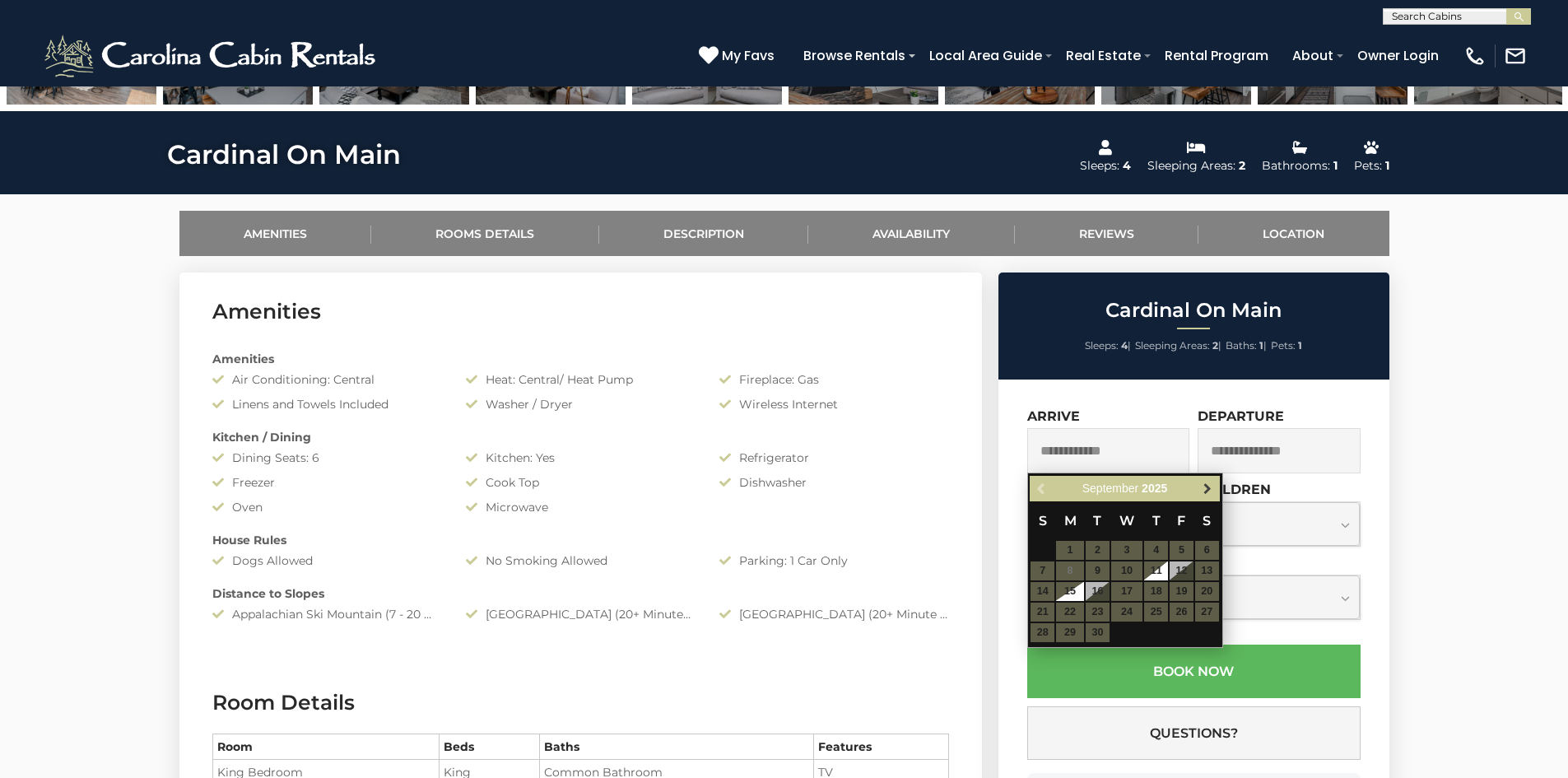
click at [1206, 487] on span "Next" at bounding box center [1207, 488] width 13 height 13
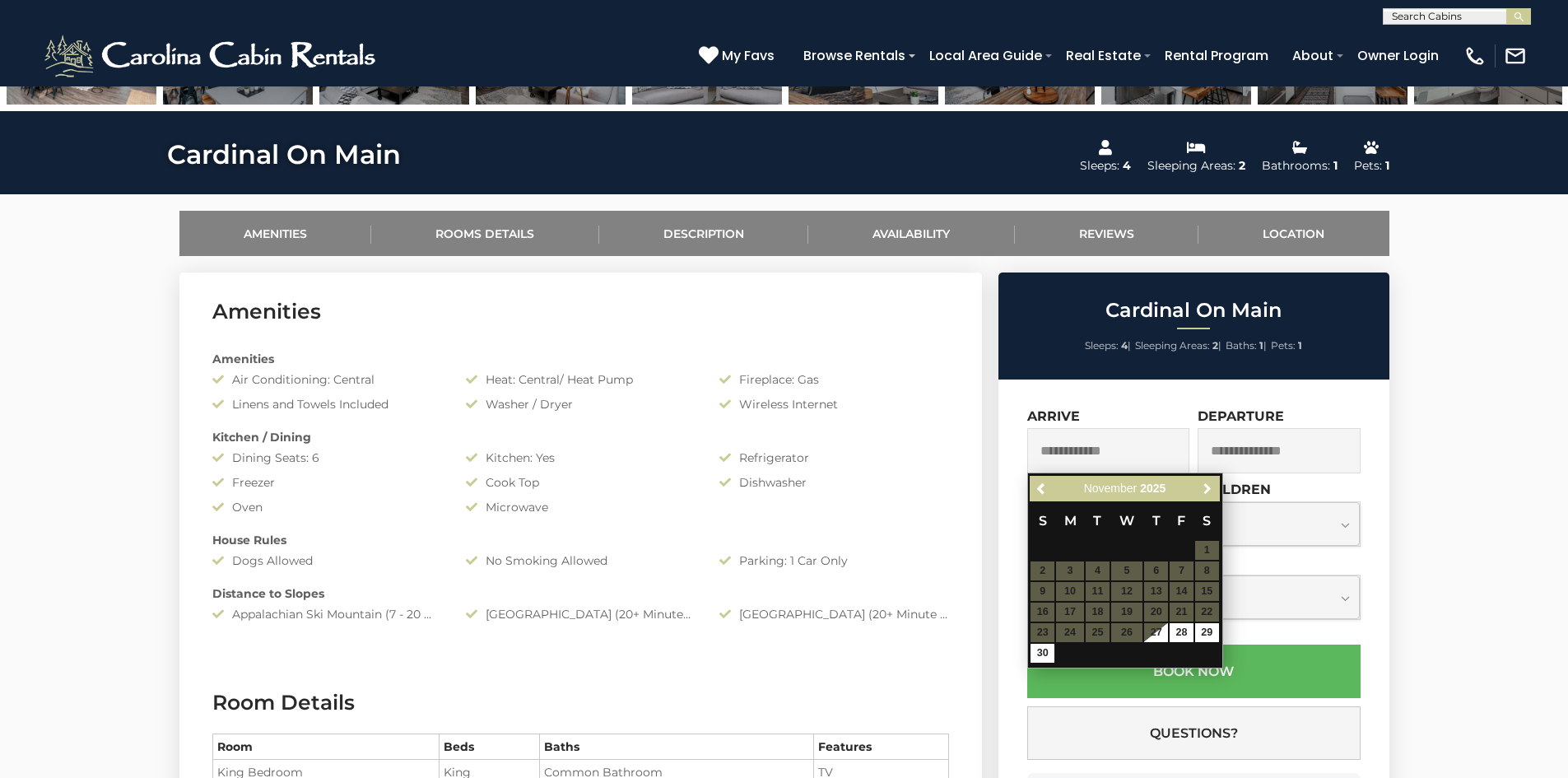
click at [1206, 487] on span "Next" at bounding box center [1207, 488] width 13 height 13
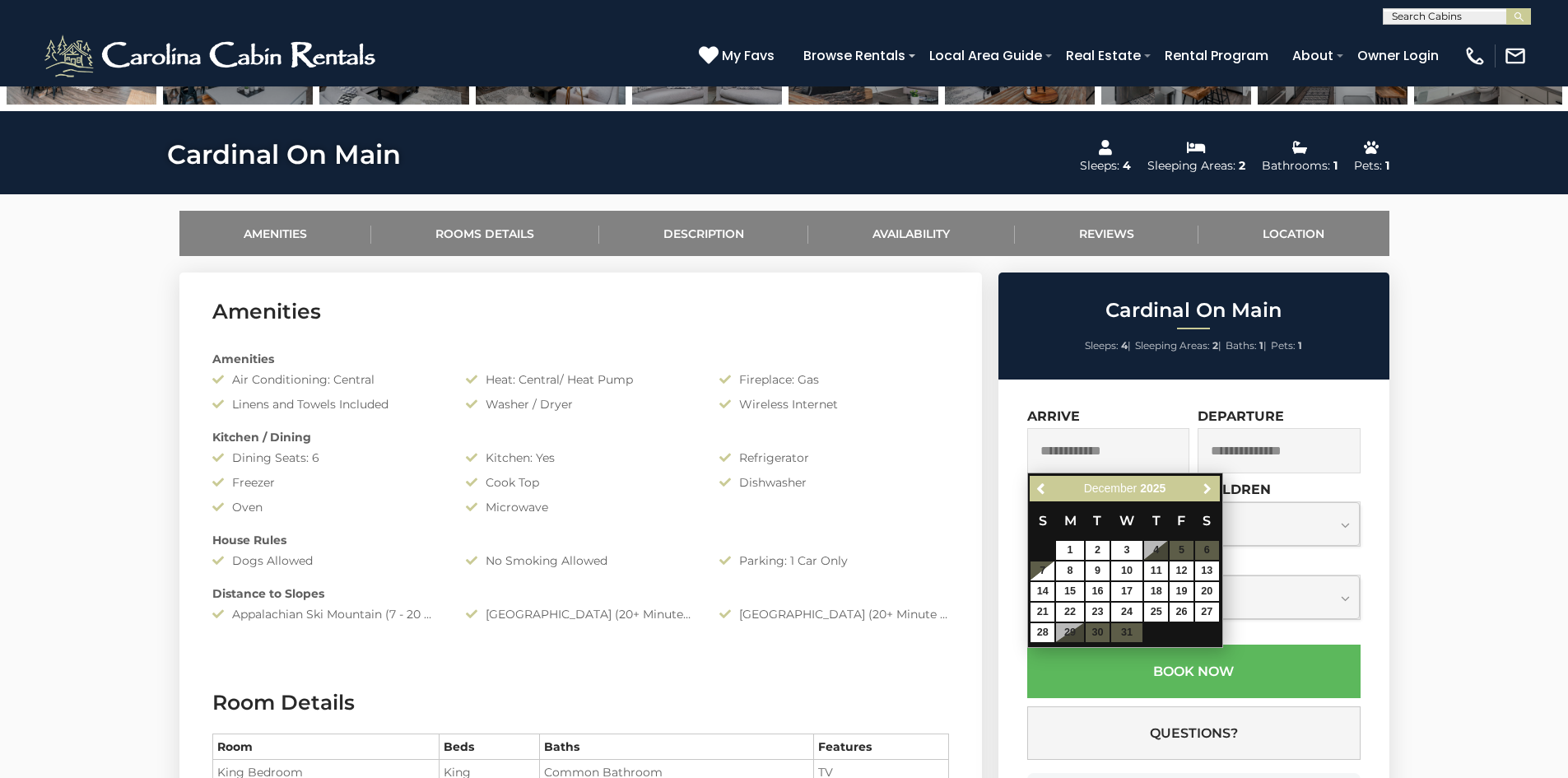
click at [1206, 487] on span "Next" at bounding box center [1207, 488] width 13 height 13
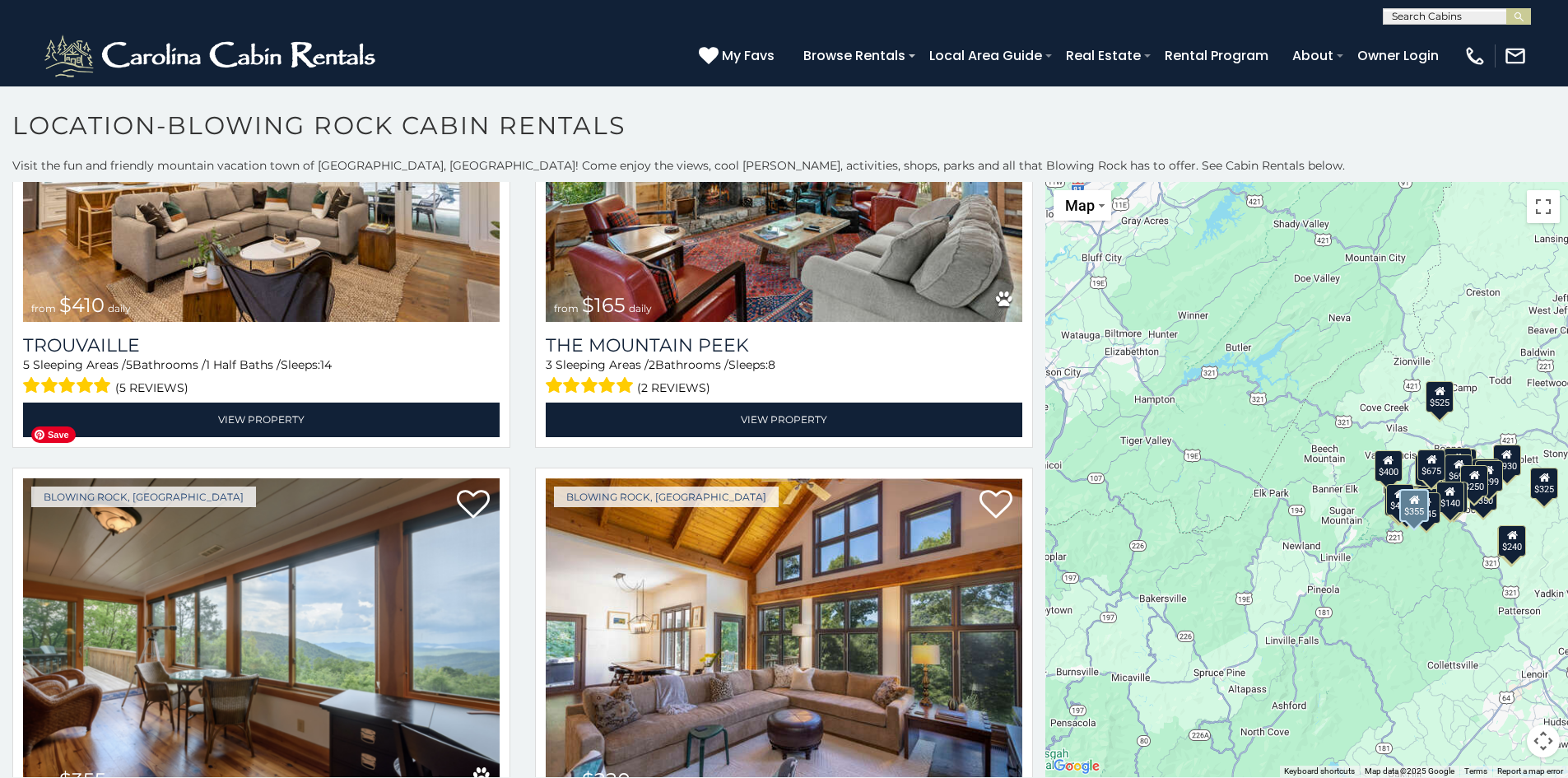
scroll to position [6171, 0]
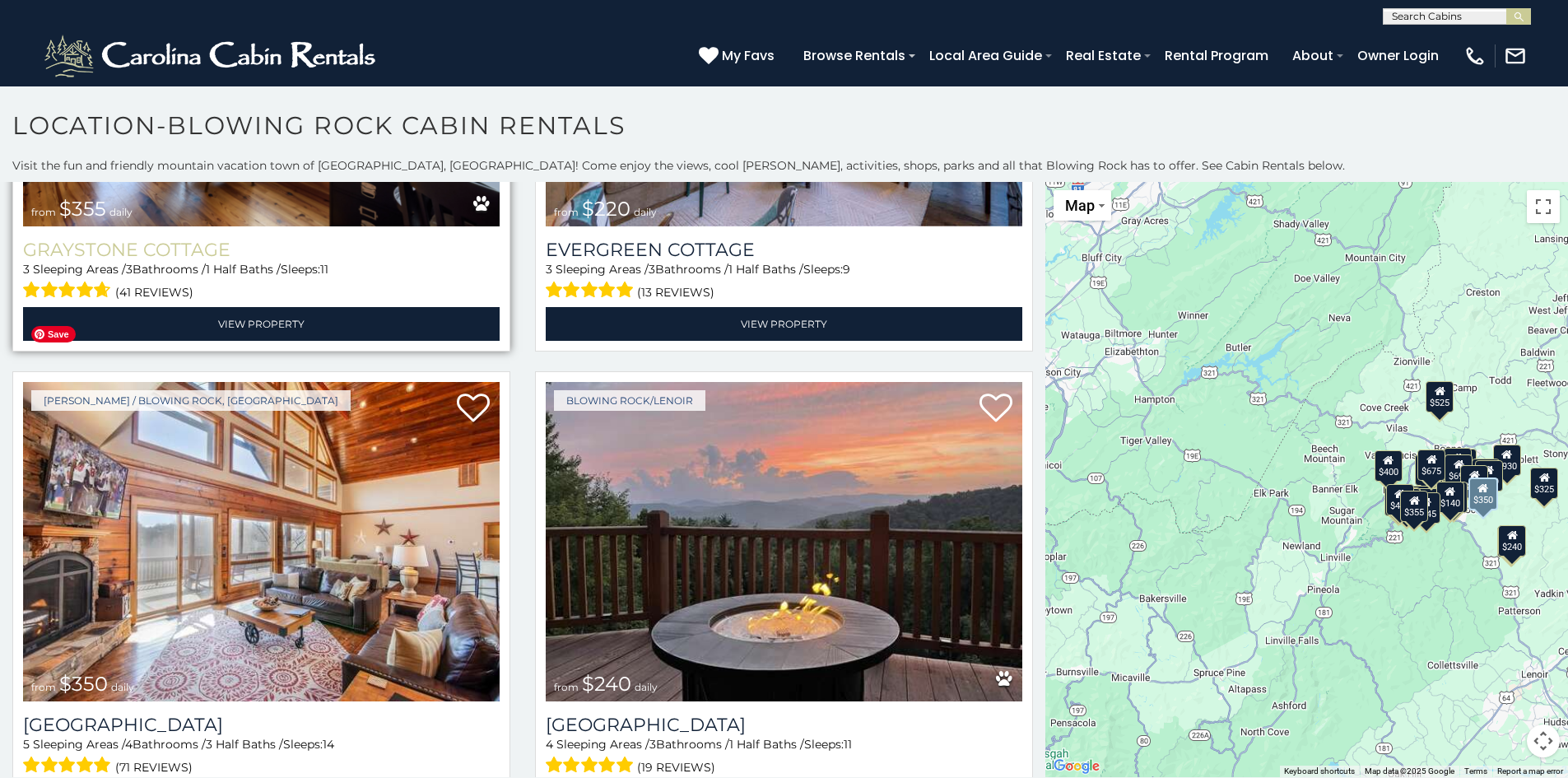
scroll to position [15, 0]
